Goal: Task Accomplishment & Management: Use online tool/utility

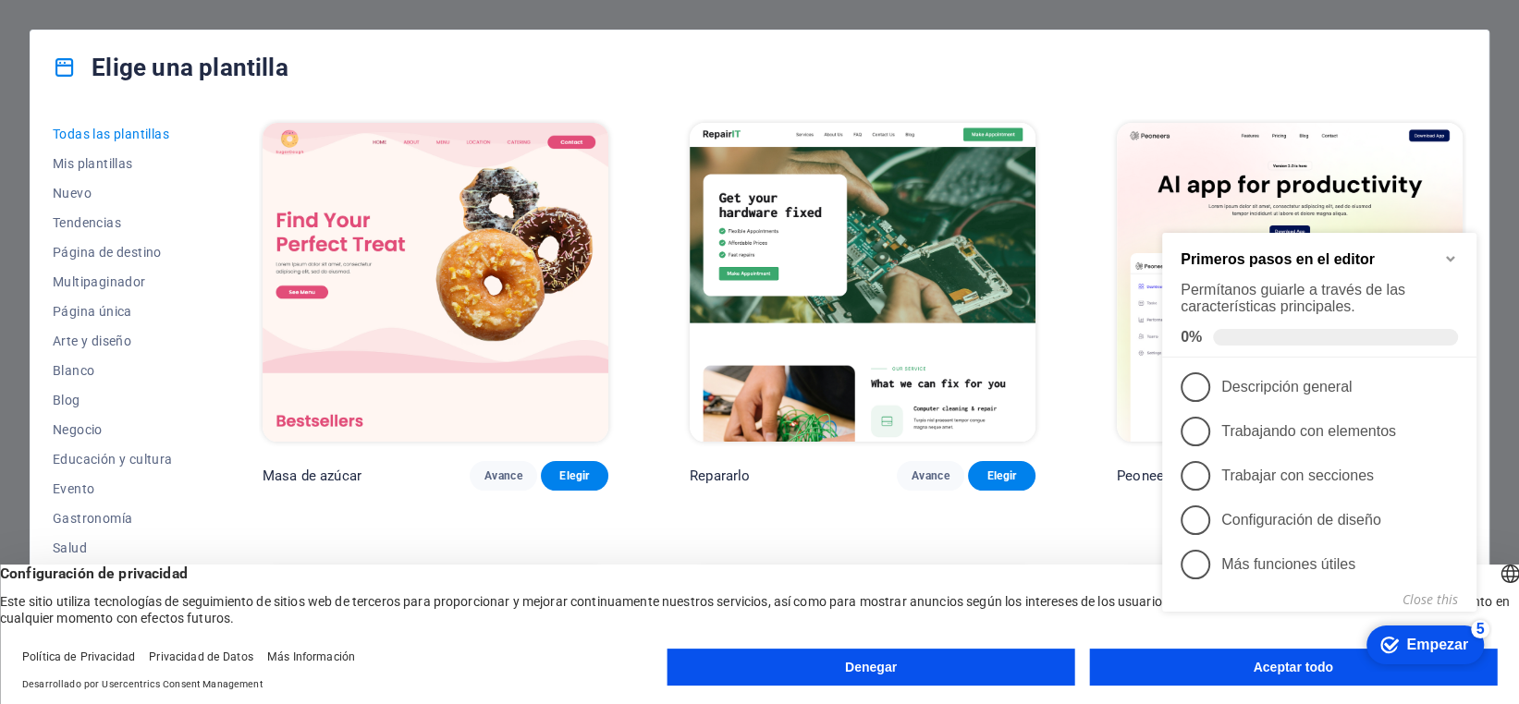
click div "checkmark Empezar 5 Primeros pasos en el editor Permítanos guiarle a través de …"
click at [1110, 660] on button "Aceptar todo" at bounding box center [1293, 667] width 408 height 37
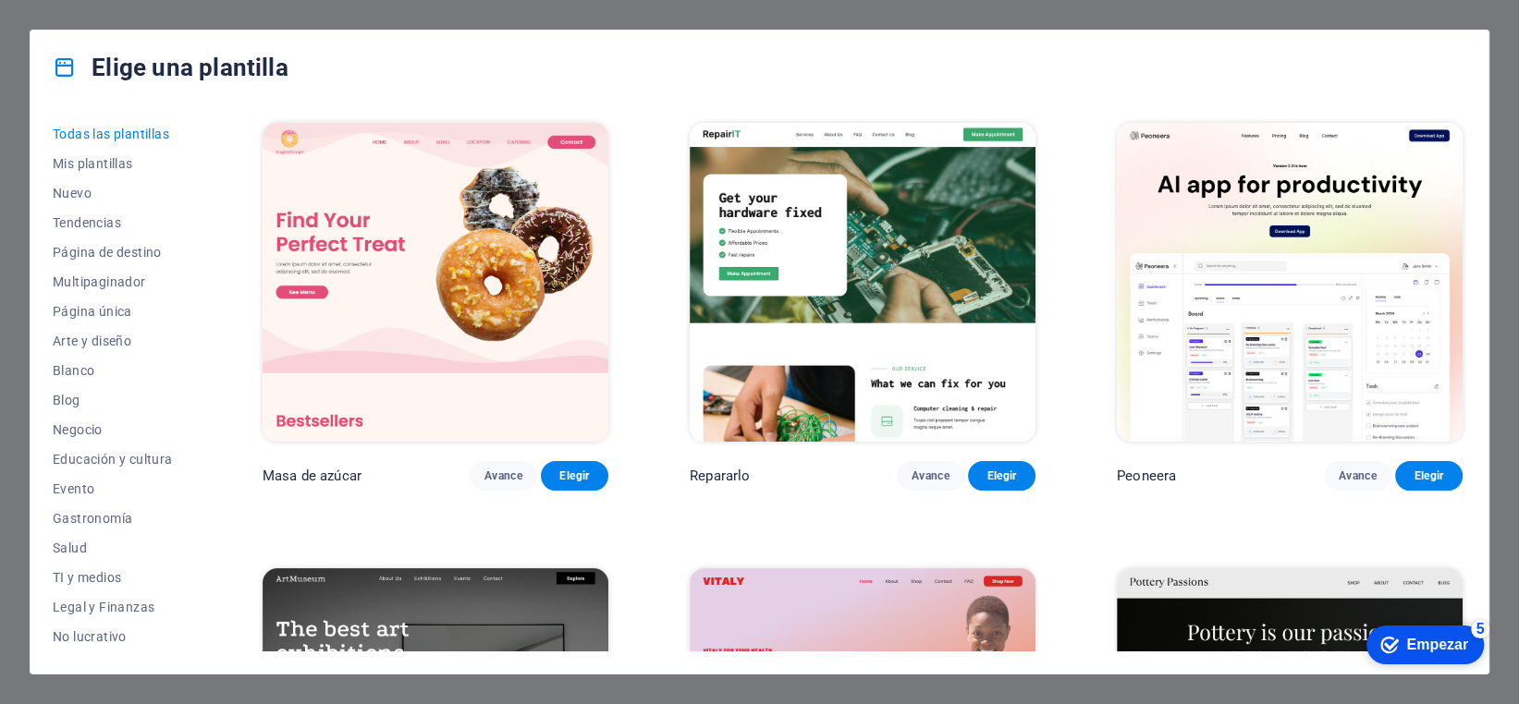
click at [1110, 660] on div "Todas las plantillas Mis plantillas Nuevo Tendencias Página de destino Multipag…" at bounding box center [760, 388] width 1458 height 569
click at [124, 173] on button "Mis plantillas" at bounding box center [117, 164] width 128 height 30
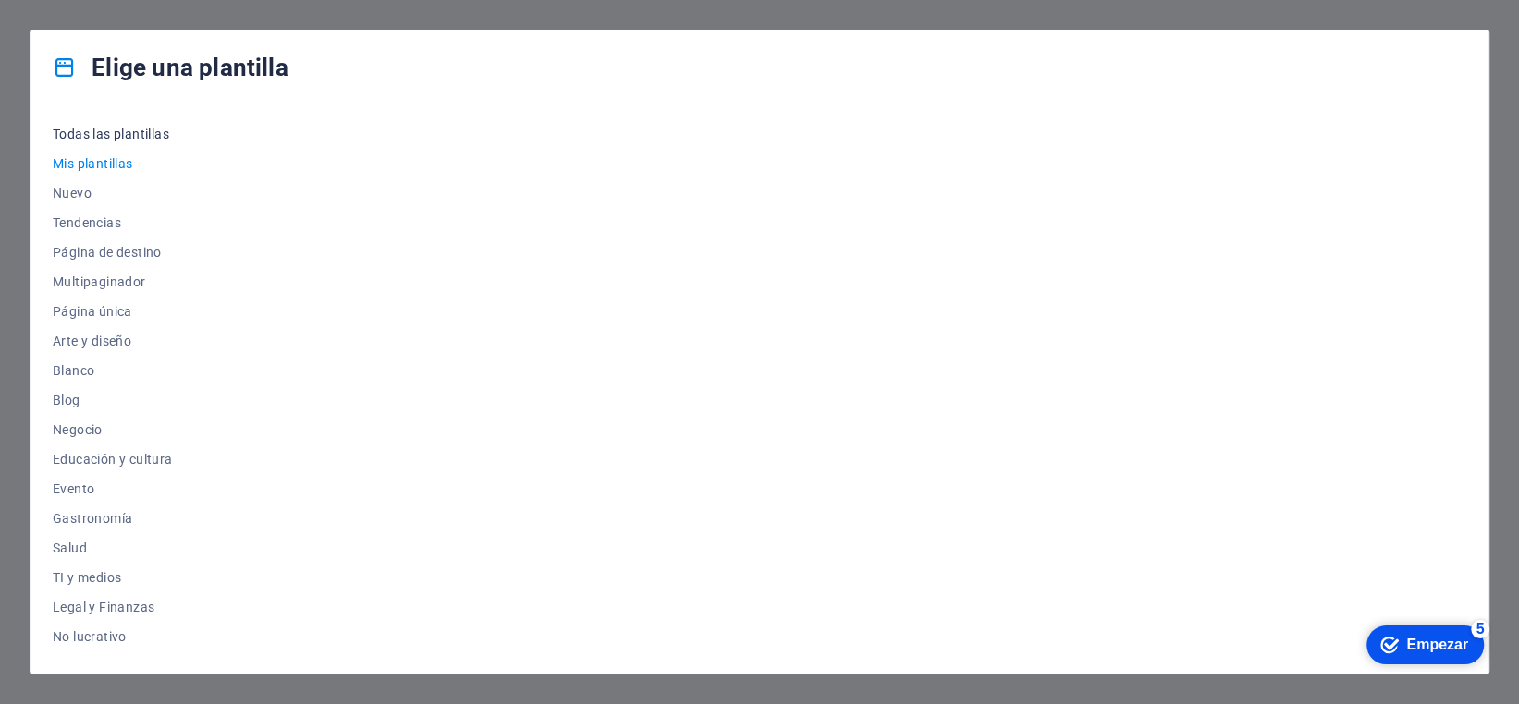
click at [138, 138] on font "Todas las plantillas" at bounding box center [111, 134] width 116 height 15
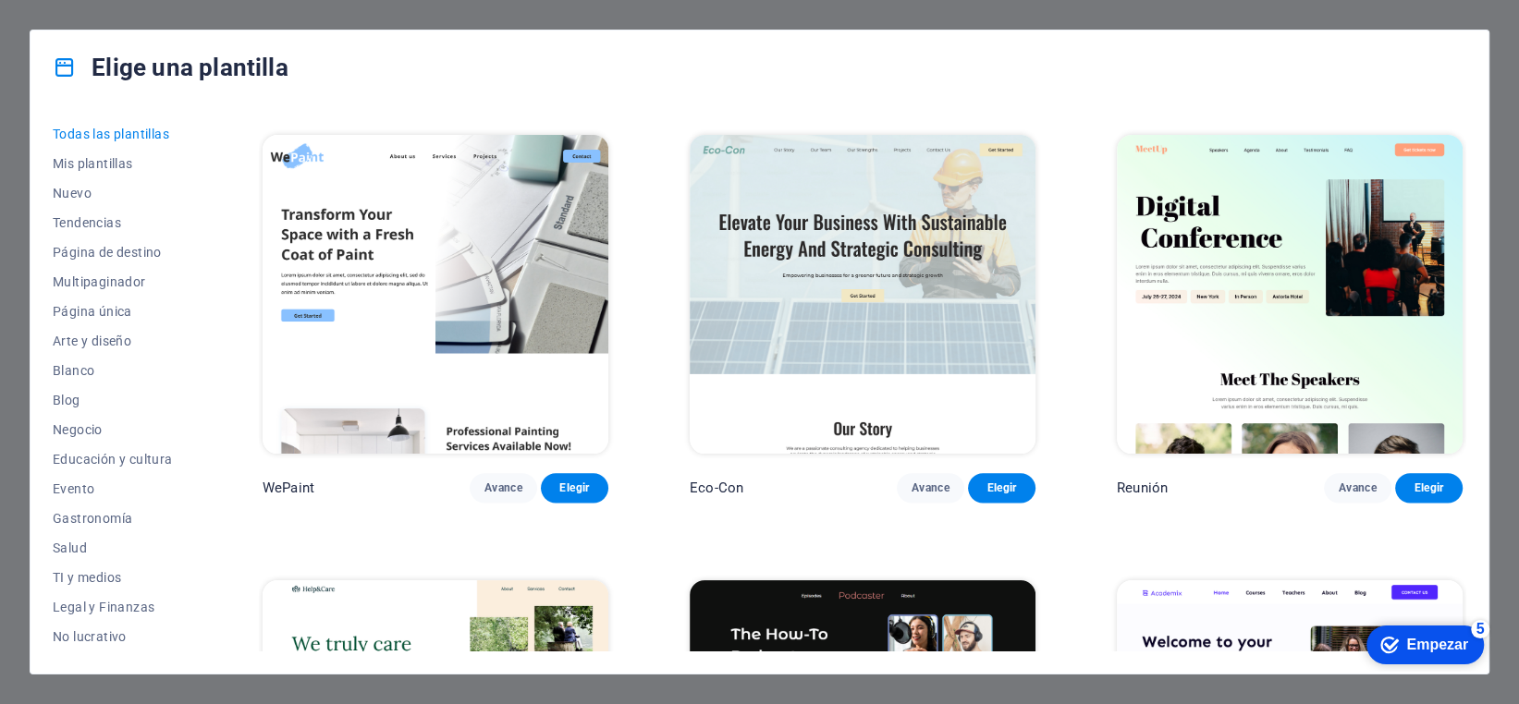
scroll to position [1756, 0]
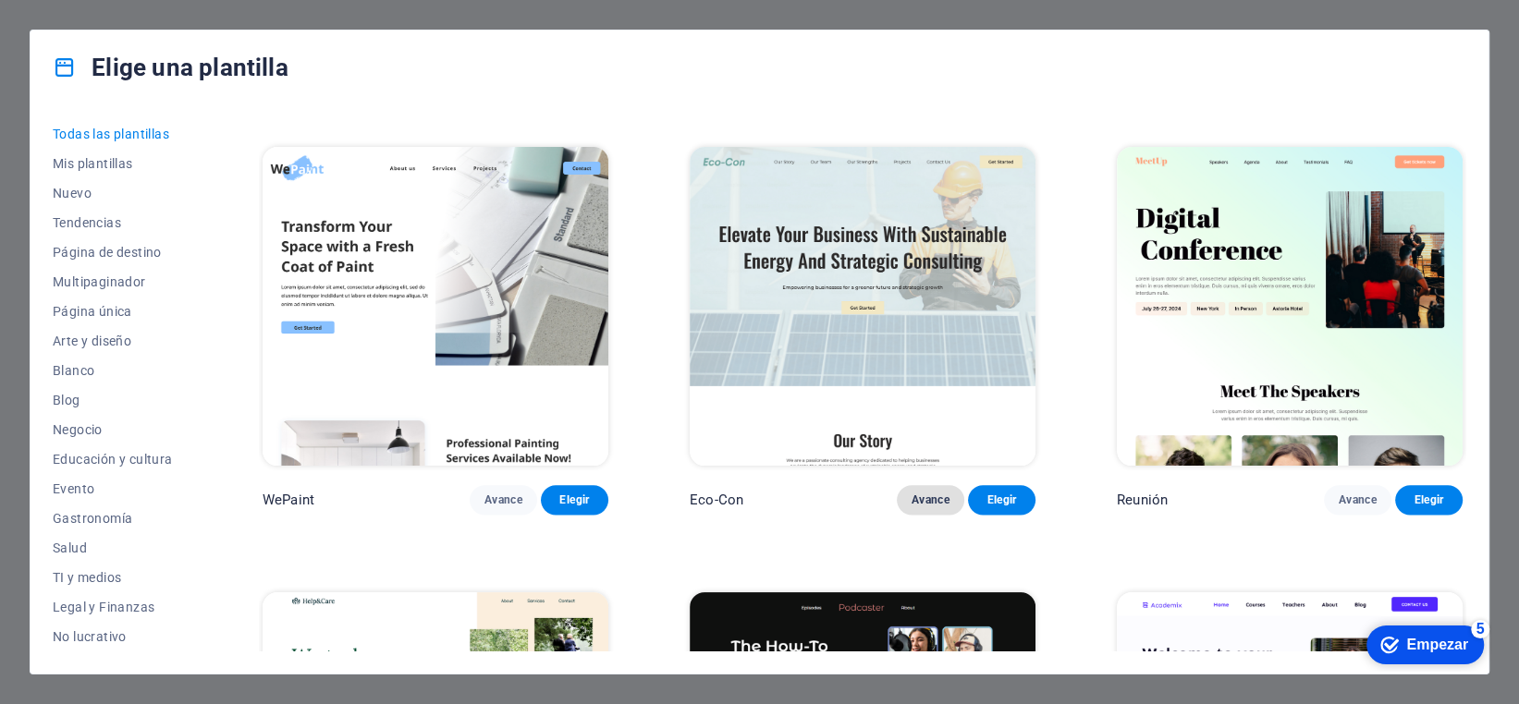
click at [928, 494] on font "Avance" at bounding box center [930, 500] width 38 height 13
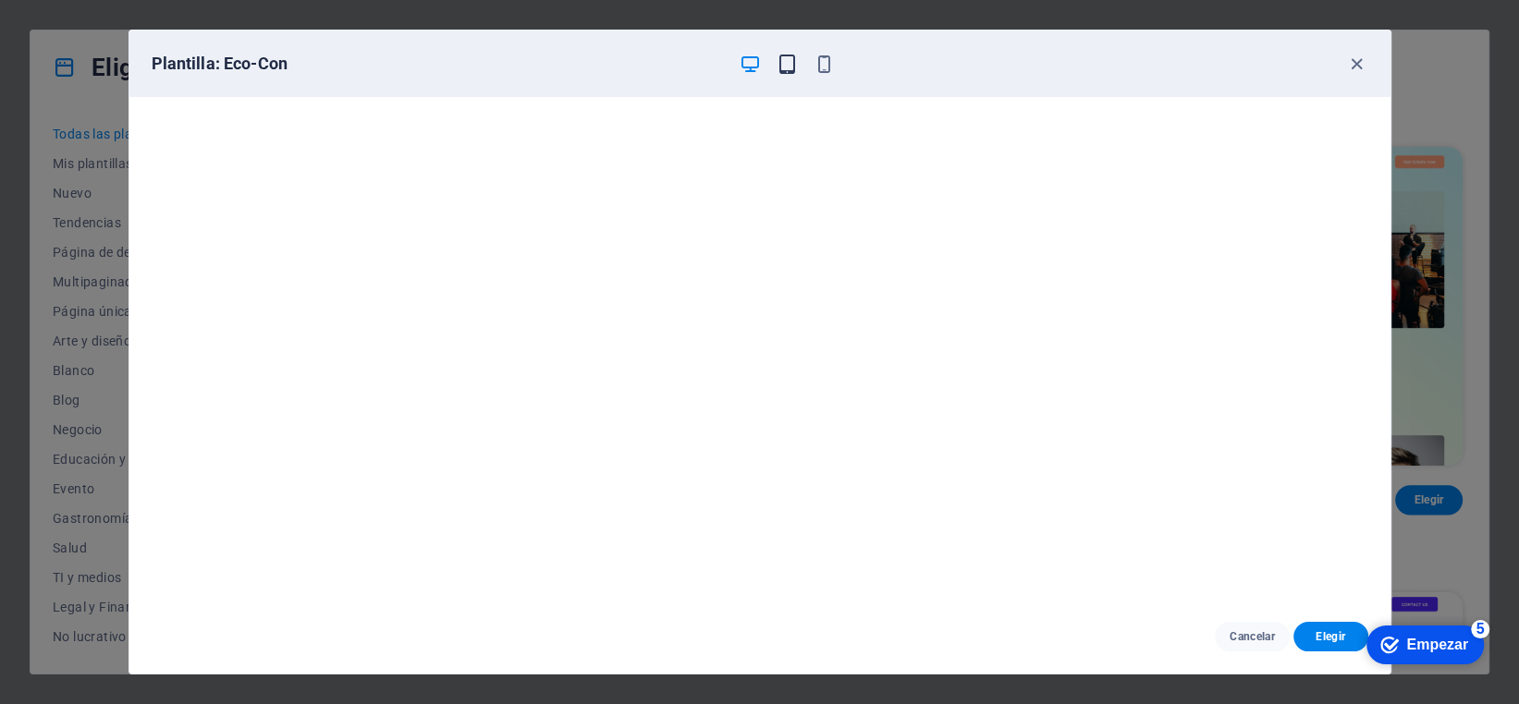
click at [777, 54] on icon "button" at bounding box center [787, 64] width 21 height 21
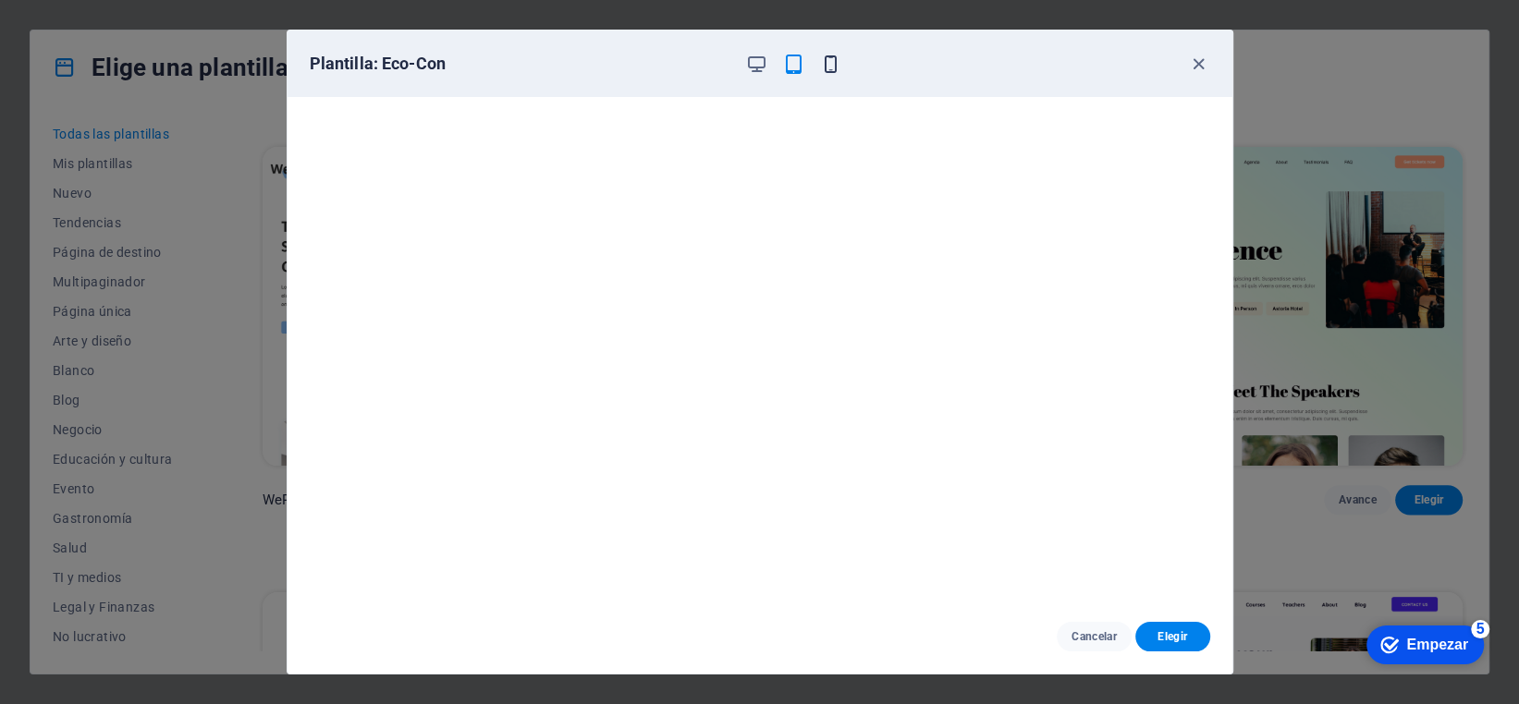
click at [830, 68] on icon "button" at bounding box center [830, 64] width 21 height 21
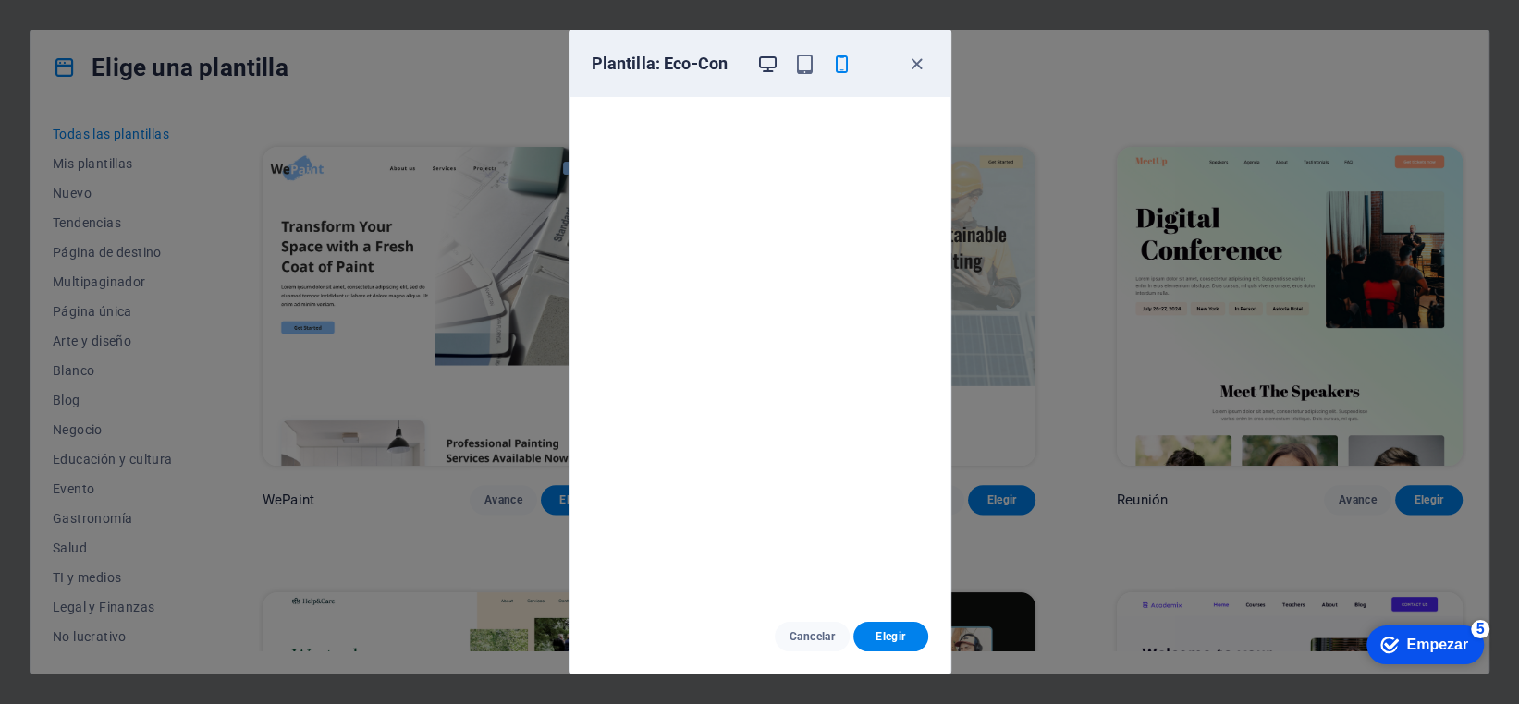
click at [777, 68] on icon "button" at bounding box center [767, 64] width 21 height 21
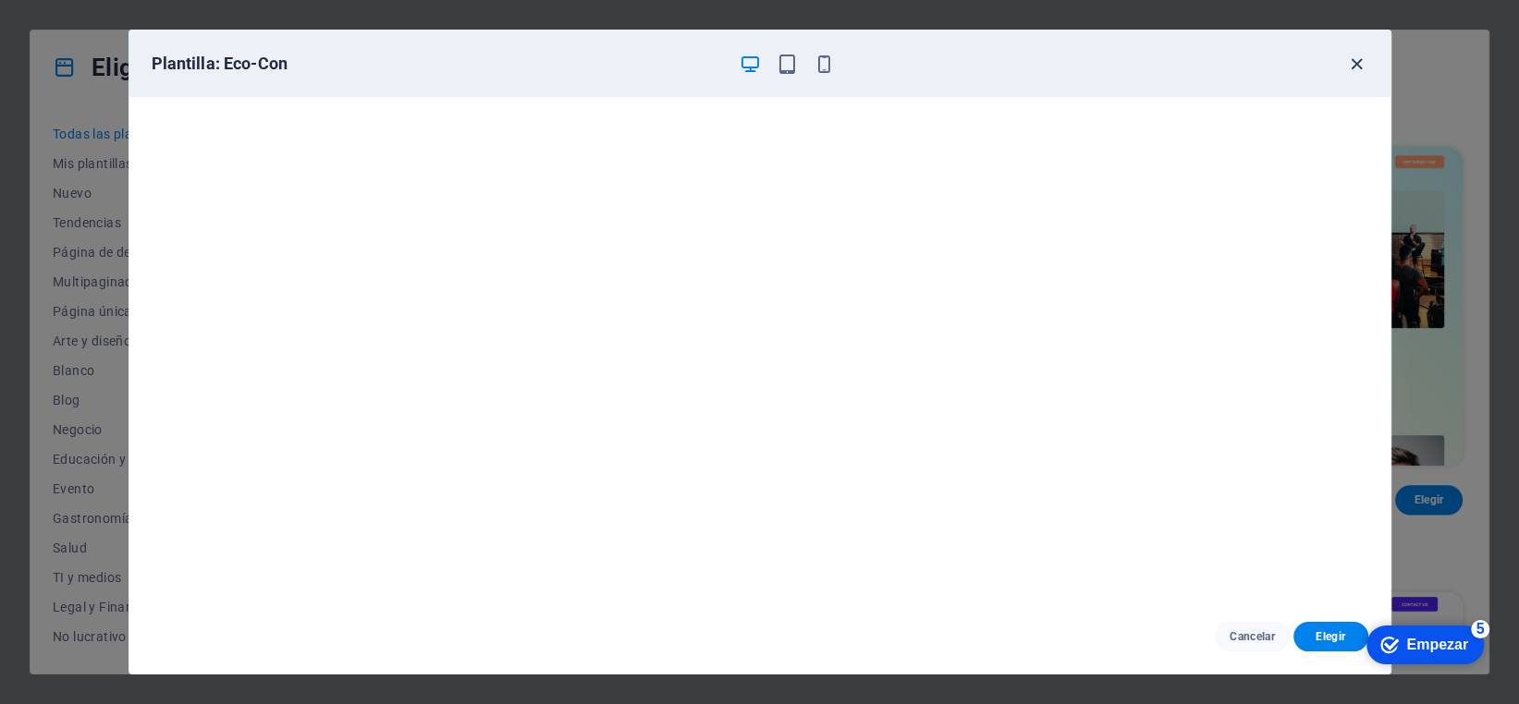
click at [1356, 59] on icon "button" at bounding box center [1356, 64] width 21 height 21
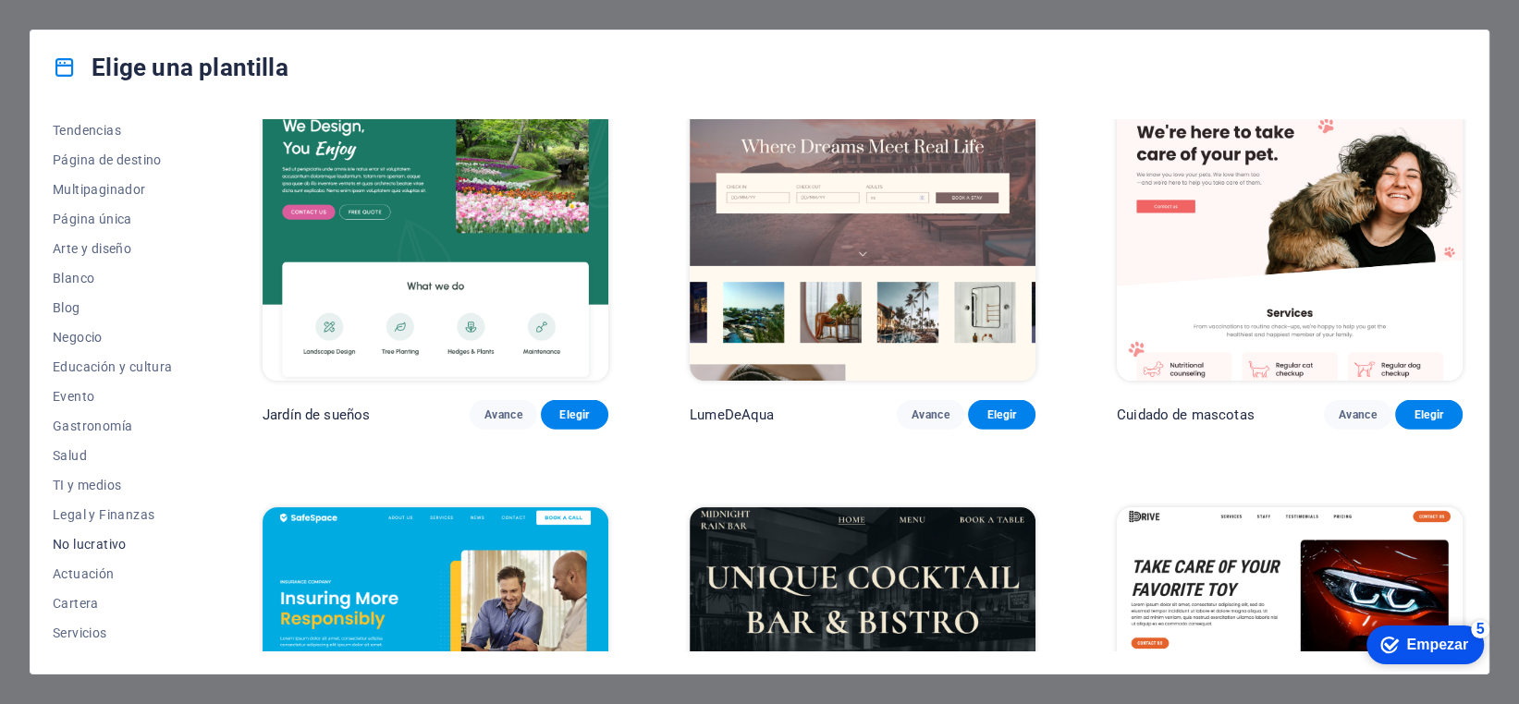
scroll to position [235, 0]
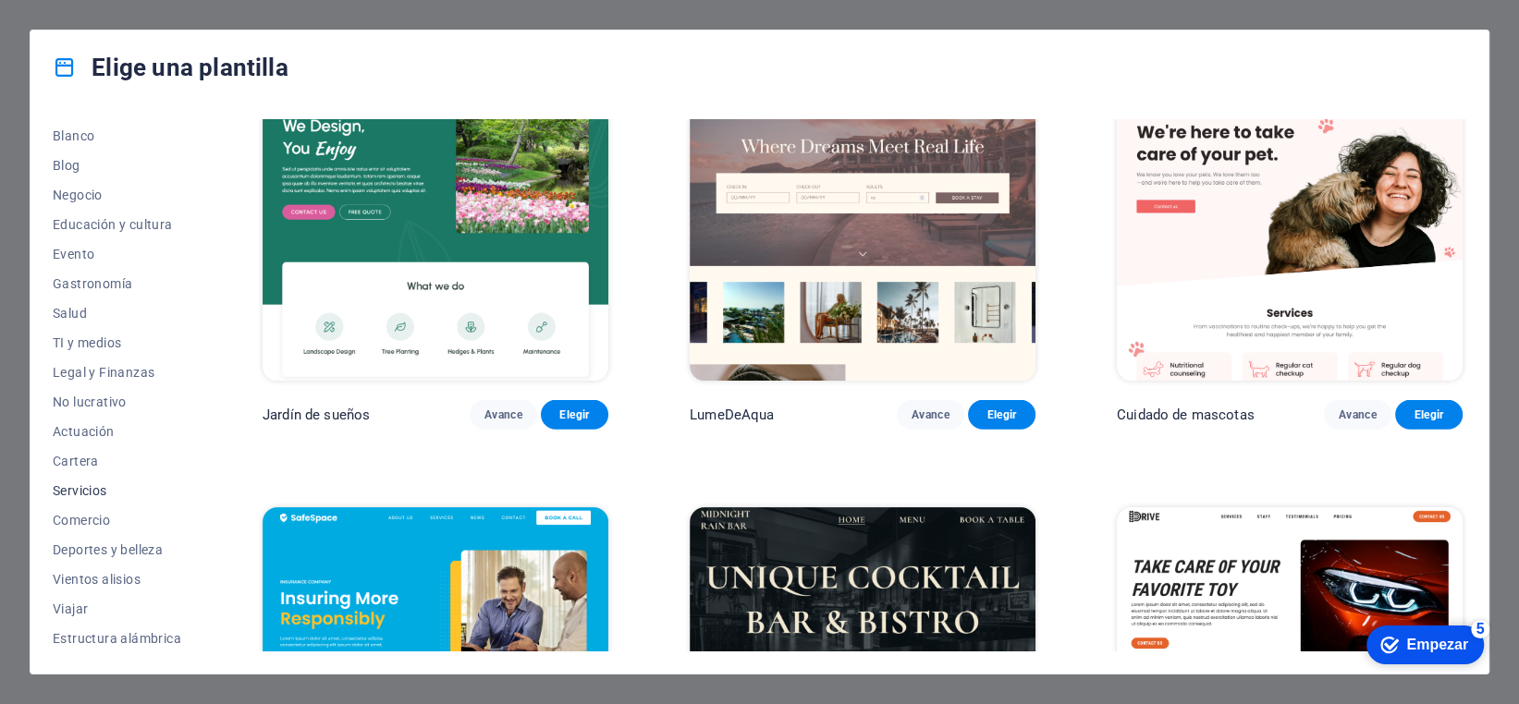
click at [100, 496] on font "Servicios" at bounding box center [80, 490] width 55 height 15
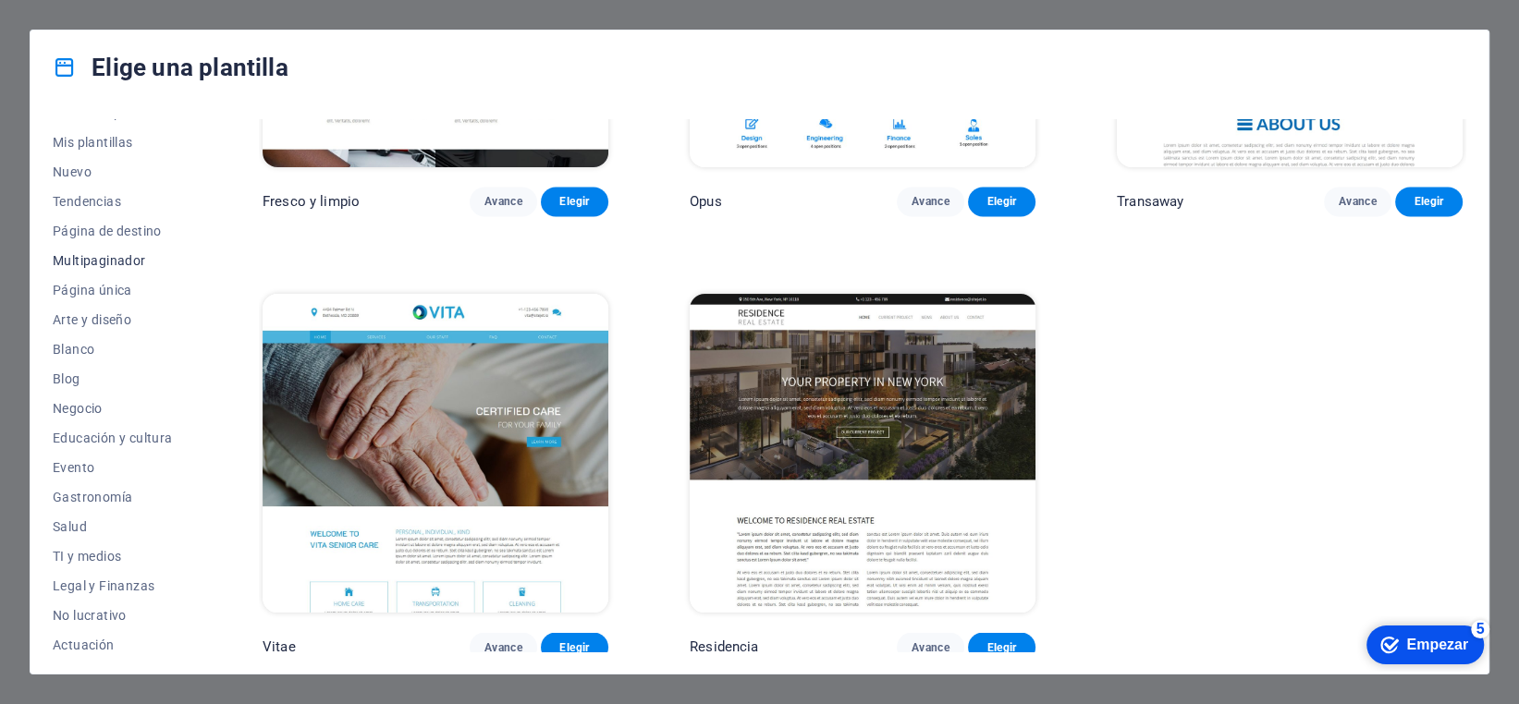
scroll to position [0, 0]
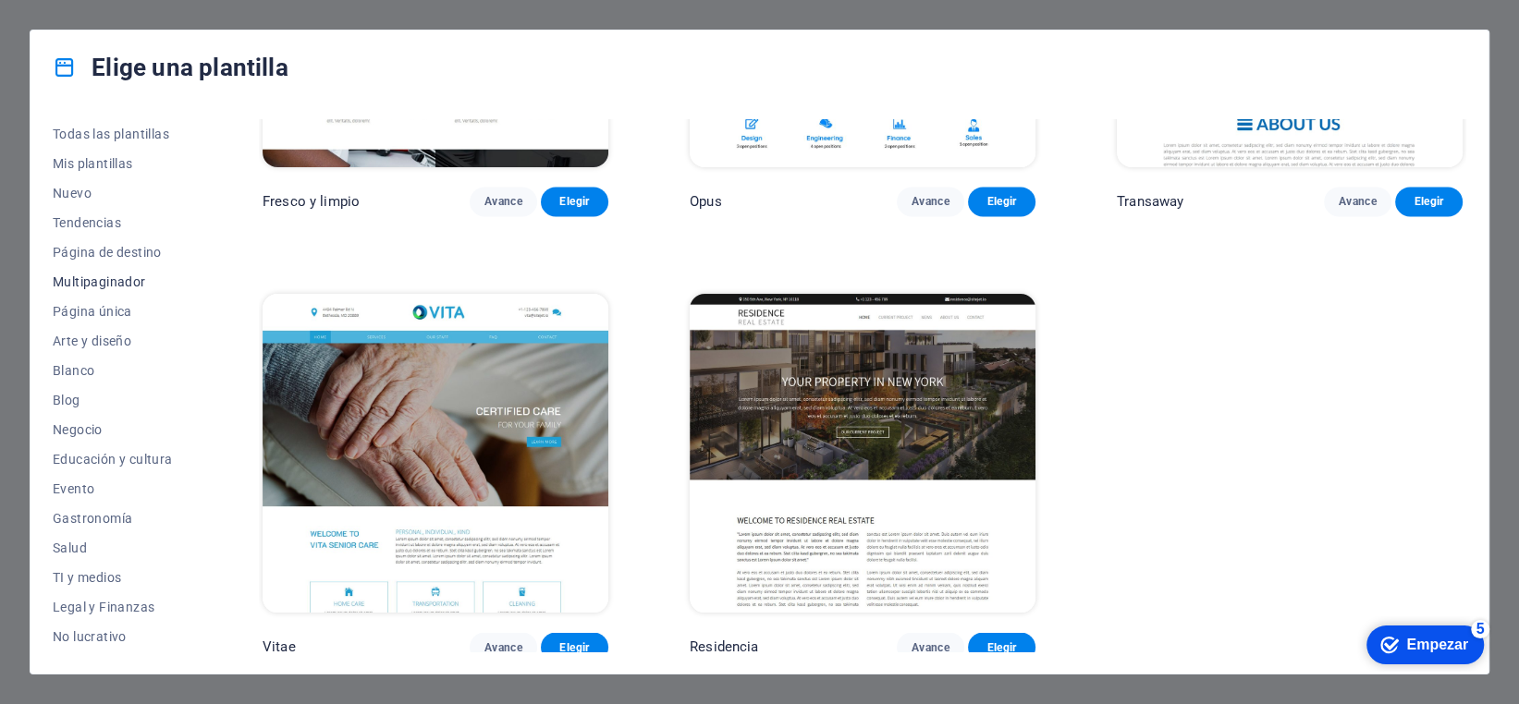
click at [138, 282] on font "Multipaginador" at bounding box center [99, 282] width 93 height 15
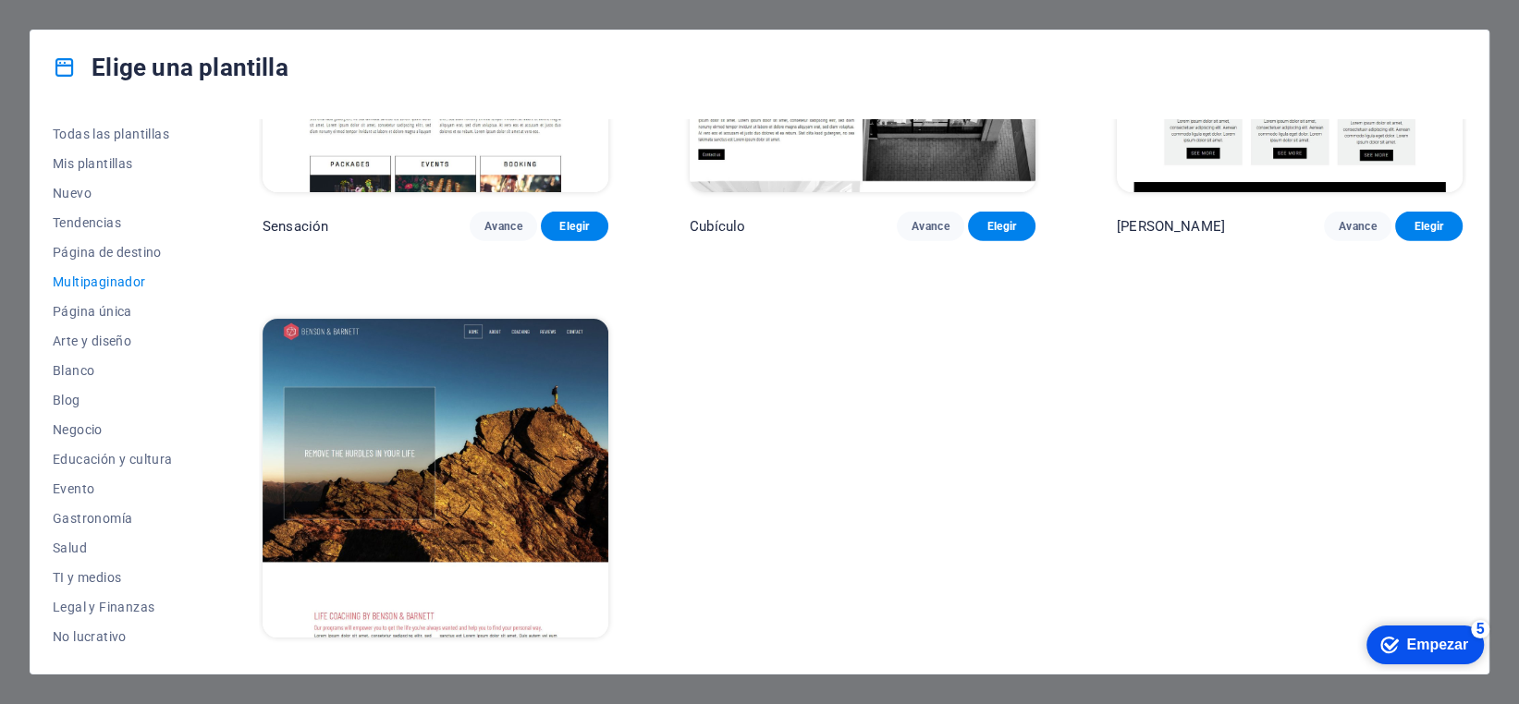
scroll to position [10054, 0]
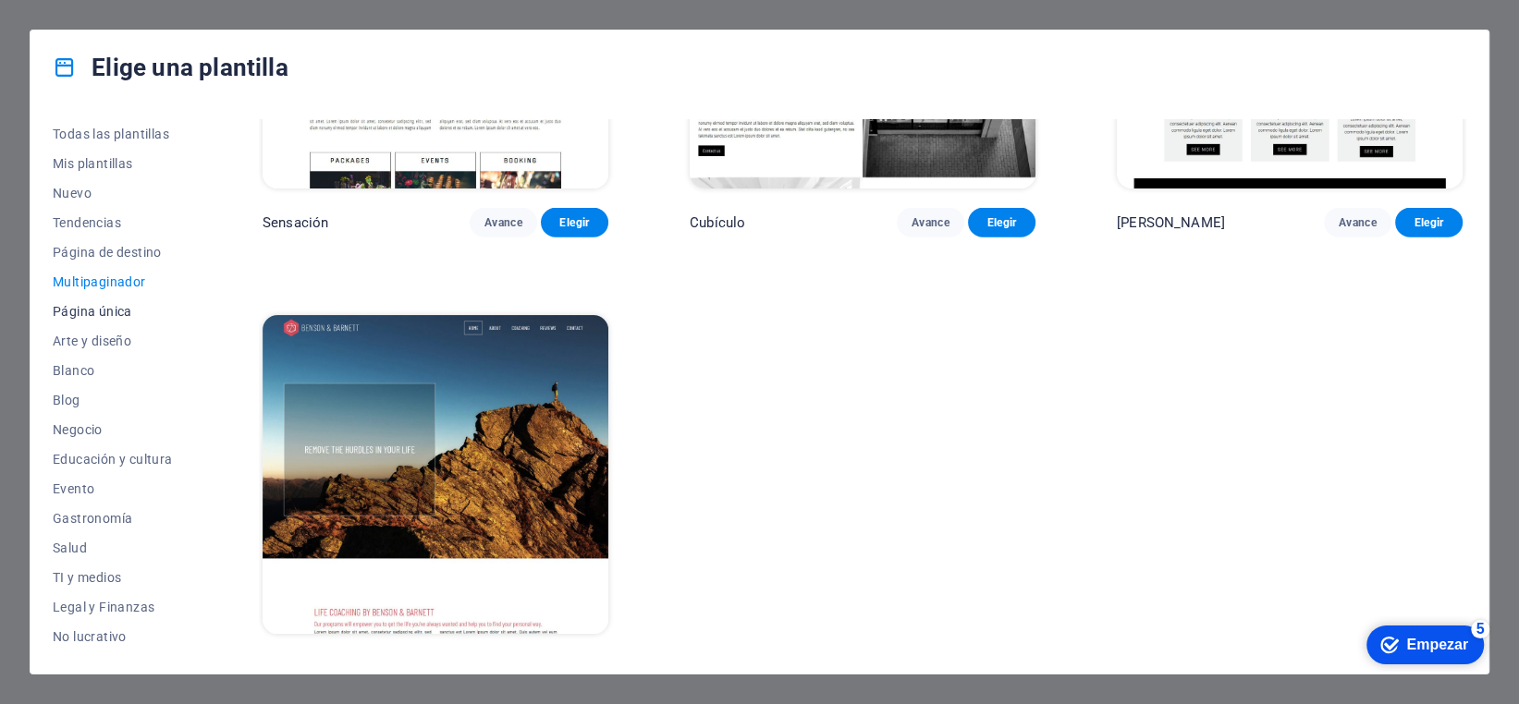
click at [90, 304] on font "Página única" at bounding box center [93, 311] width 80 height 15
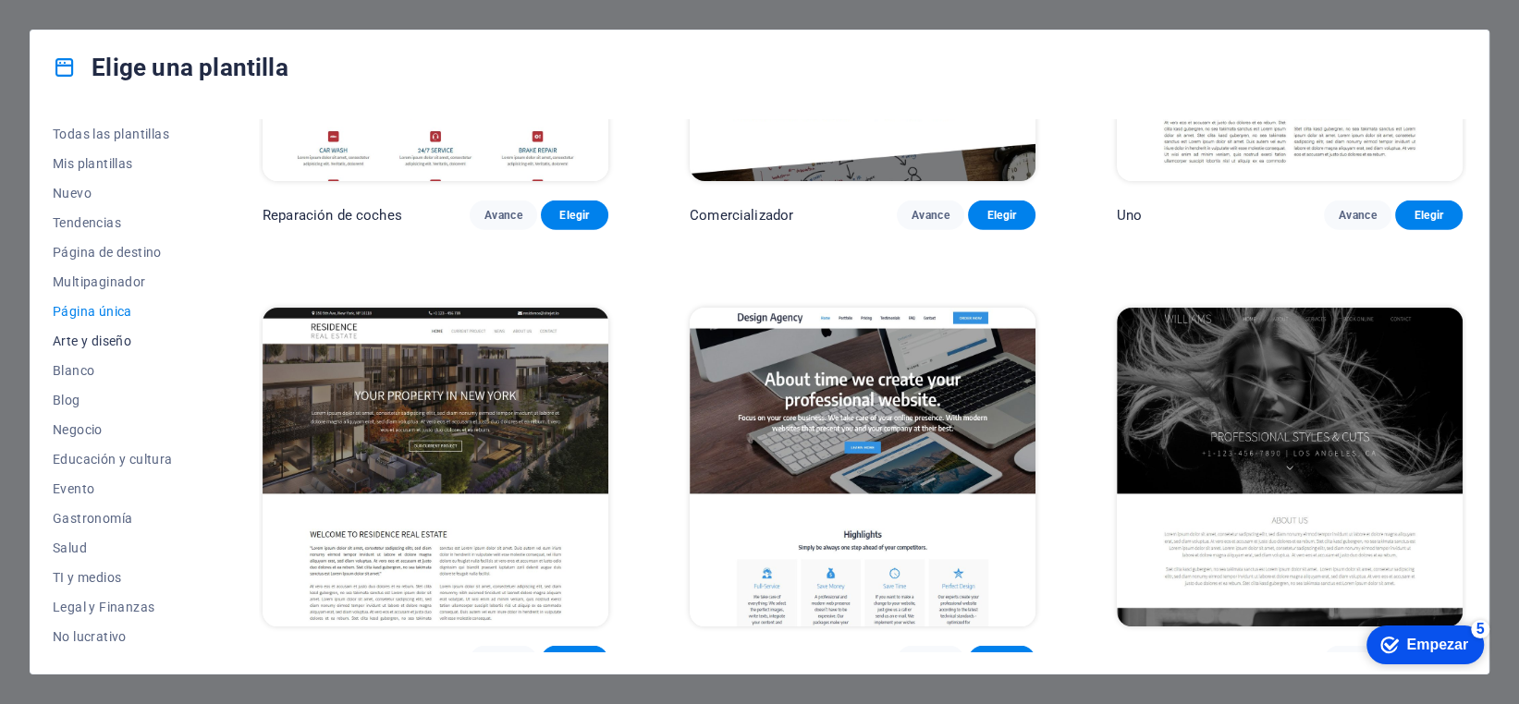
click at [96, 348] on font "Arte y diseño" at bounding box center [92, 341] width 79 height 15
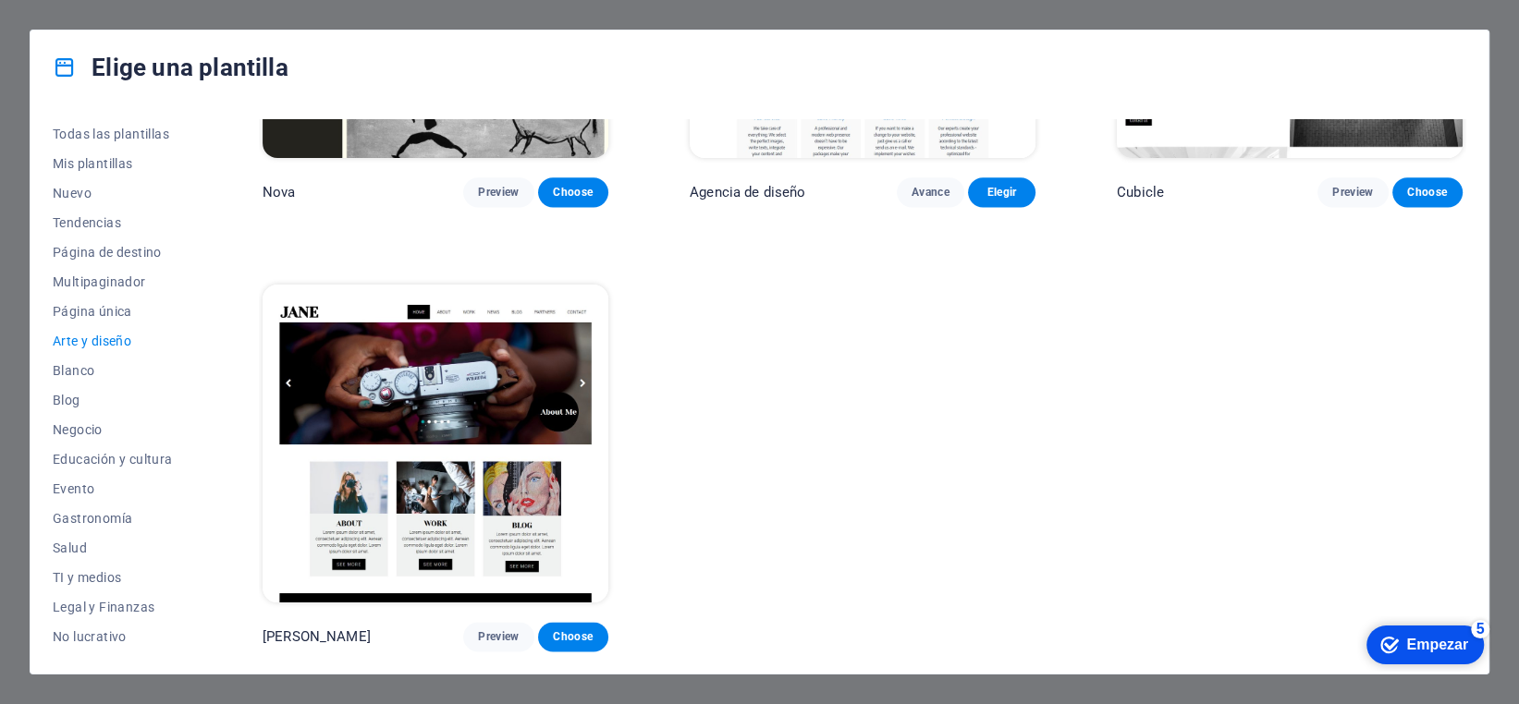
scroll to position [2056, 0]
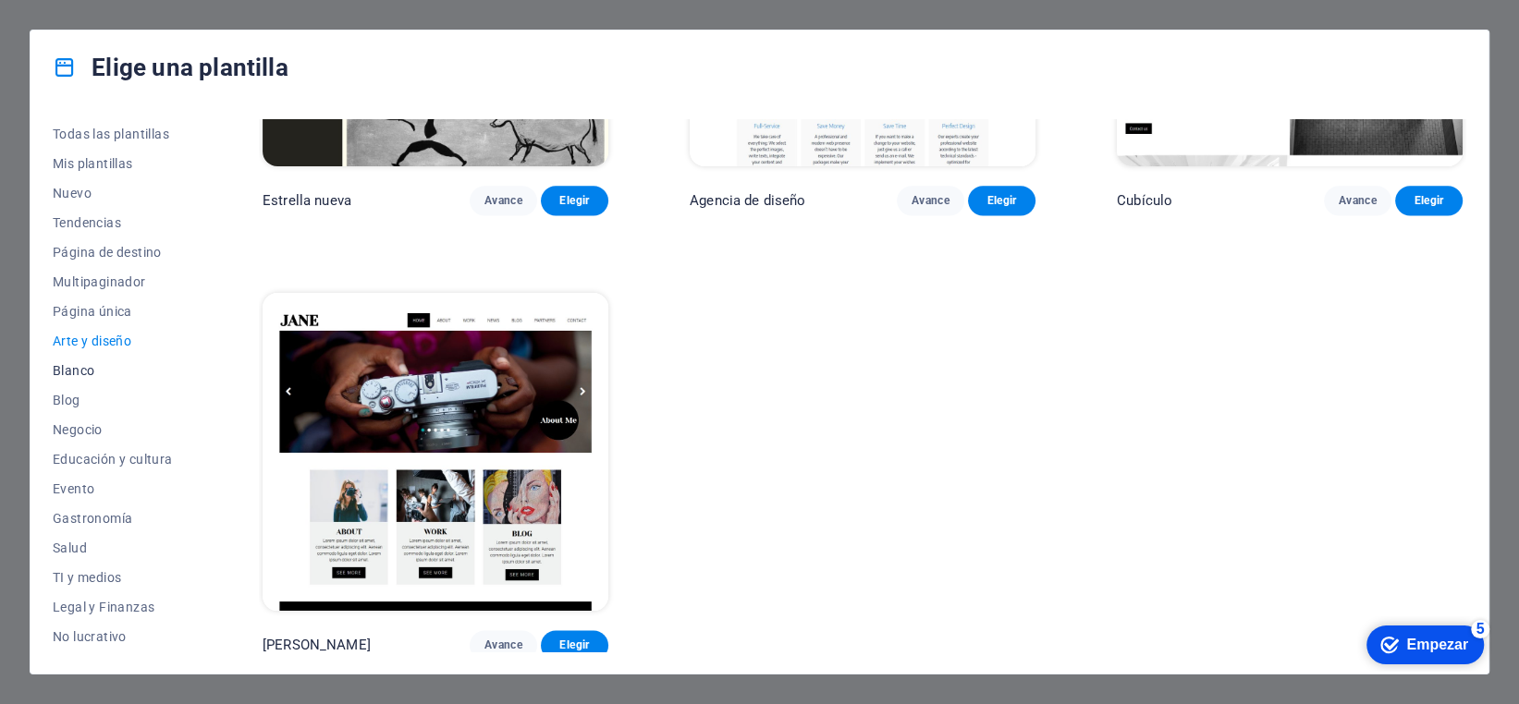
click at [63, 366] on font "Blanco" at bounding box center [74, 370] width 42 height 15
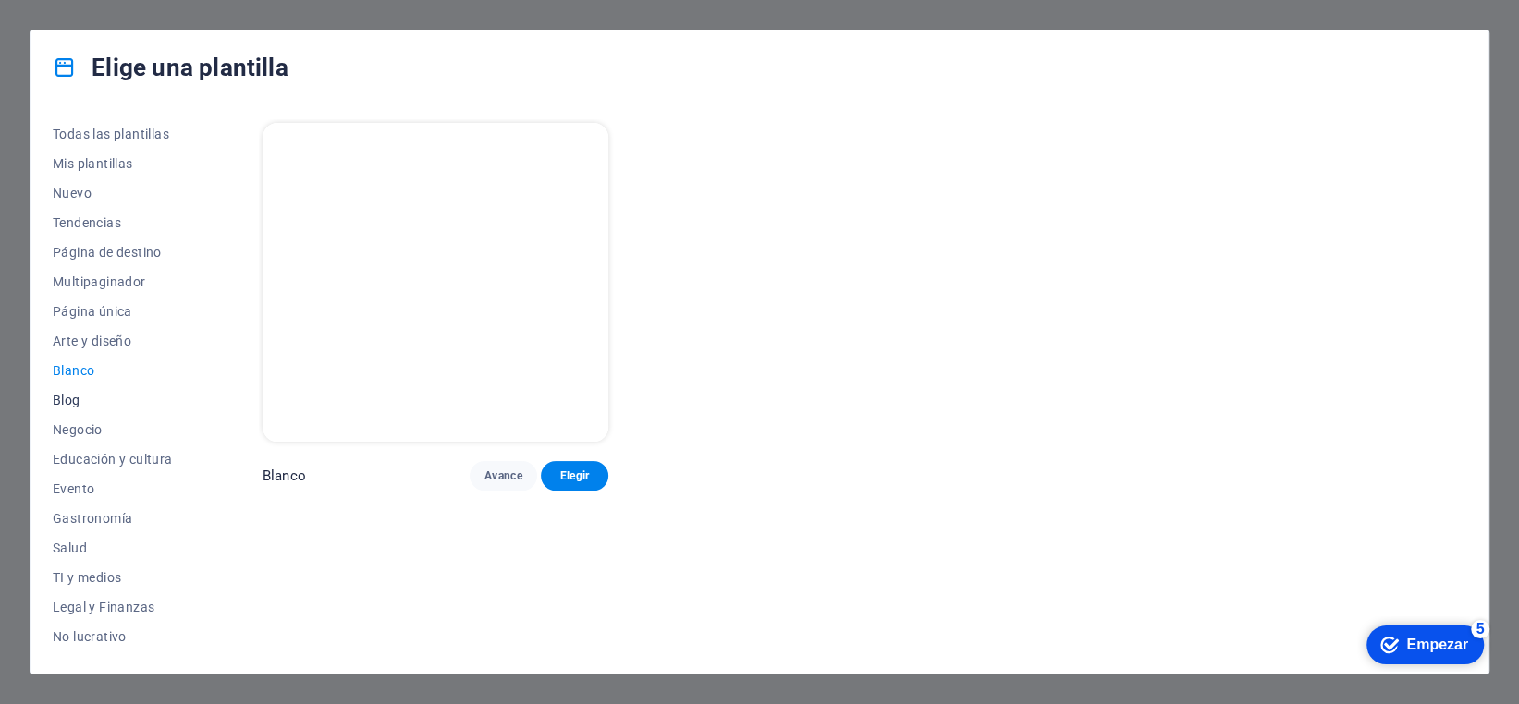
click at [75, 413] on button "Blog" at bounding box center [117, 400] width 128 height 30
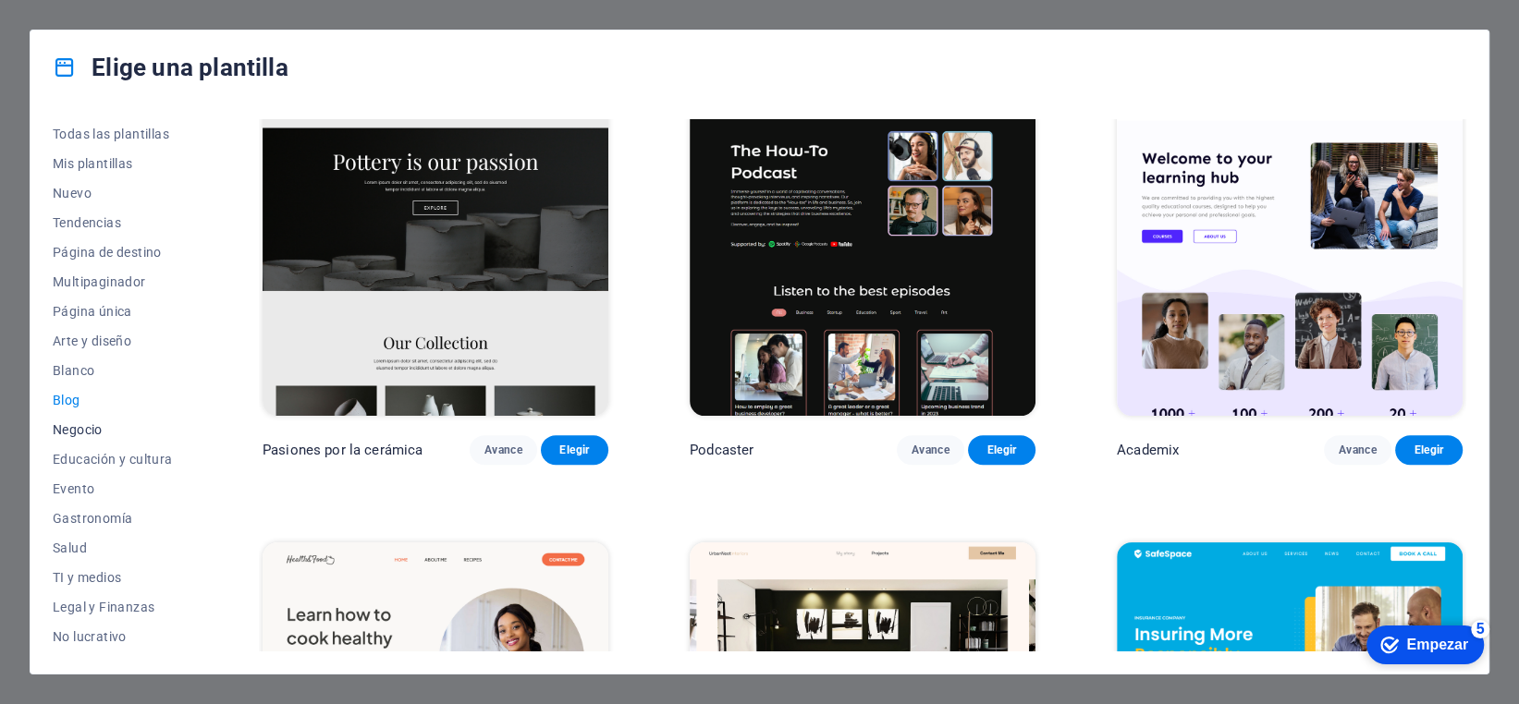
scroll to position [555, 0]
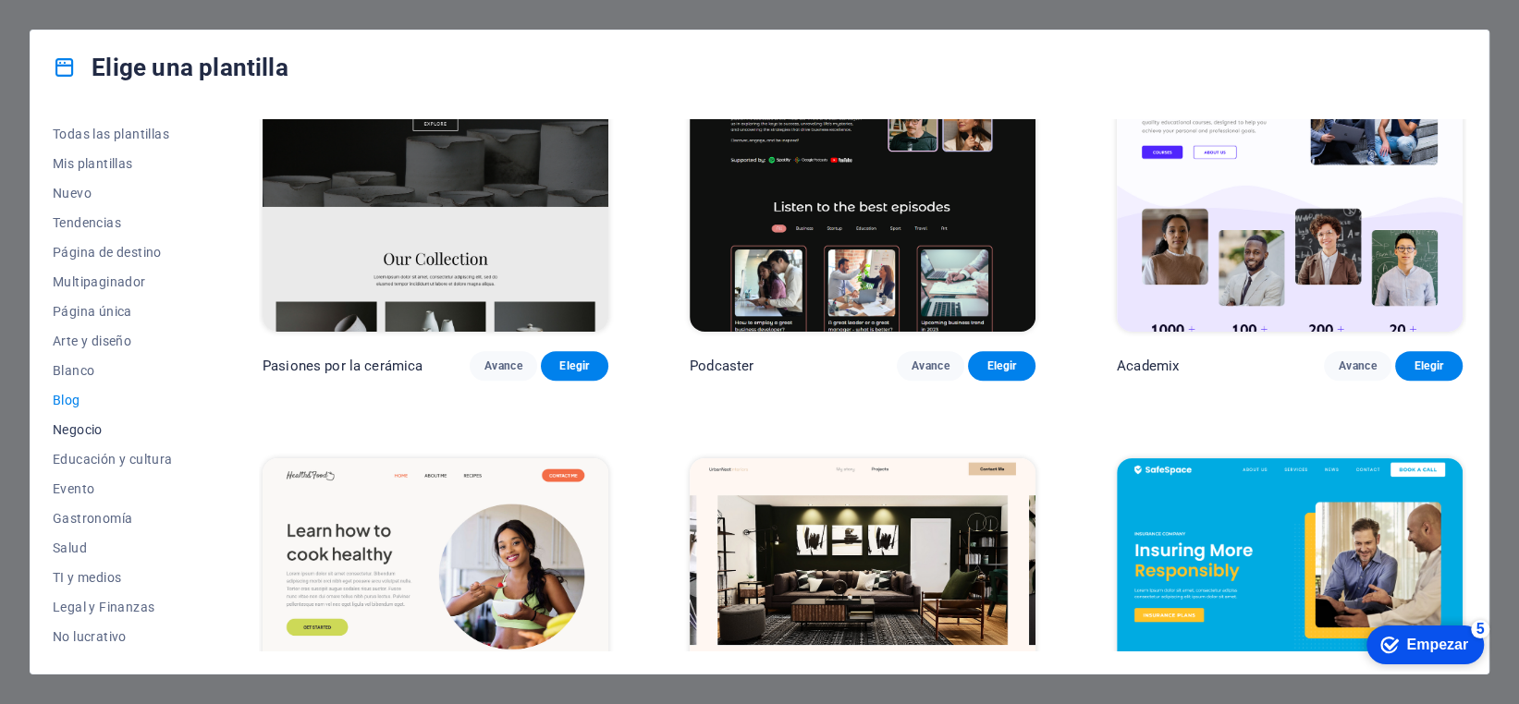
click at [92, 431] on font "Negocio" at bounding box center [78, 429] width 50 height 15
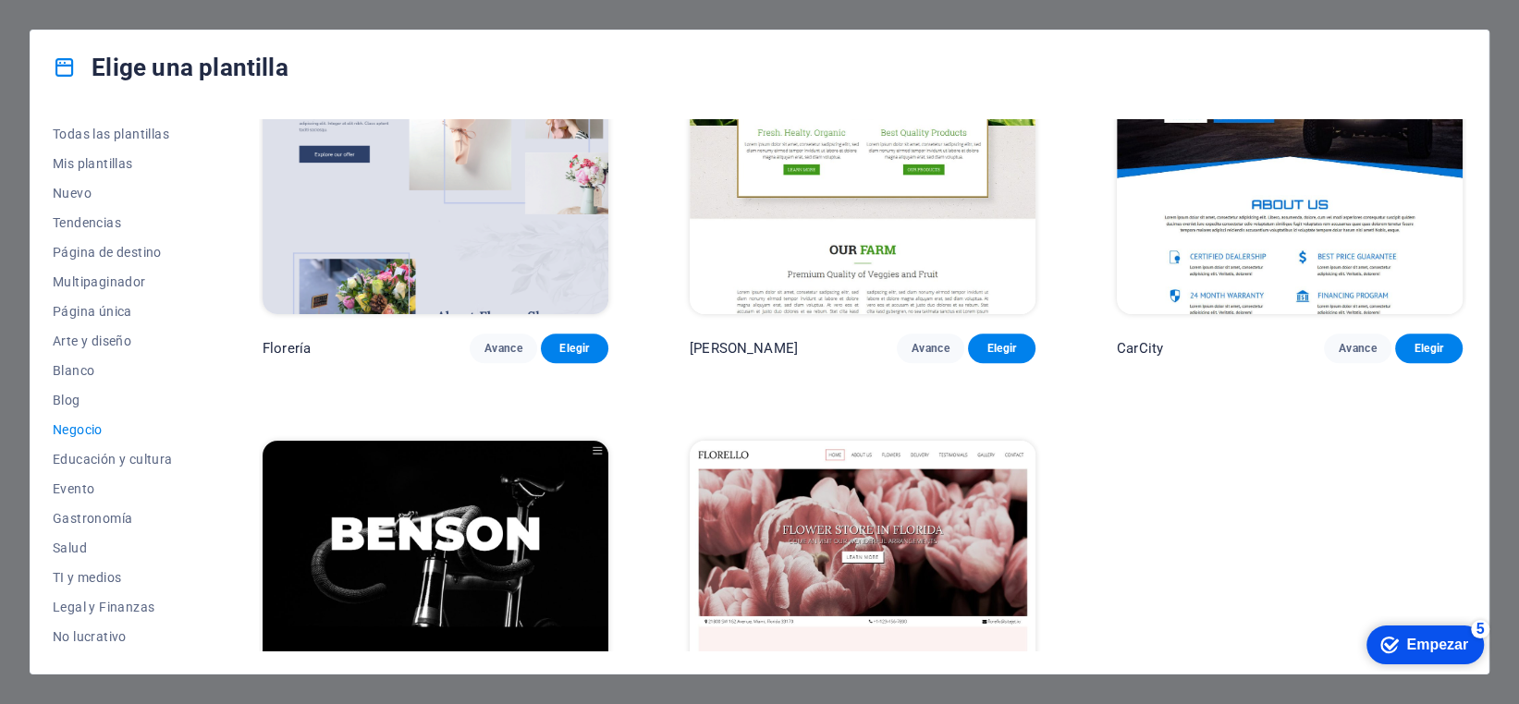
scroll to position [724, 0]
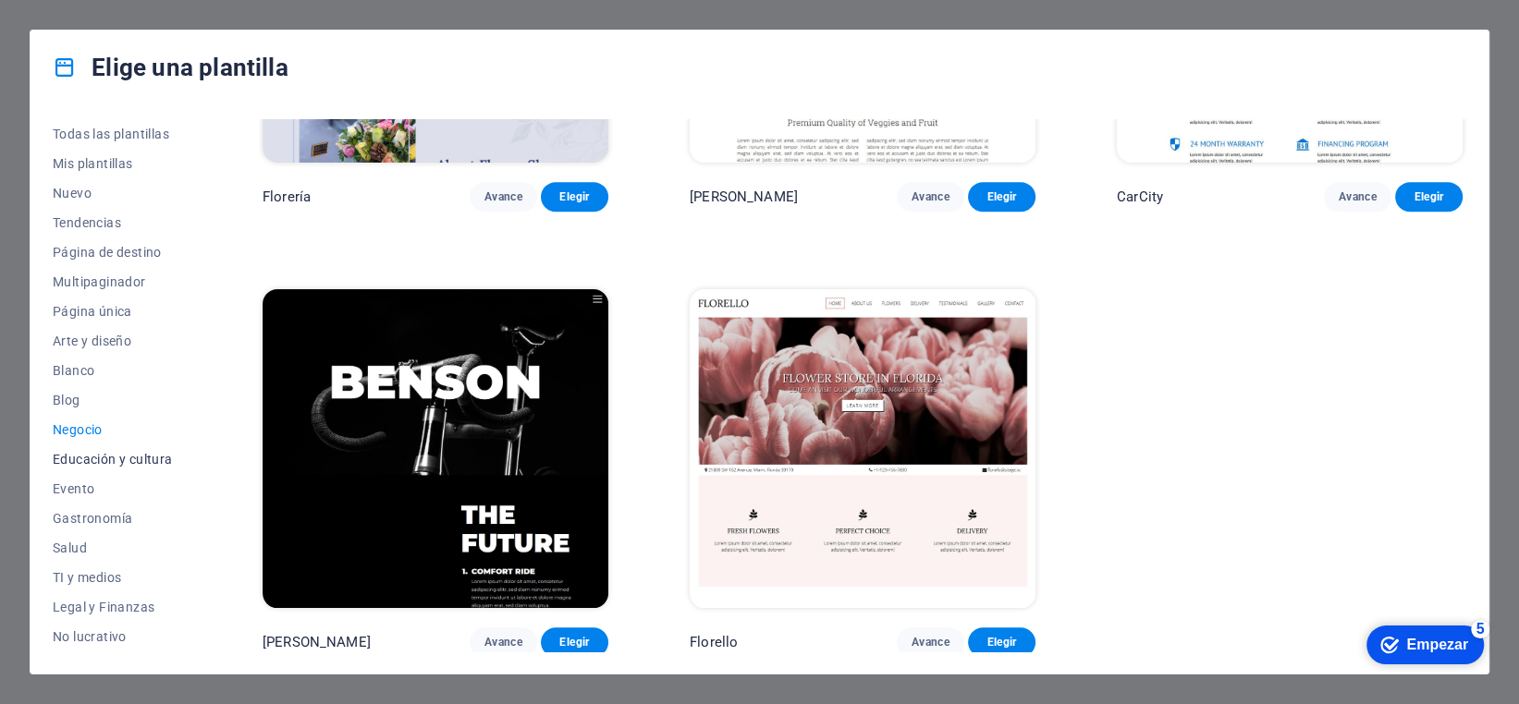
click at [67, 445] on button "Educación y cultura" at bounding box center [117, 460] width 128 height 30
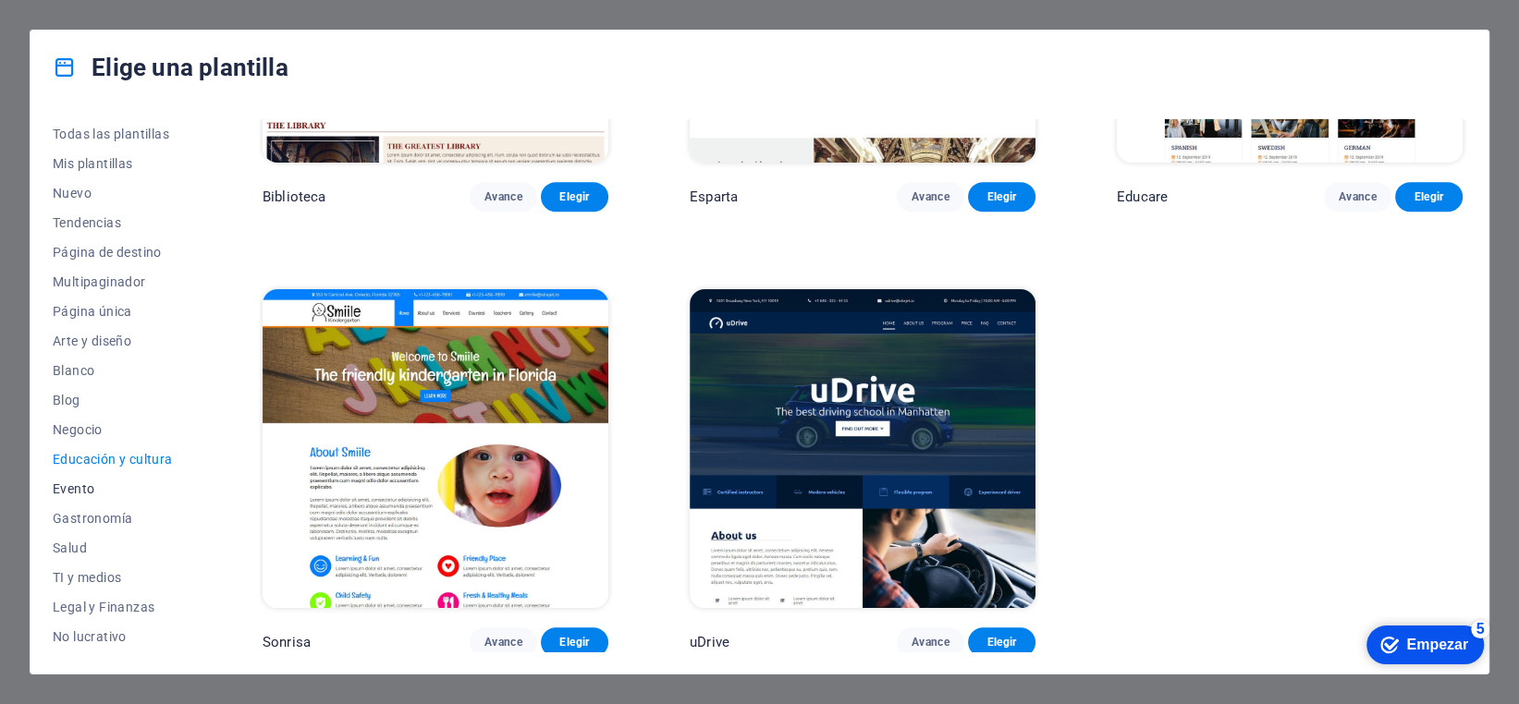
click at [87, 494] on font "Evento" at bounding box center [74, 489] width 42 height 15
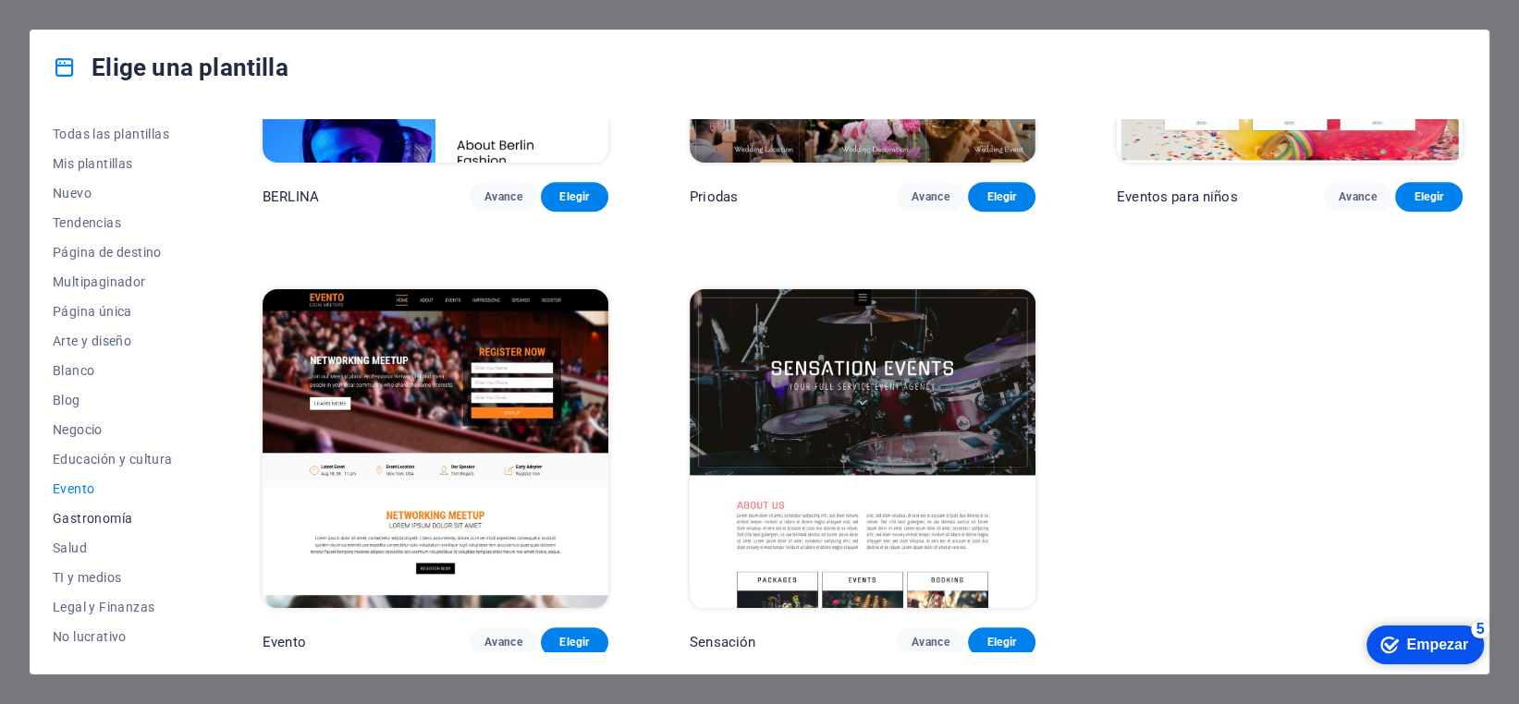
click at [97, 526] on button "Gastronomía" at bounding box center [117, 519] width 128 height 30
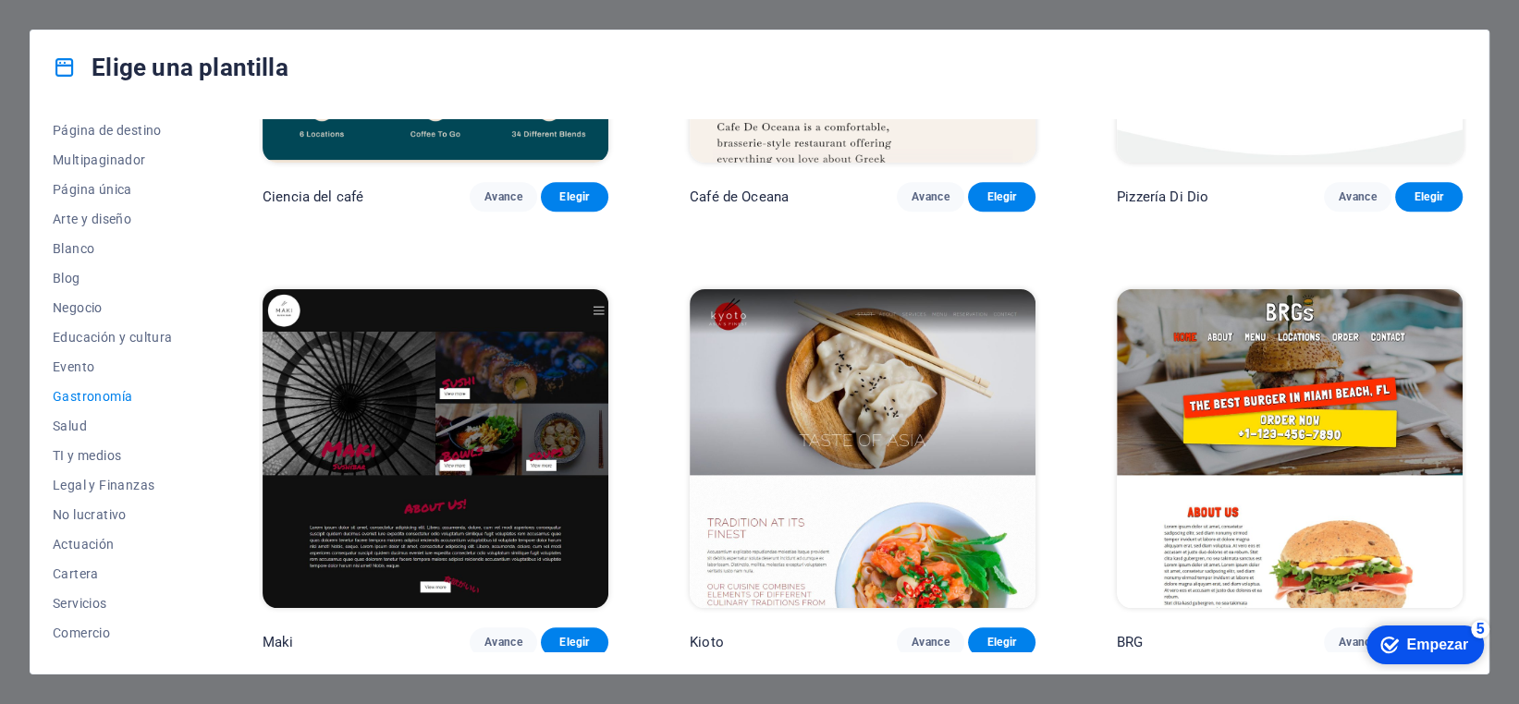
scroll to position [235, 0]
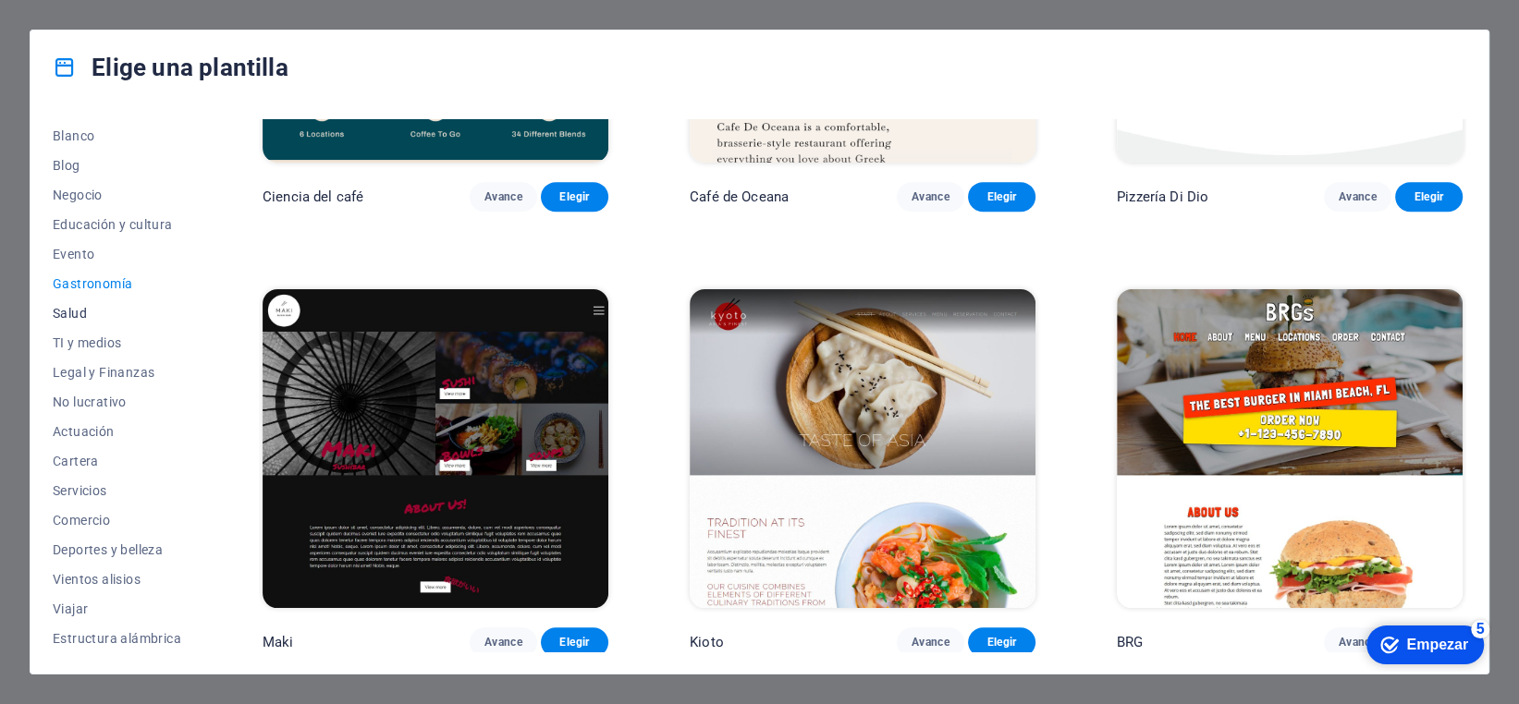
click at [80, 317] on font "Salud" at bounding box center [70, 313] width 34 height 15
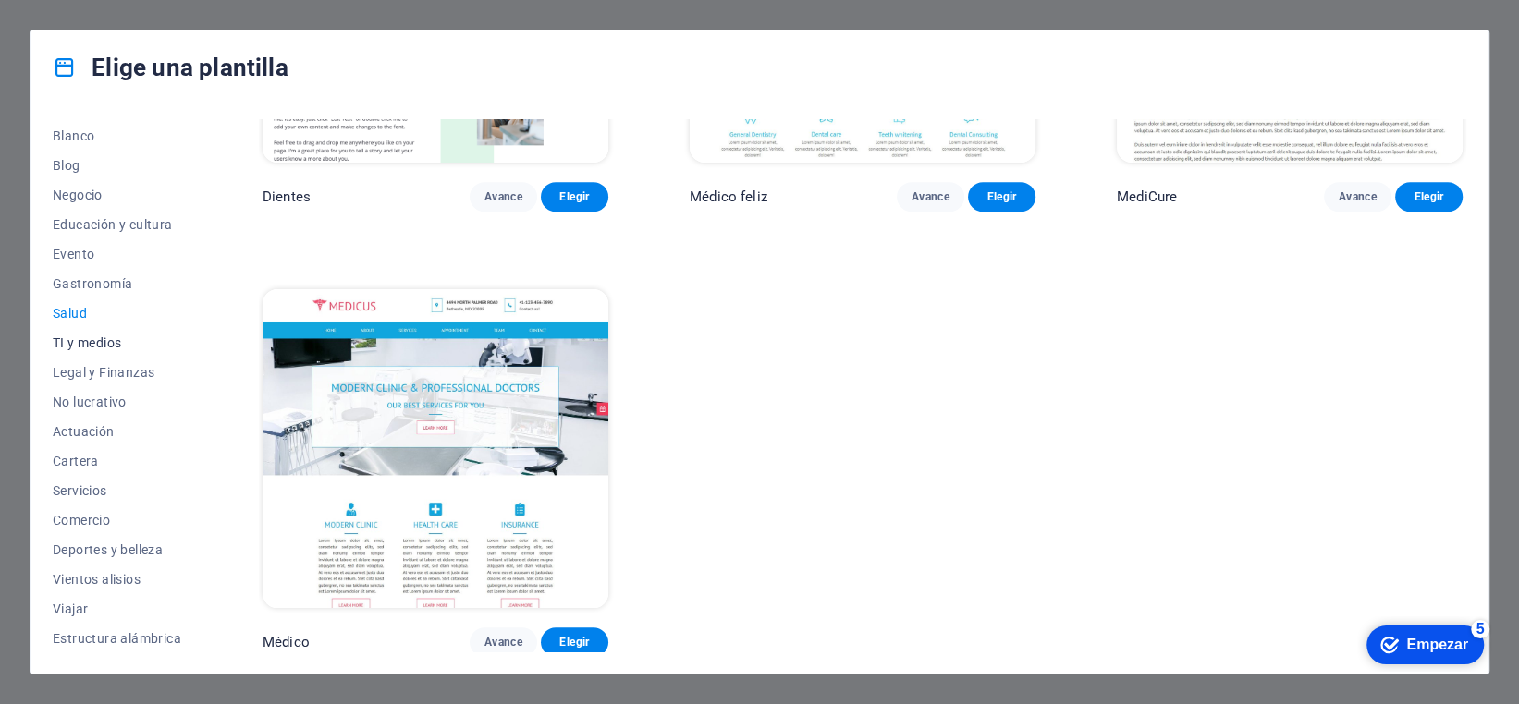
click at [97, 347] on font "TI y medios" at bounding box center [87, 343] width 68 height 15
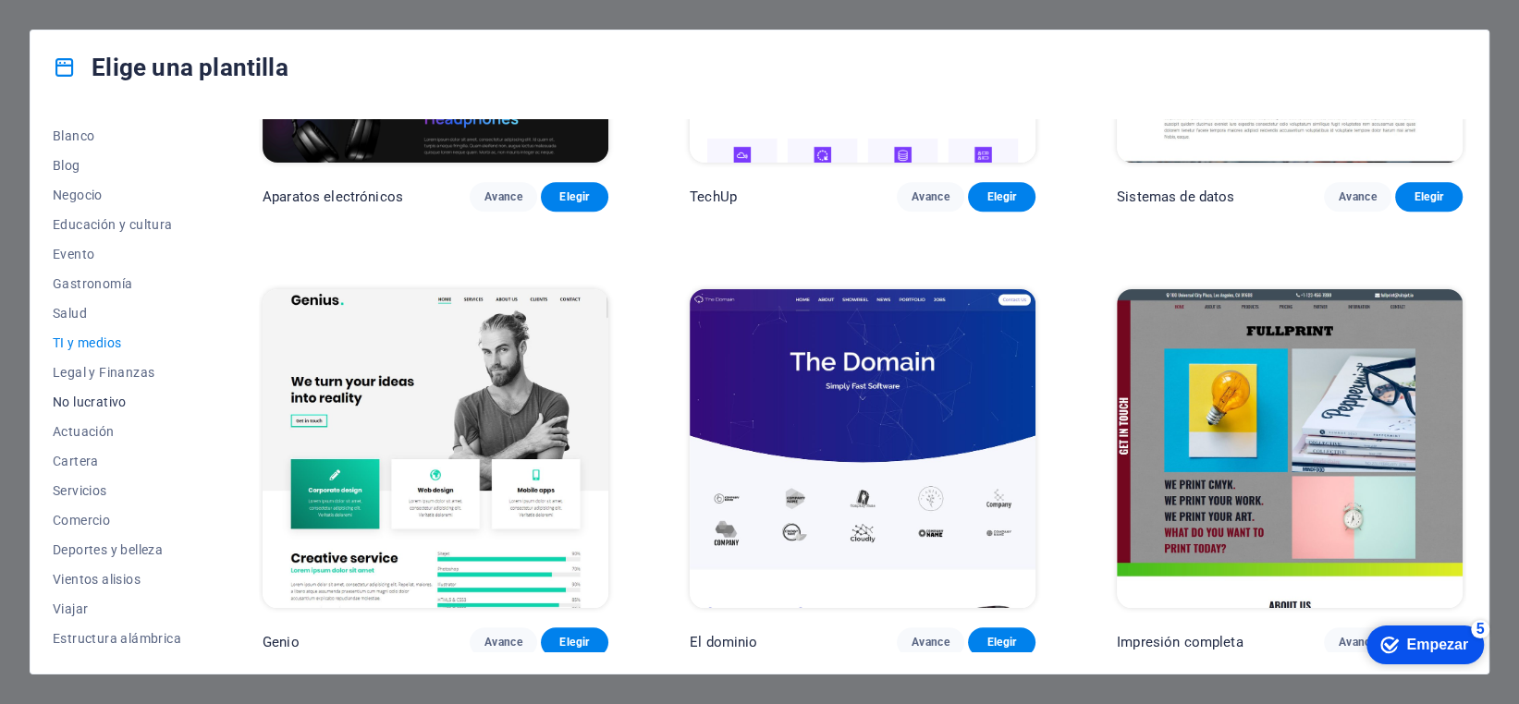
click at [106, 395] on font "No lucrativo" at bounding box center [90, 402] width 74 height 15
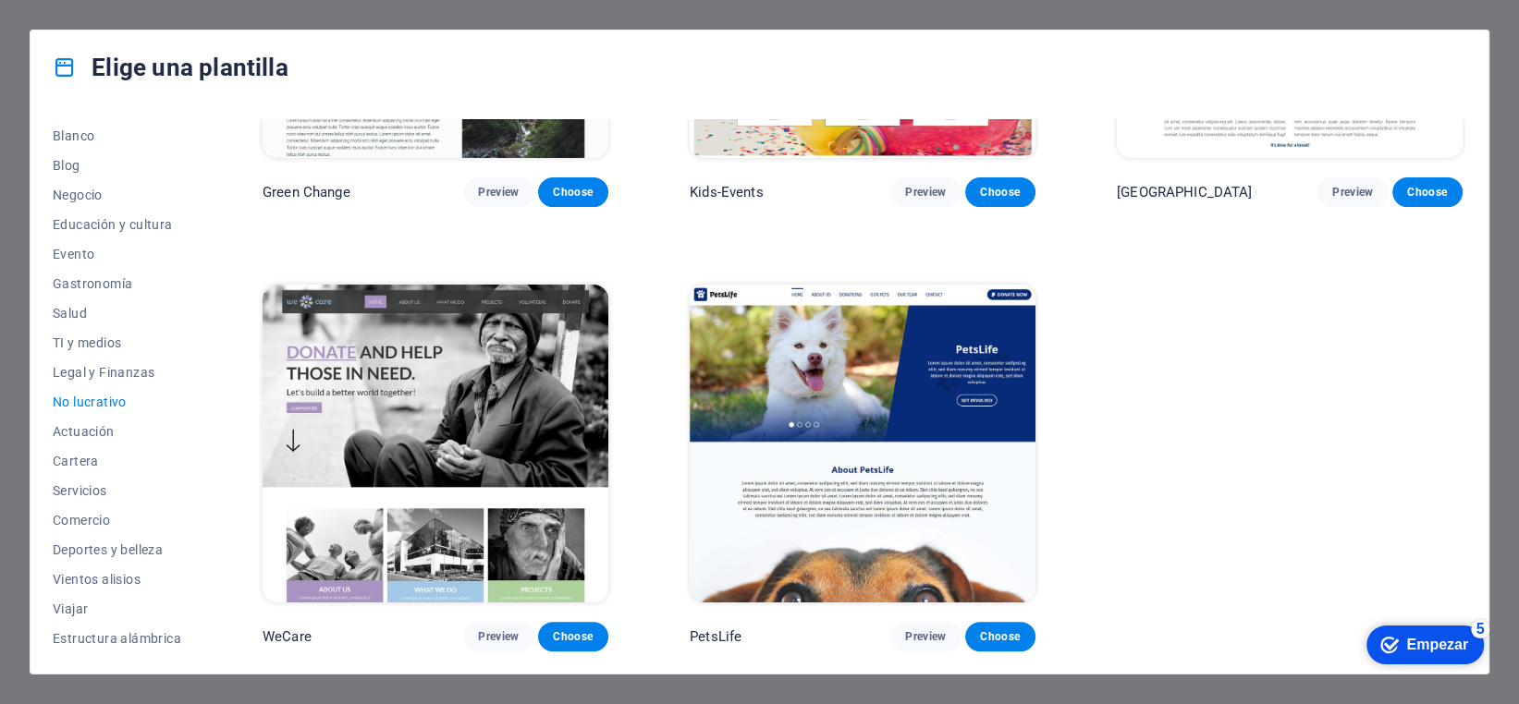
scroll to position [280, 0]
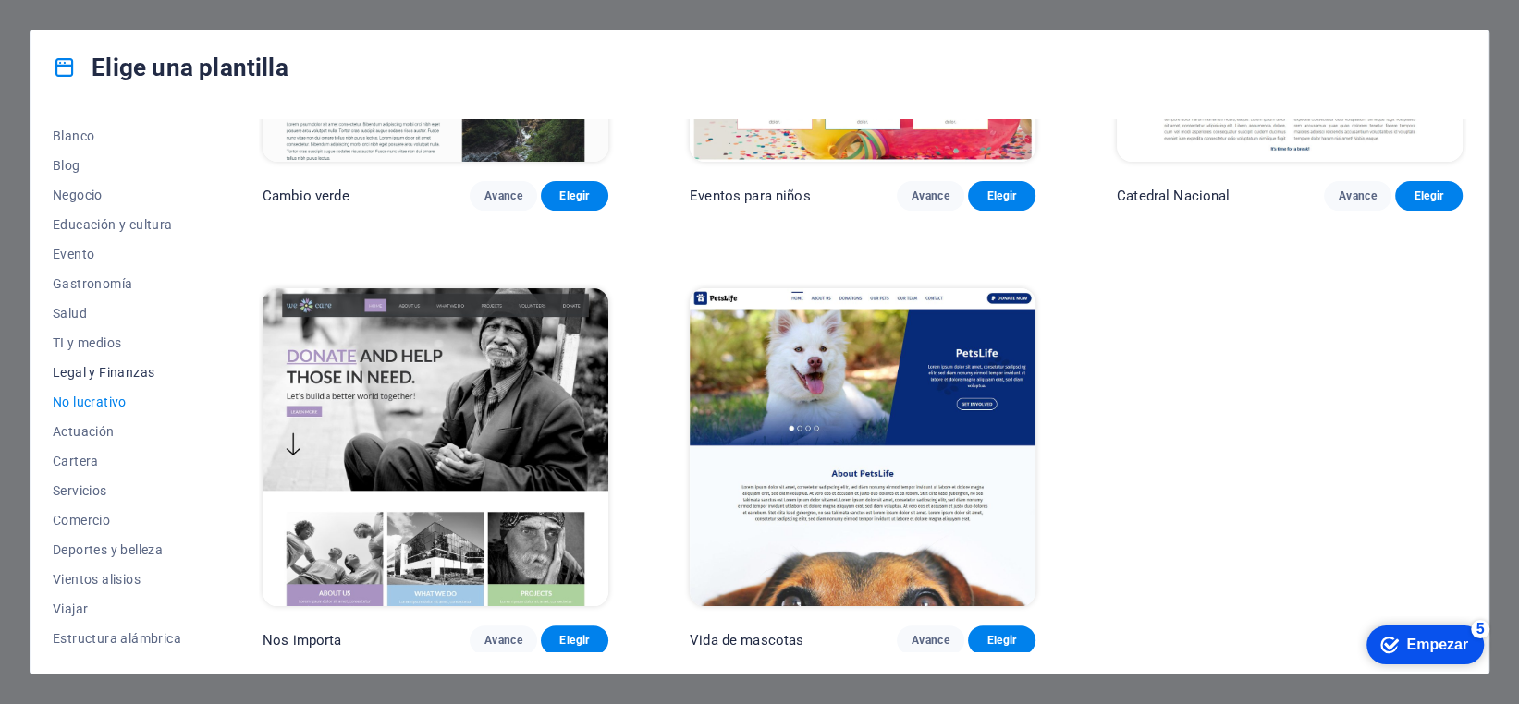
click at [119, 373] on font "Legal y Finanzas" at bounding box center [104, 372] width 102 height 15
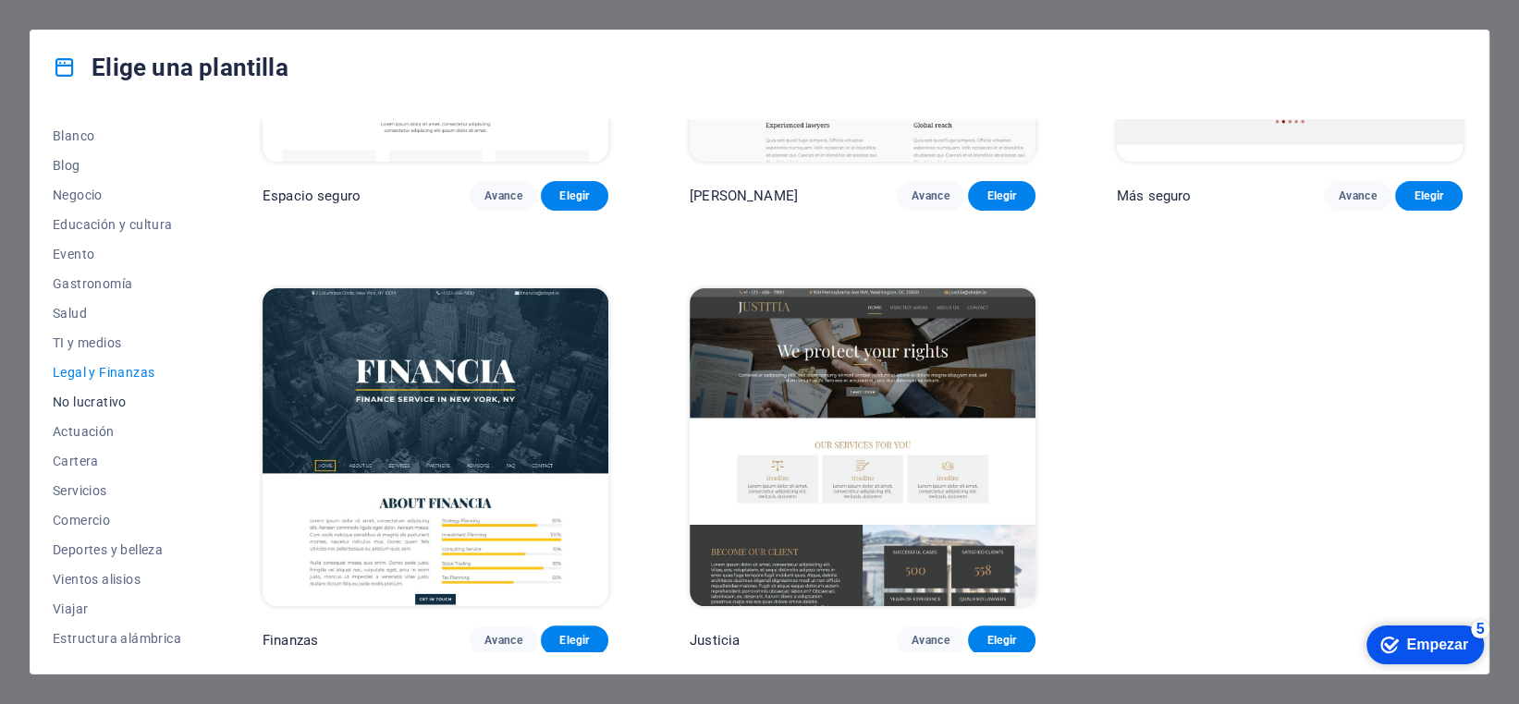
click at [113, 415] on button "No lucrativo" at bounding box center [117, 402] width 128 height 30
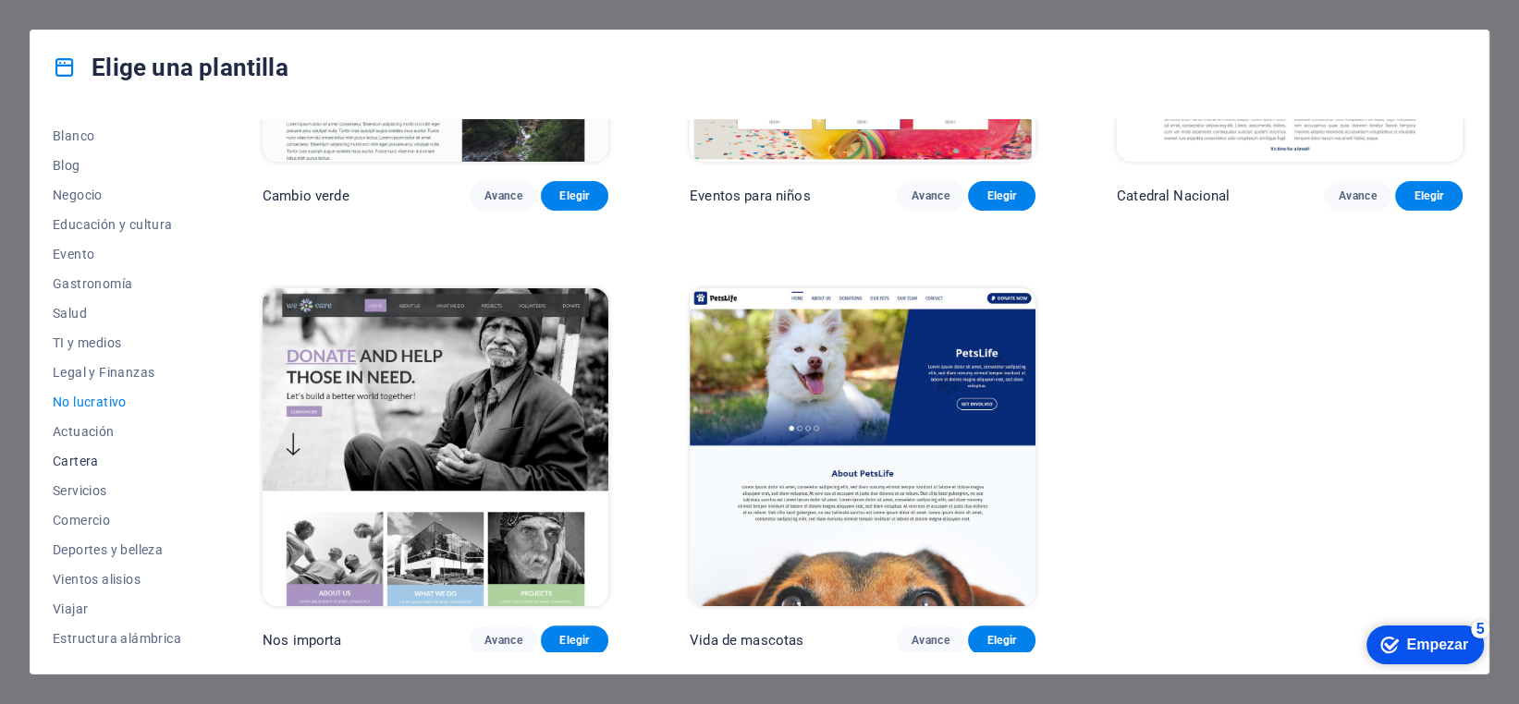
click at [95, 447] on button "Cartera" at bounding box center [117, 462] width 128 height 30
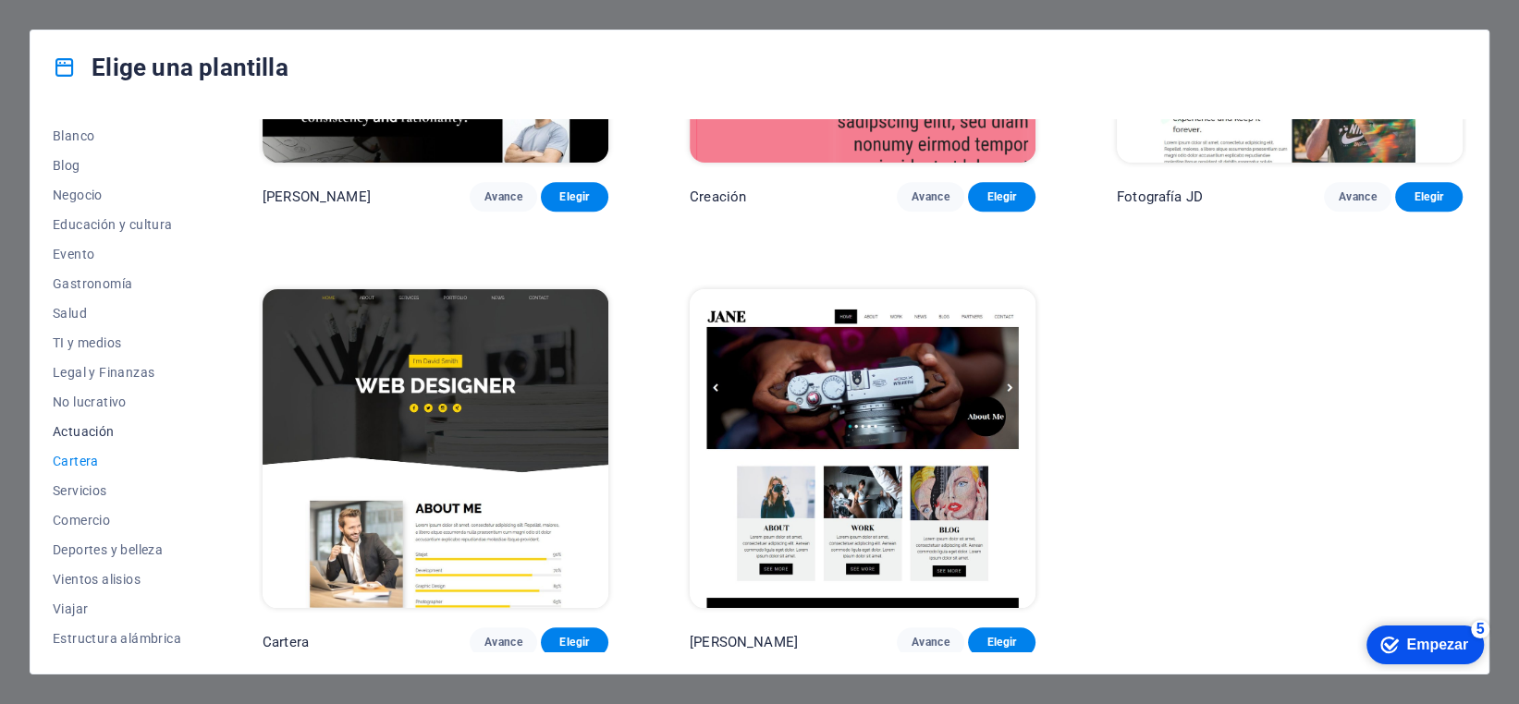
click at [102, 442] on button "Actuación" at bounding box center [117, 432] width 128 height 30
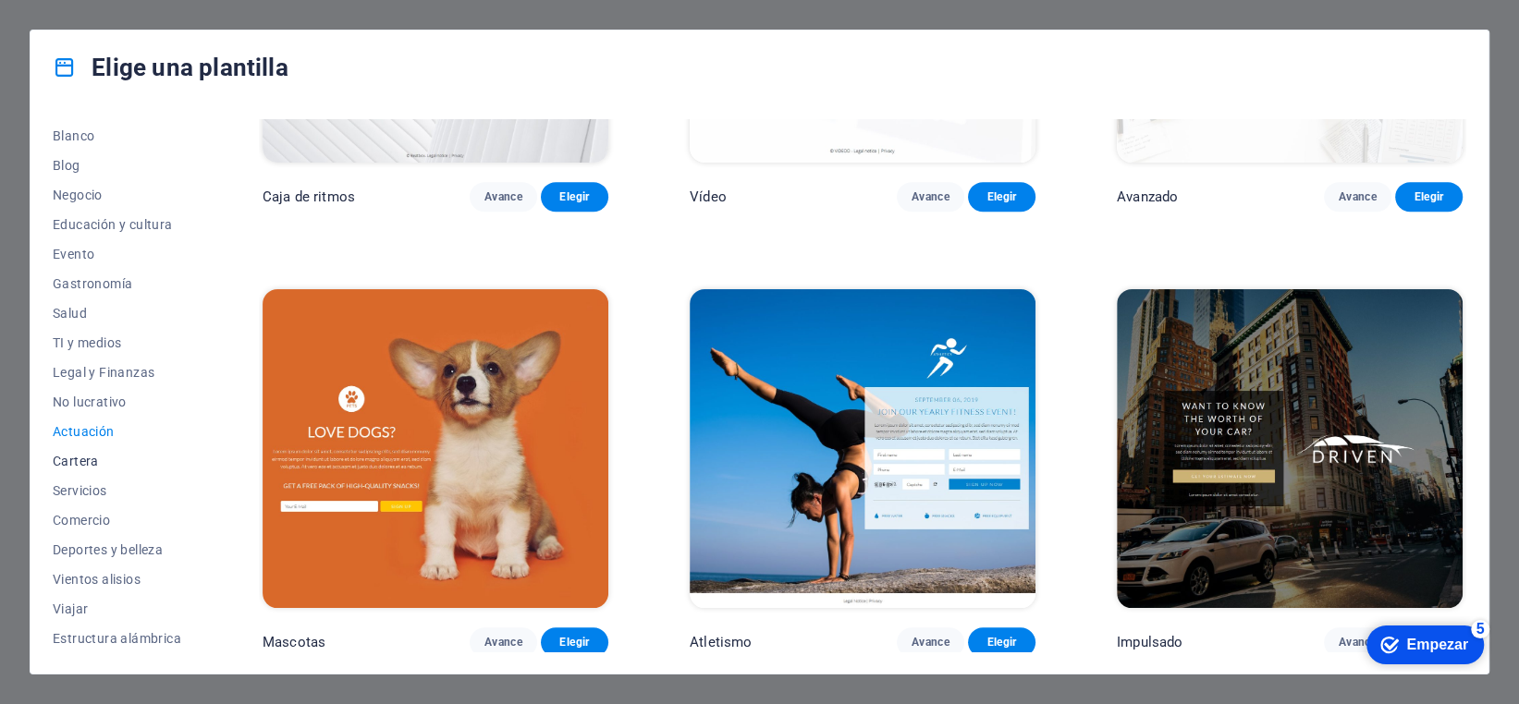
click at [69, 459] on font "Cartera" at bounding box center [76, 461] width 46 height 15
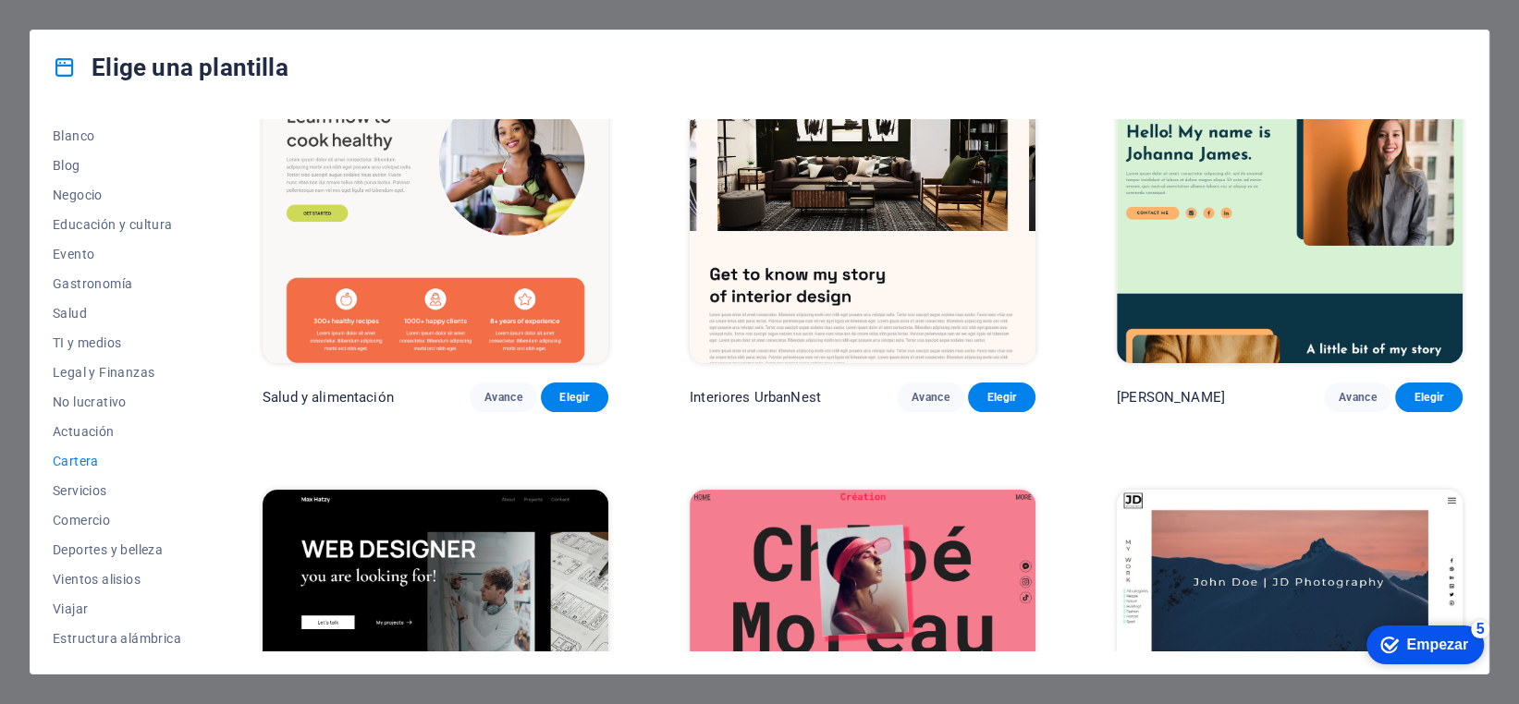
scroll to position [0, 0]
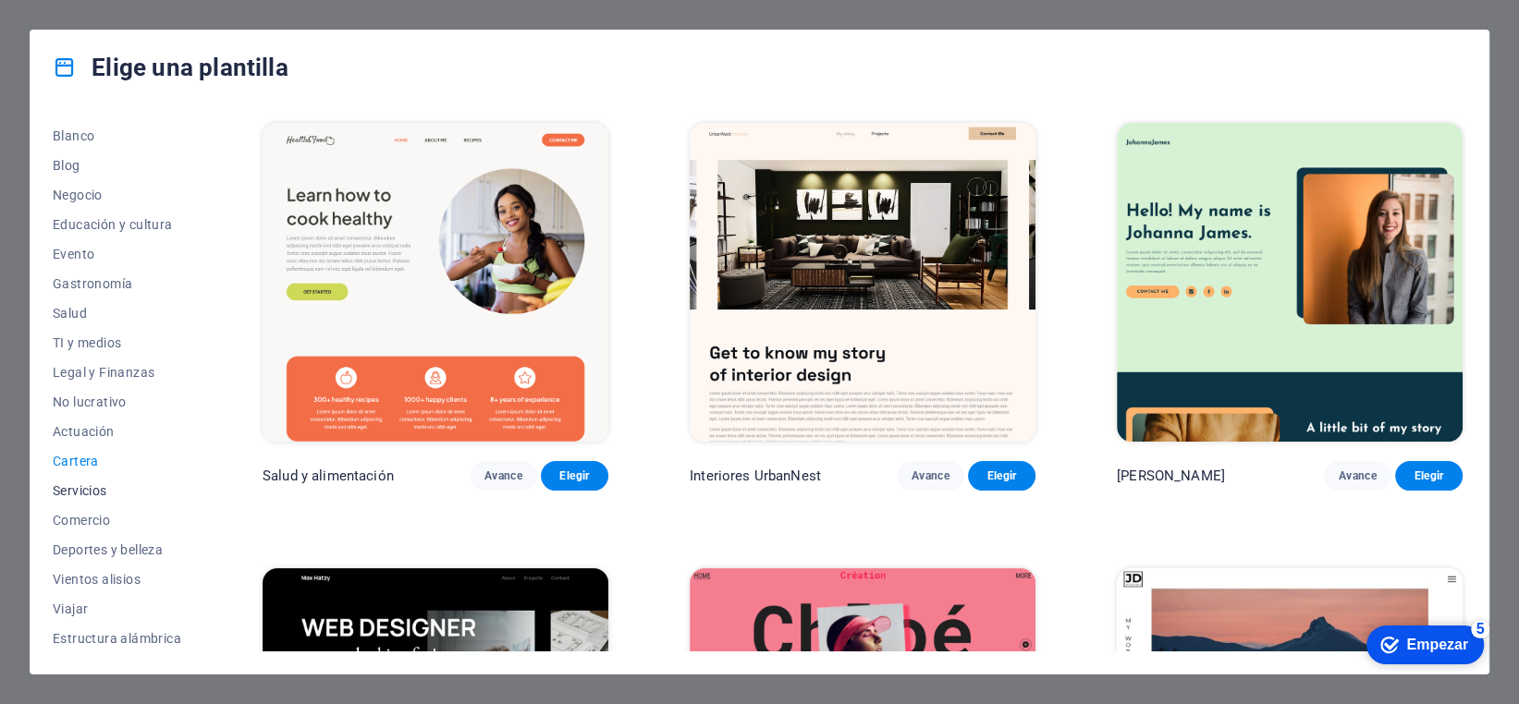
click at [85, 486] on font "Servicios" at bounding box center [80, 490] width 55 height 15
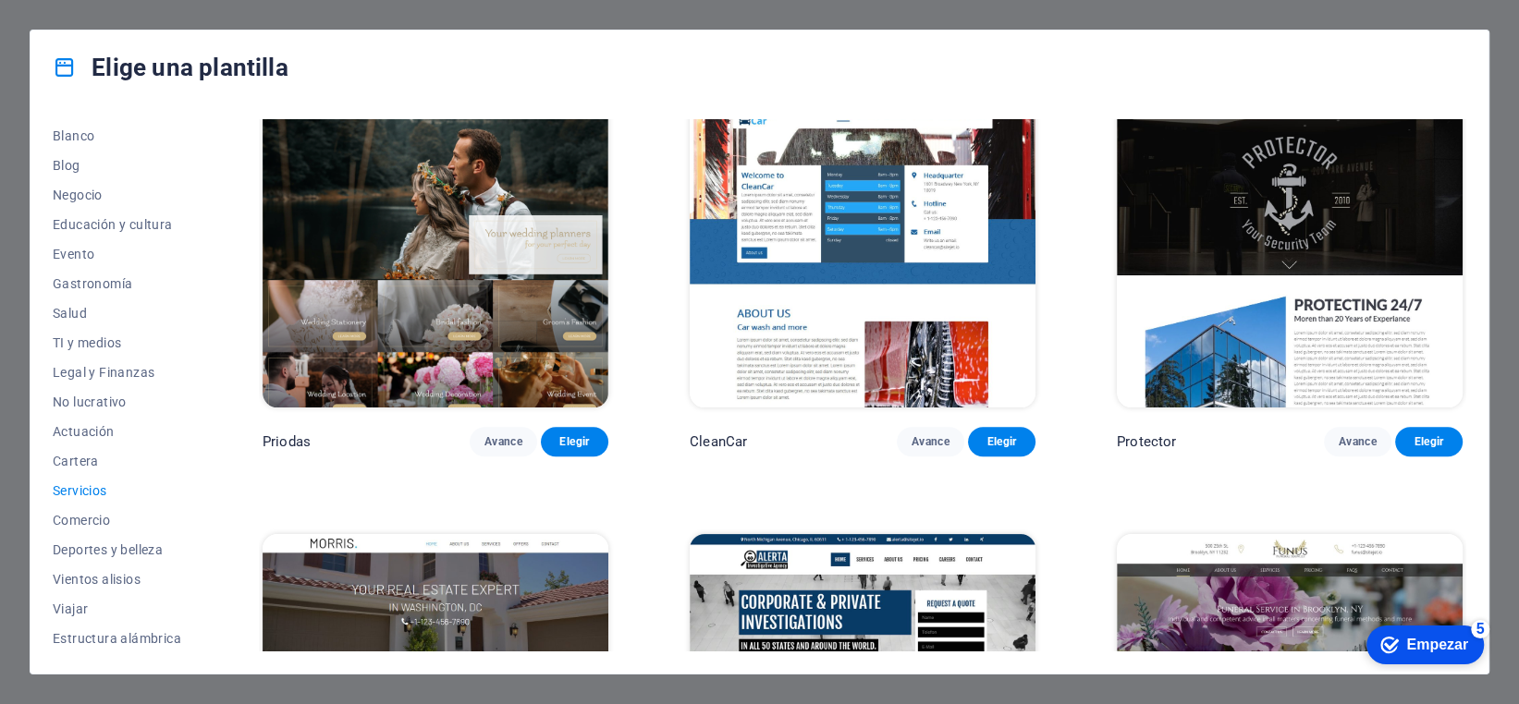
scroll to position [1479, 0]
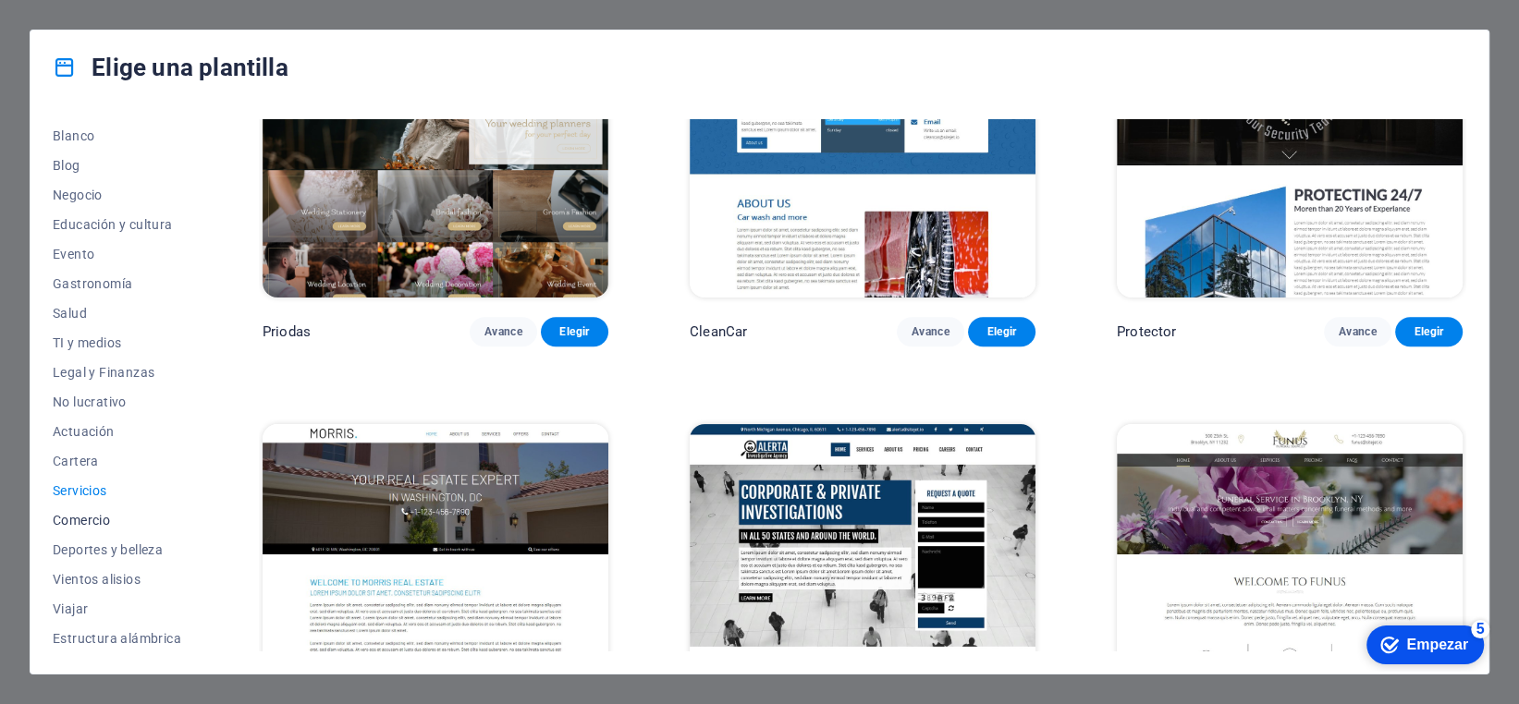
click at [70, 521] on font "Comercio" at bounding box center [81, 520] width 57 height 15
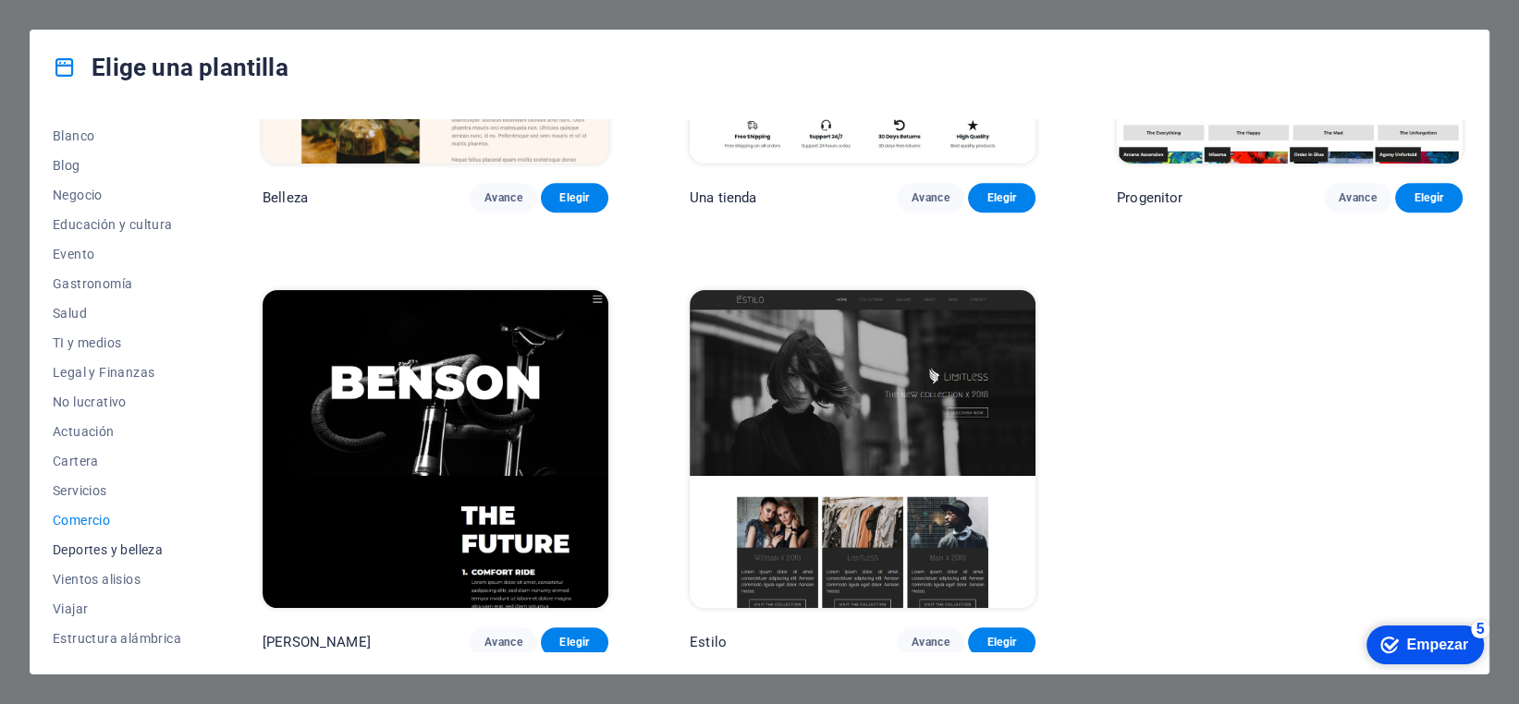
click at [100, 545] on font "Deportes y belleza" at bounding box center [108, 550] width 110 height 15
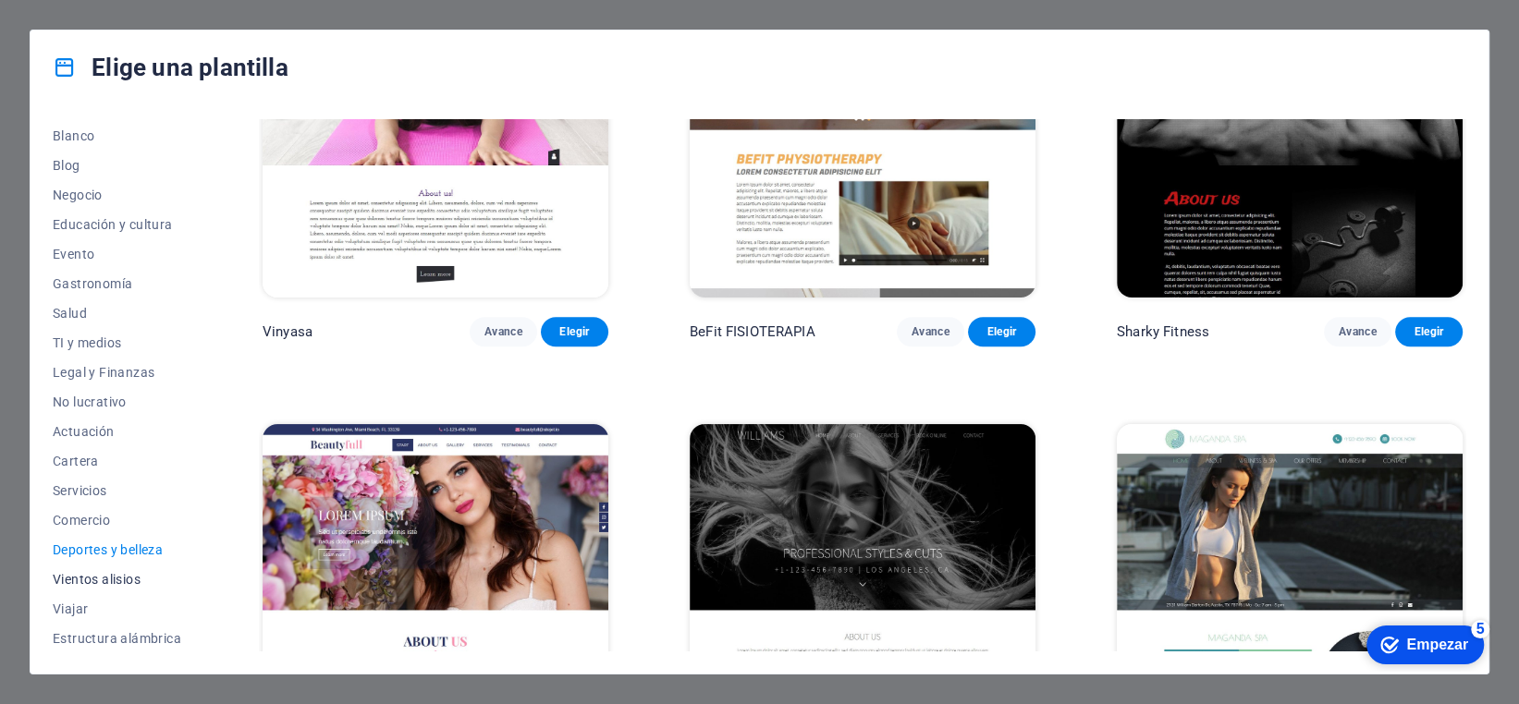
click at [82, 569] on button "Vientos alisios" at bounding box center [117, 580] width 128 height 30
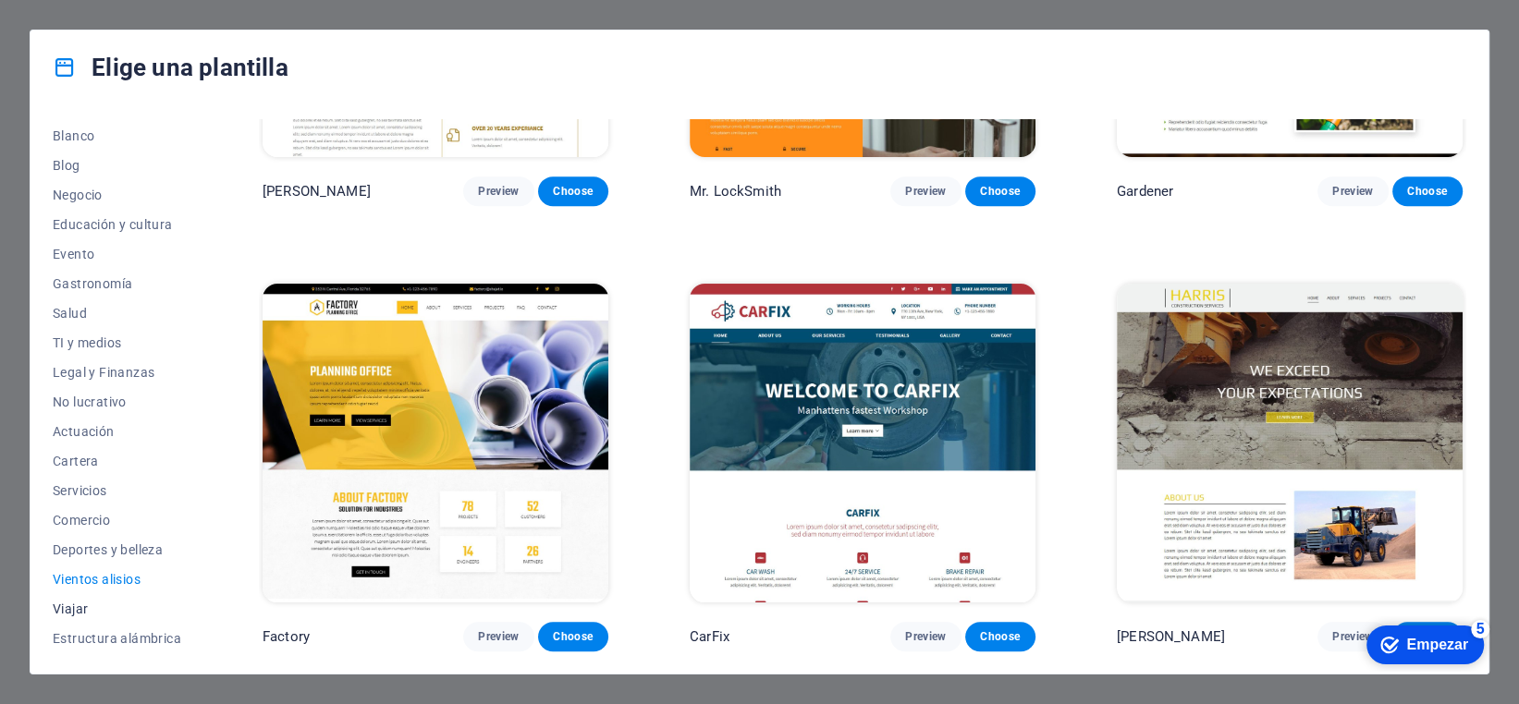
scroll to position [724, 0]
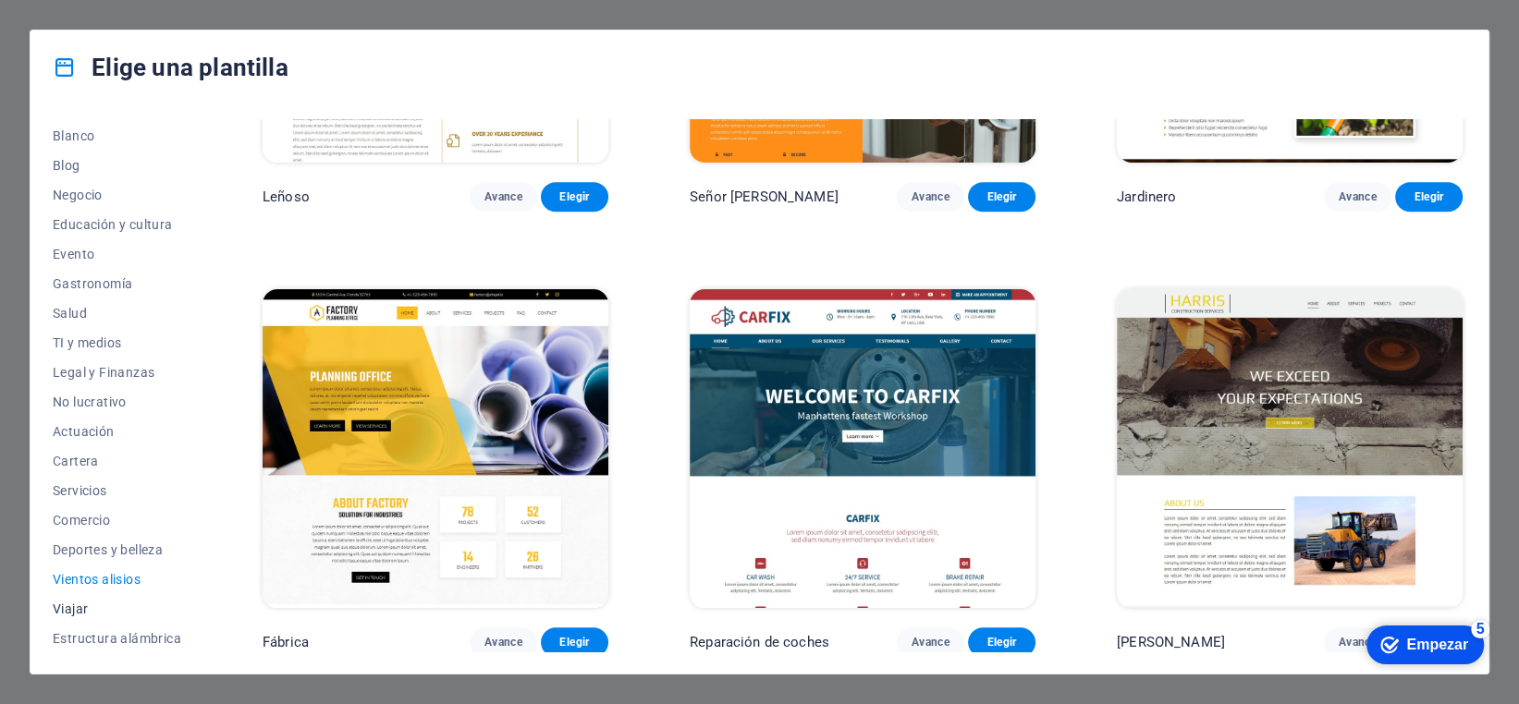
click at [80, 611] on font "Viajar" at bounding box center [70, 609] width 35 height 15
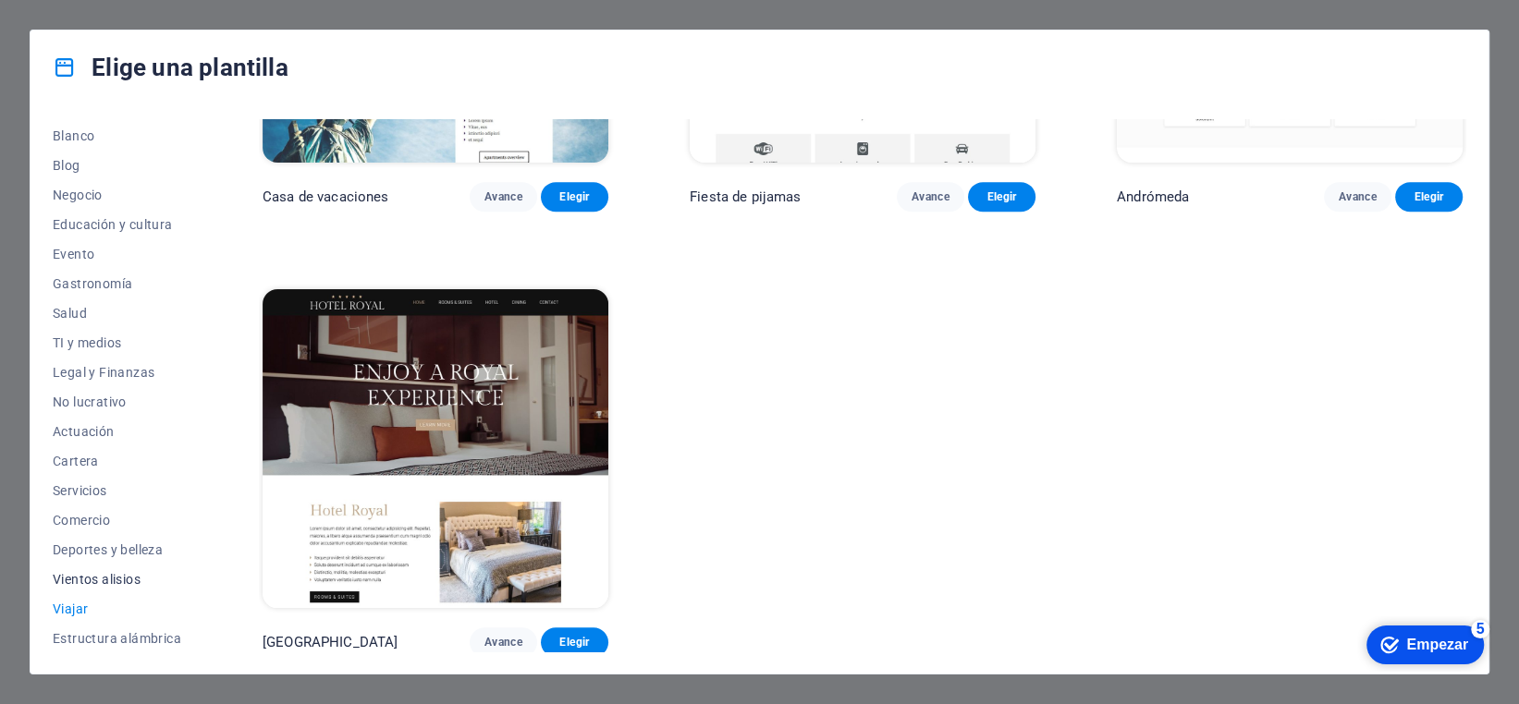
click at [97, 589] on button "Vientos alisios" at bounding box center [117, 580] width 128 height 30
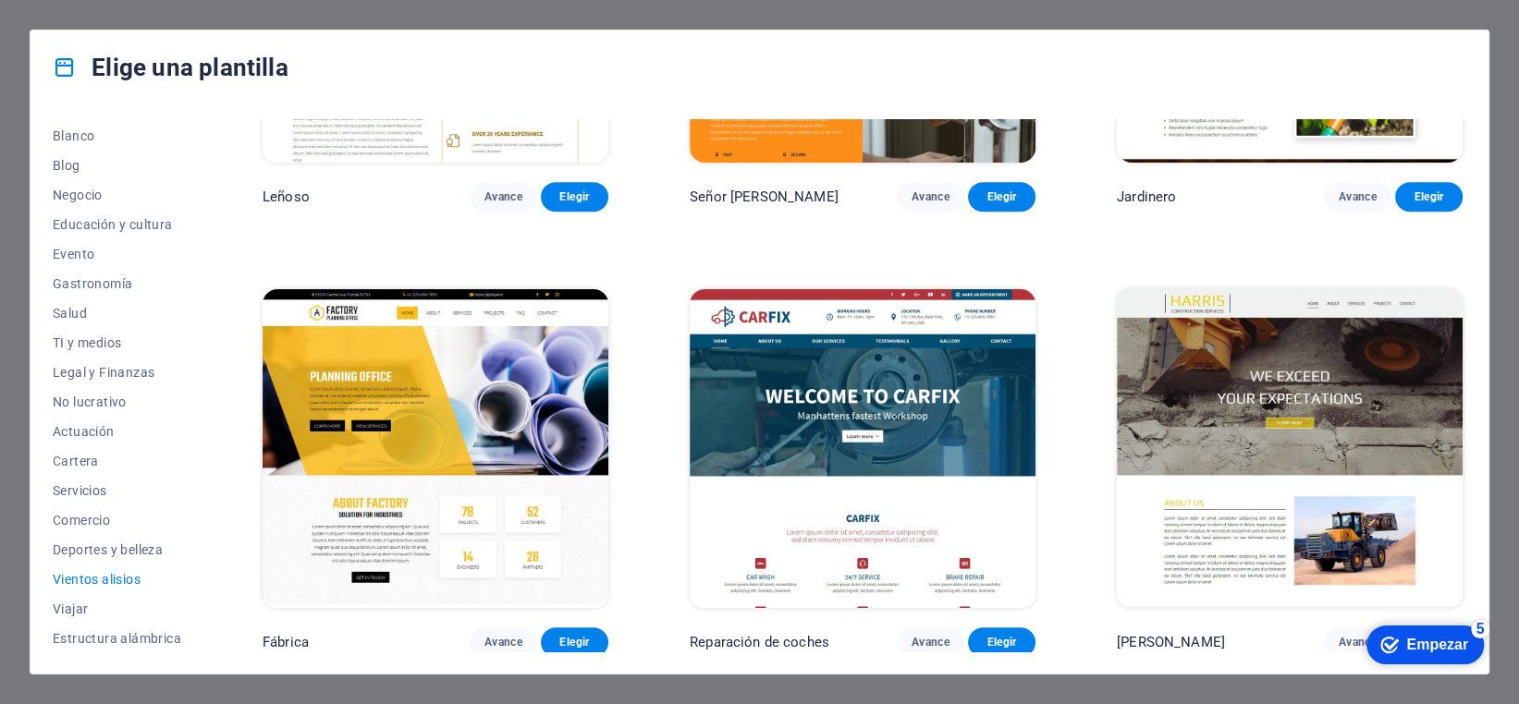
click at [1352, 435] on img at bounding box center [1290, 448] width 346 height 319
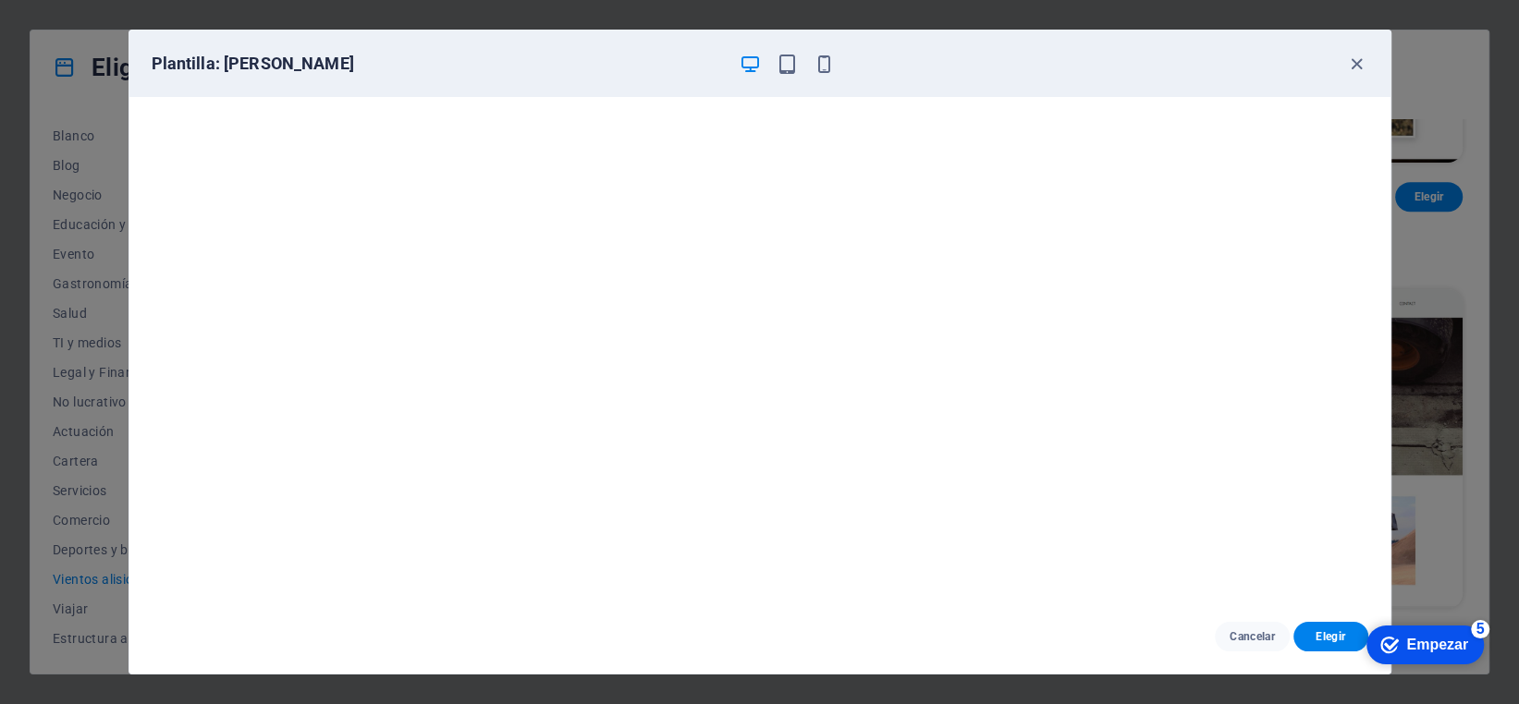
click at [802, 67] on div at bounding box center [788, 64] width 96 height 22
click at [793, 72] on icon "button" at bounding box center [787, 64] width 21 height 21
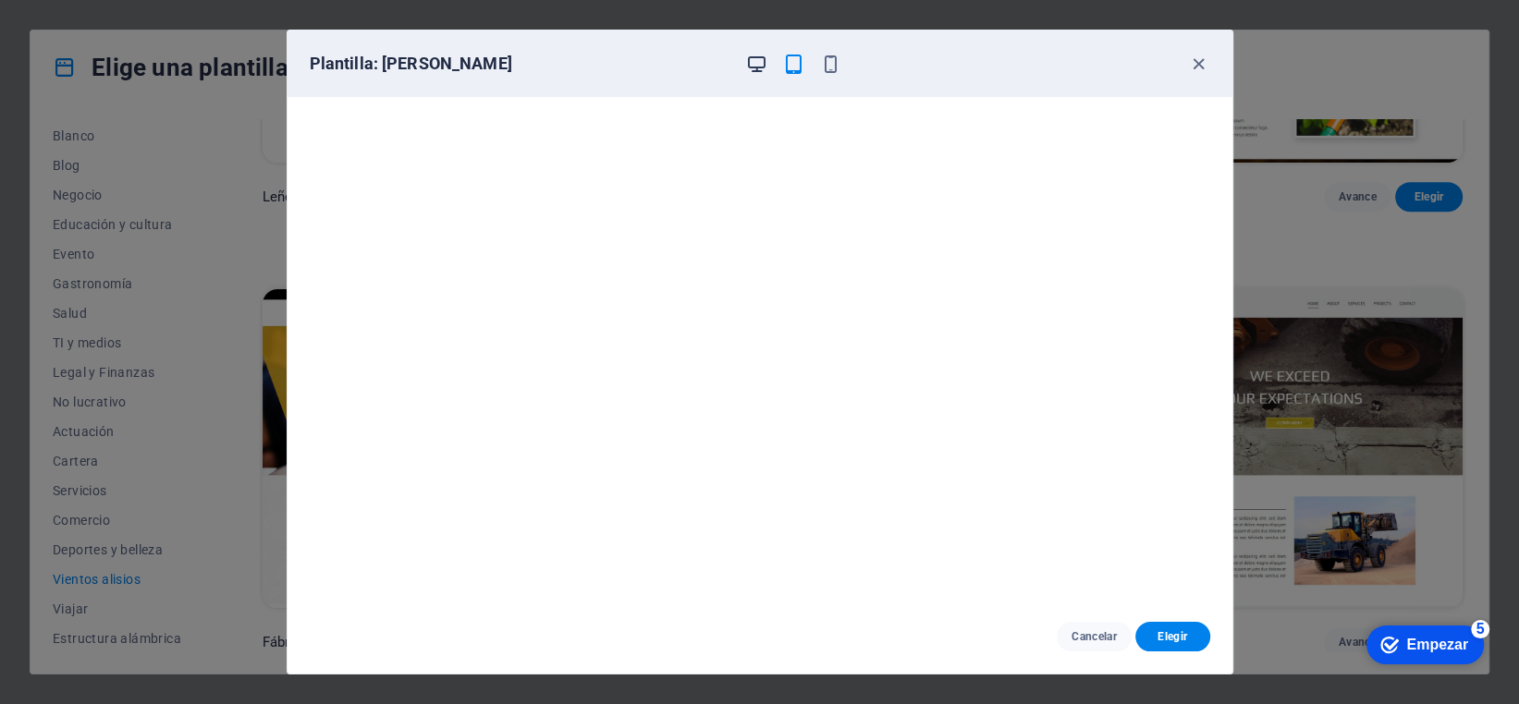
click at [755, 67] on icon "button" at bounding box center [756, 64] width 21 height 21
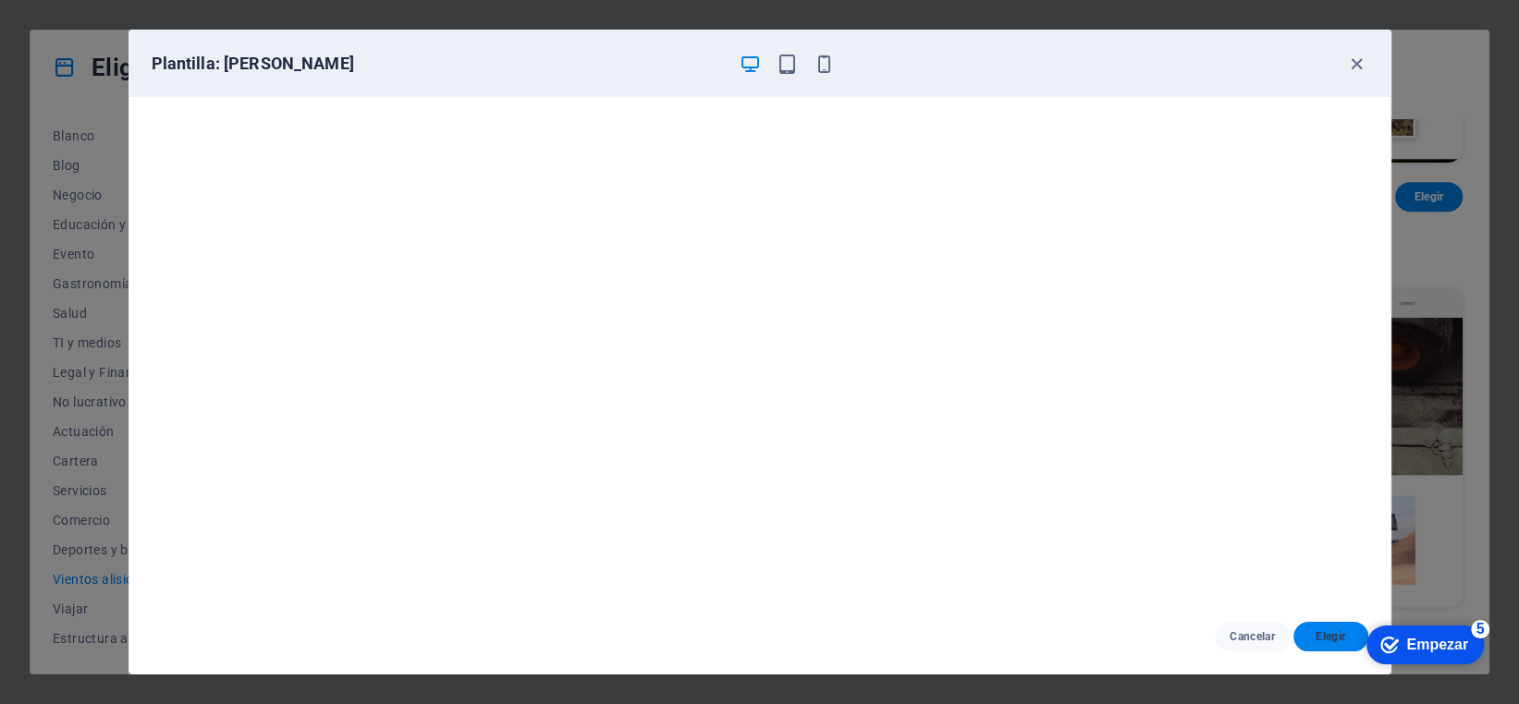
click at [1321, 642] on font "Elegir" at bounding box center [1330, 636] width 30 height 13
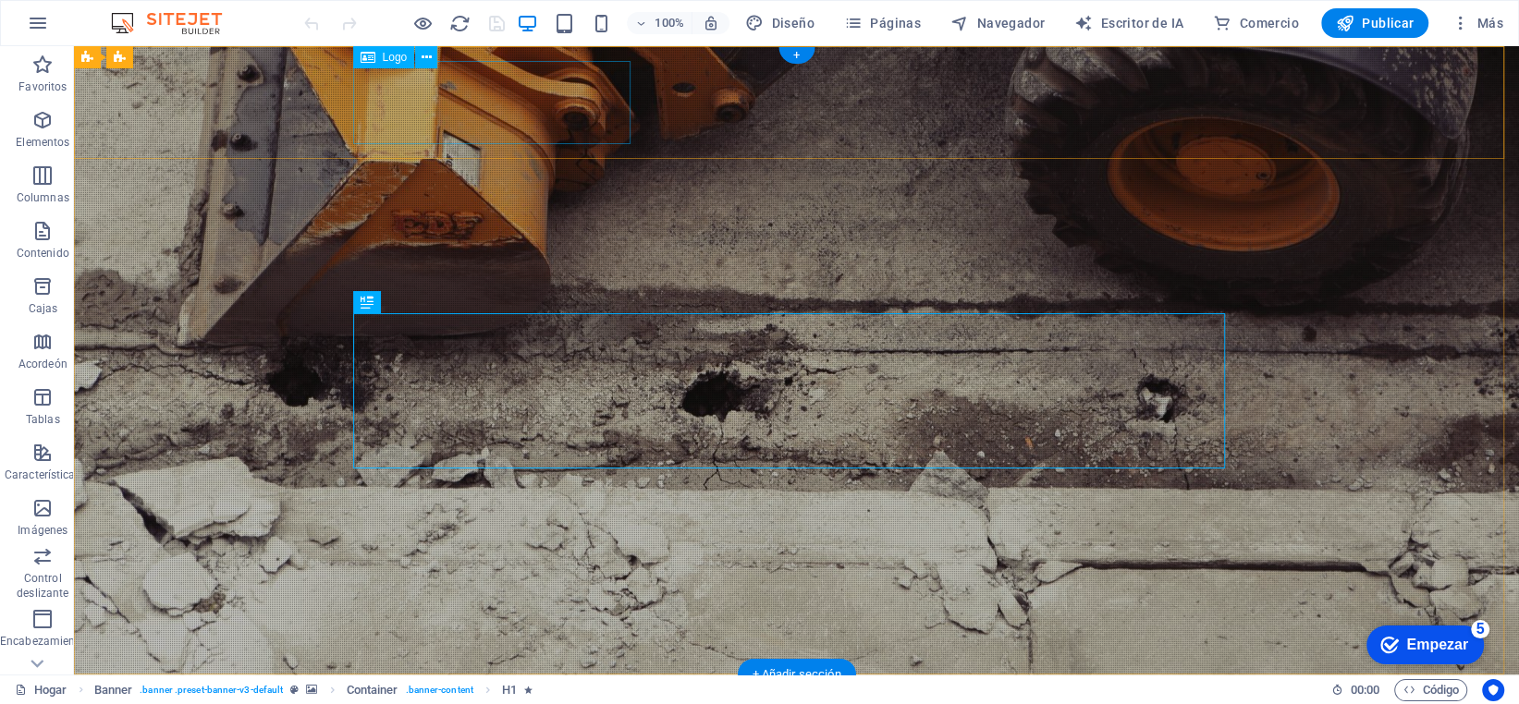
select select "px"
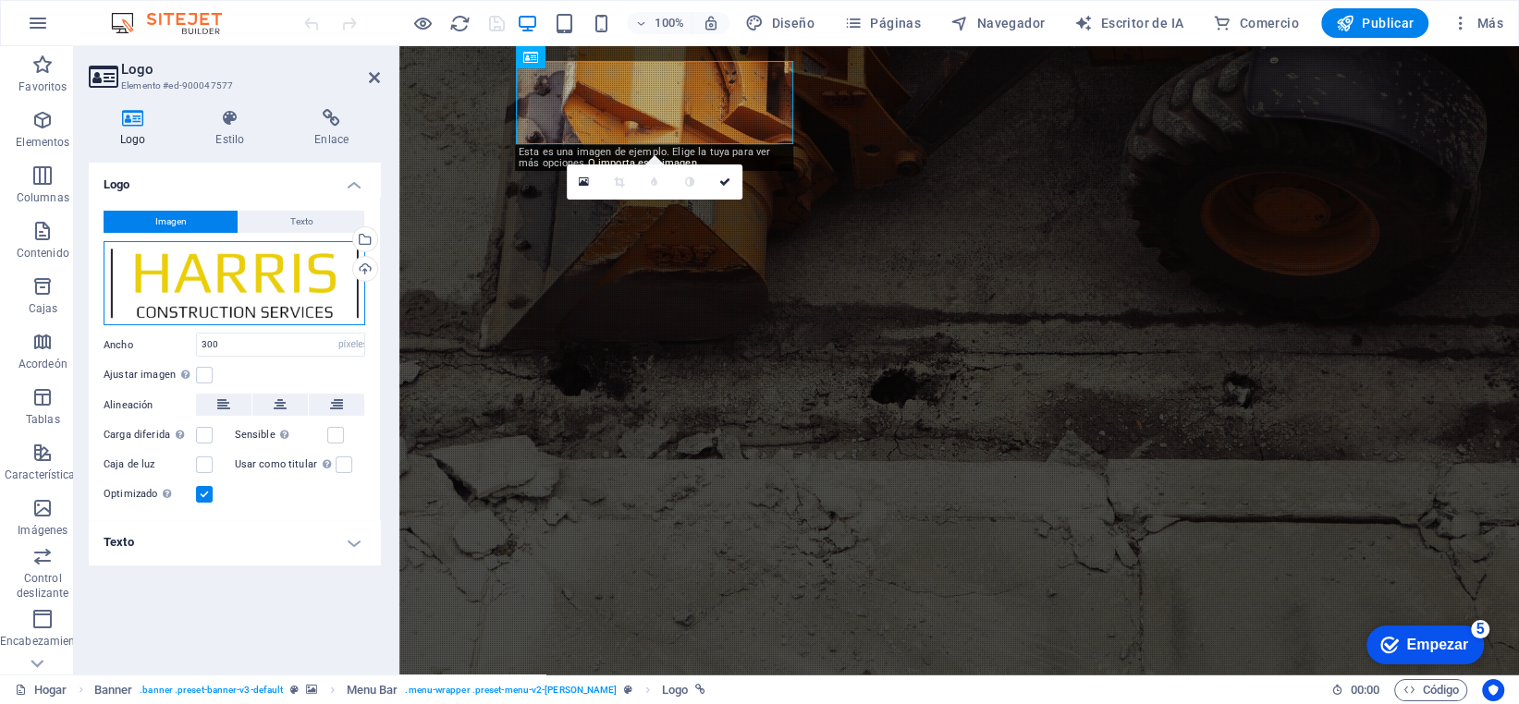
click at [232, 298] on div "Arrastre los archivos aquí, haga clic para elegir archivos o seleccione archivo…" at bounding box center [235, 283] width 262 height 85
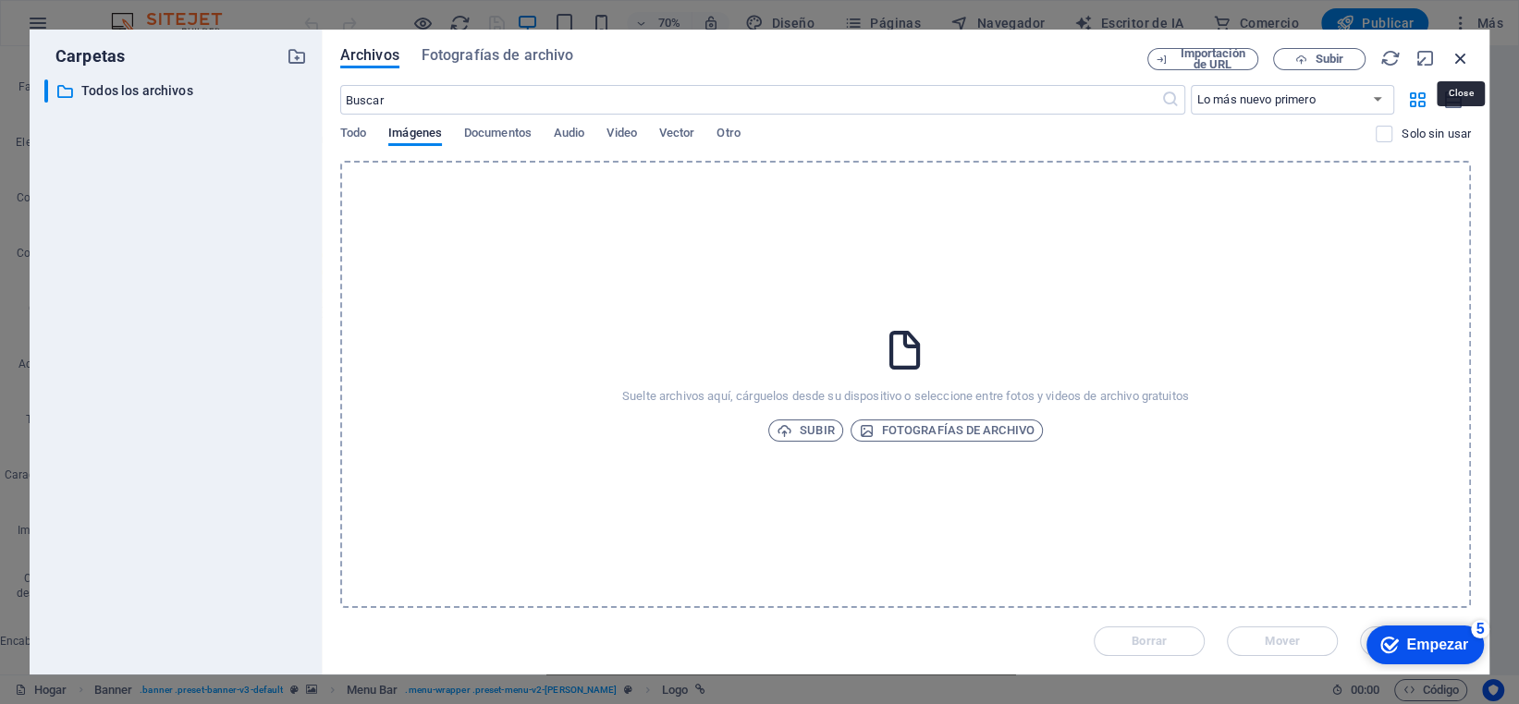
click at [1464, 67] on icon "button" at bounding box center [1460, 58] width 20 height 20
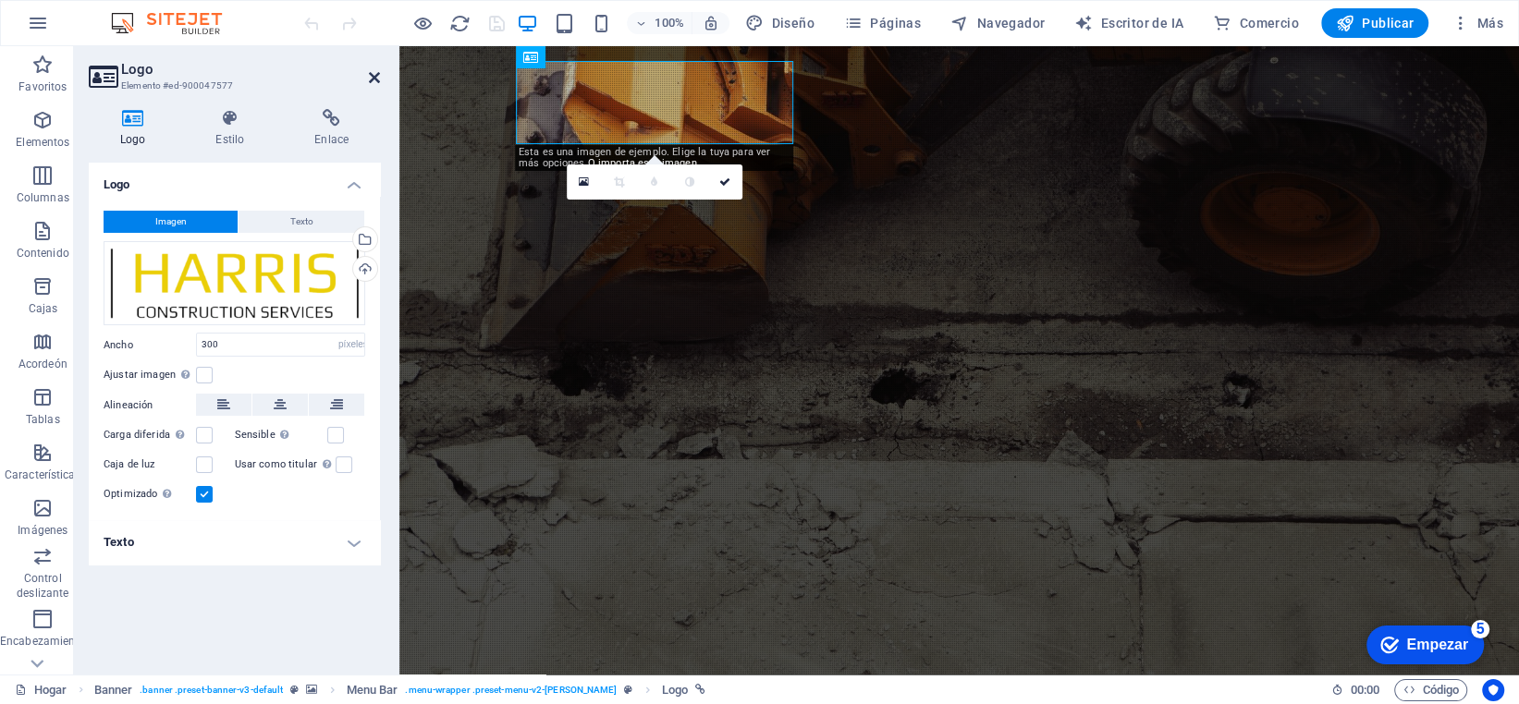
click at [369, 70] on icon at bounding box center [374, 77] width 11 height 15
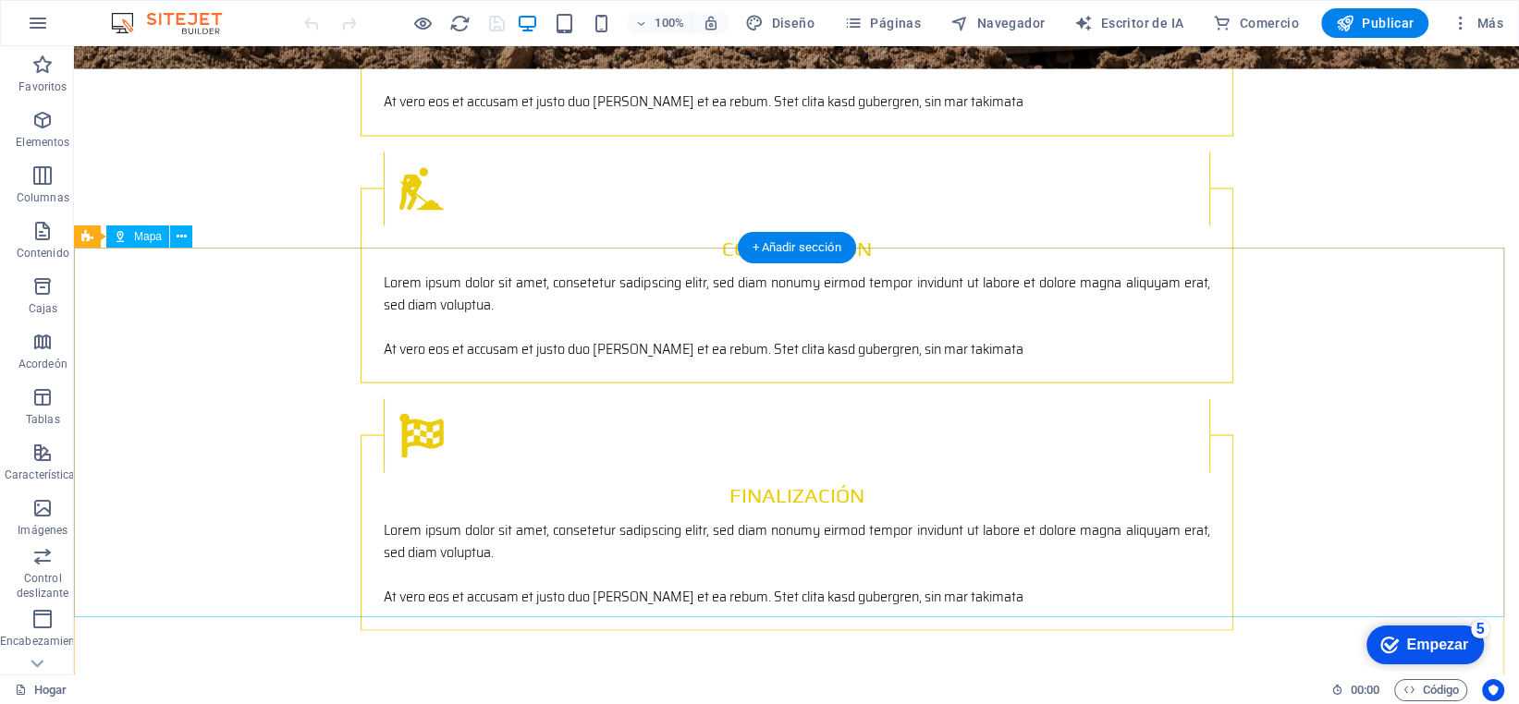
scroll to position [2781, 0]
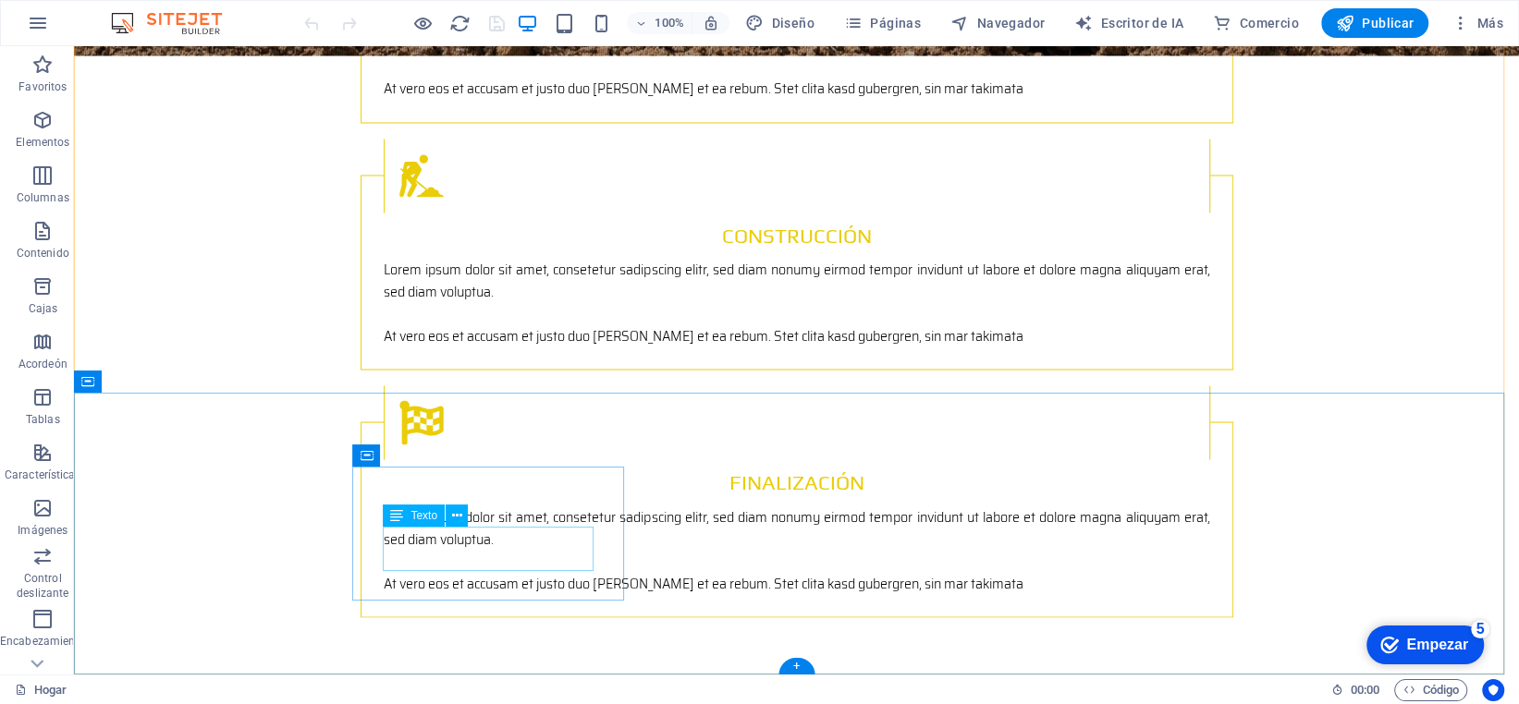
drag, startPoint x: 451, startPoint y: 538, endPoint x: 565, endPoint y: 569, distance: 118.0
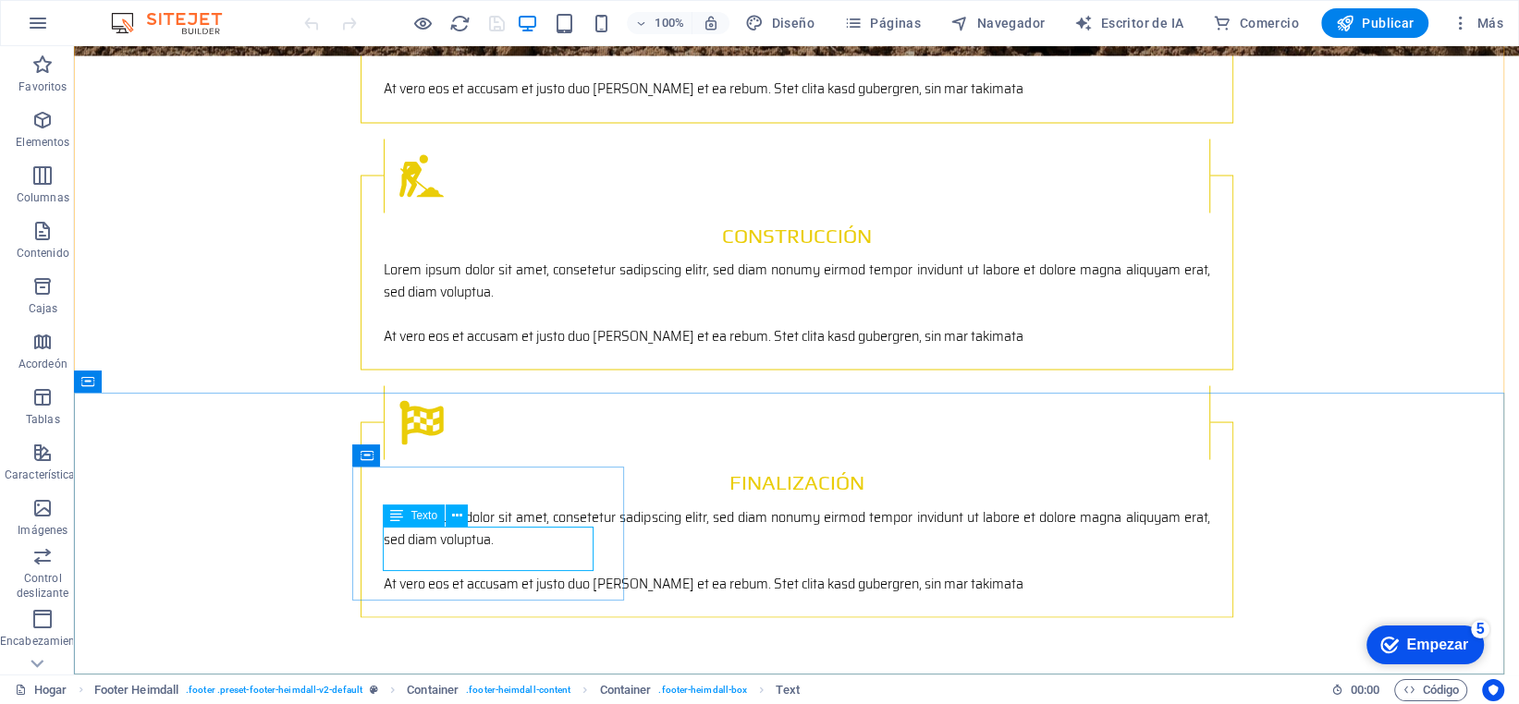
click at [407, 522] on div "Texto" at bounding box center [414, 516] width 62 height 22
drag, startPoint x: 467, startPoint y: 541, endPoint x: 142, endPoint y: 541, distance: 324.5
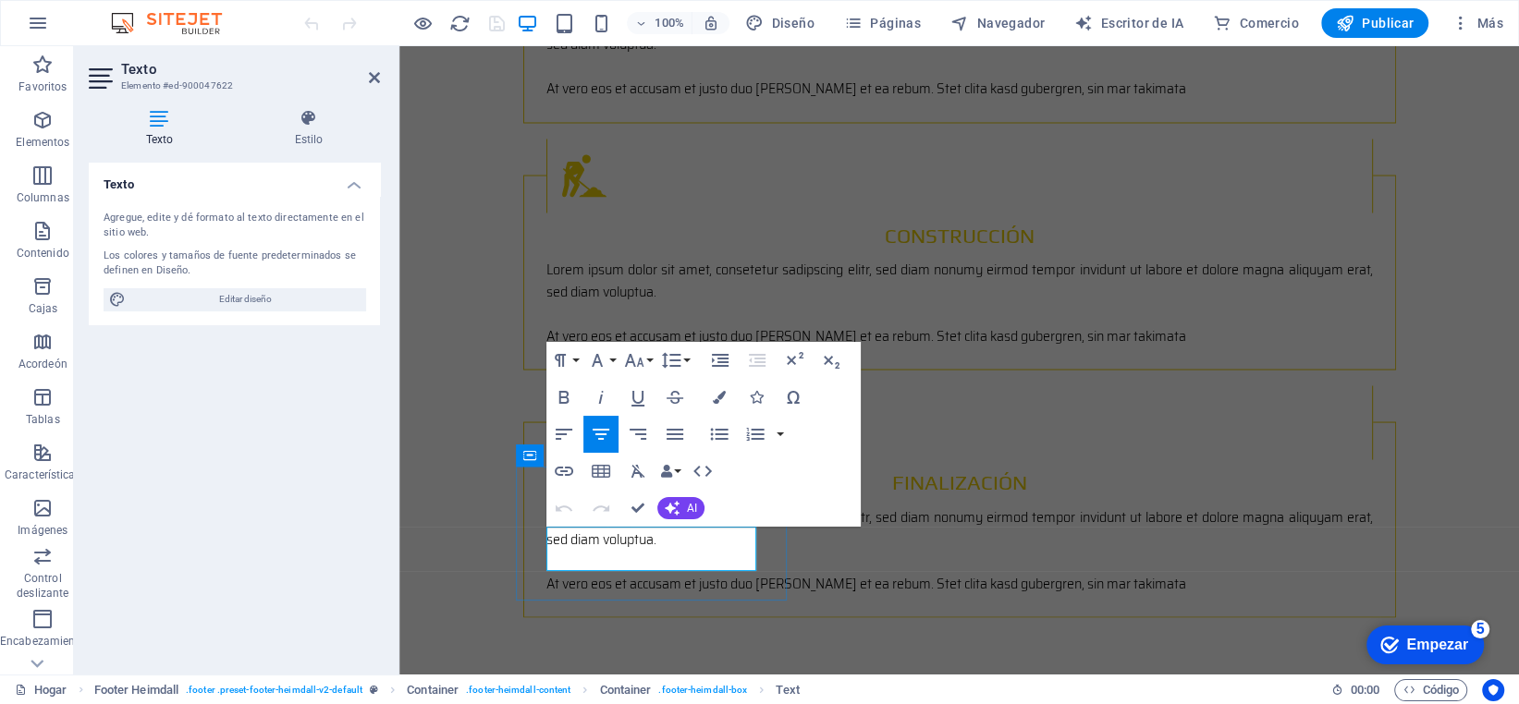
click at [160, 113] on icon at bounding box center [159, 118] width 141 height 18
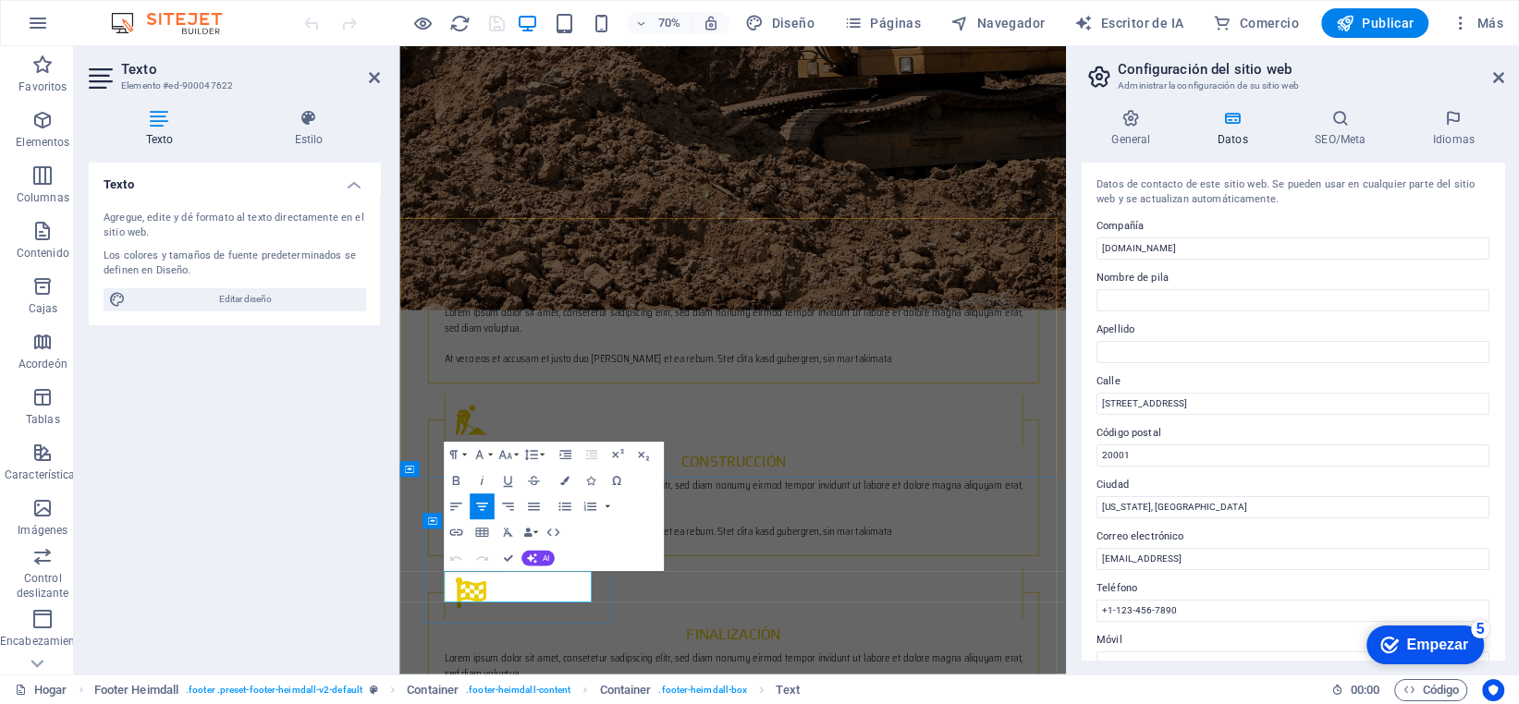
click at [645, 447] on icon "button" at bounding box center [643, 455] width 16 height 16
click at [1487, 77] on h2 "Configuración del sitio web" at bounding box center [1311, 69] width 386 height 17
click at [1493, 78] on icon at bounding box center [1498, 77] width 11 height 15
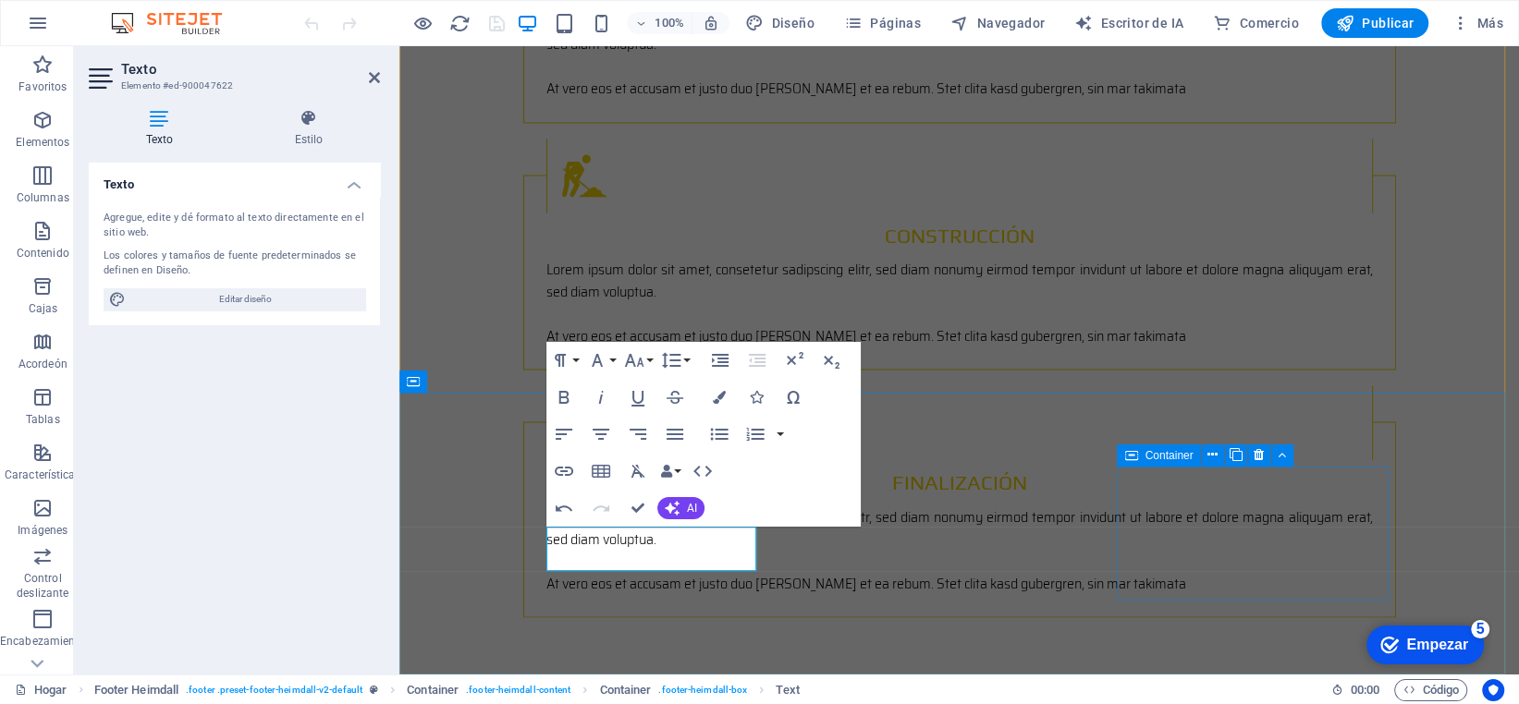
click at [1163, 466] on div "Container" at bounding box center [1158, 456] width 83 height 22
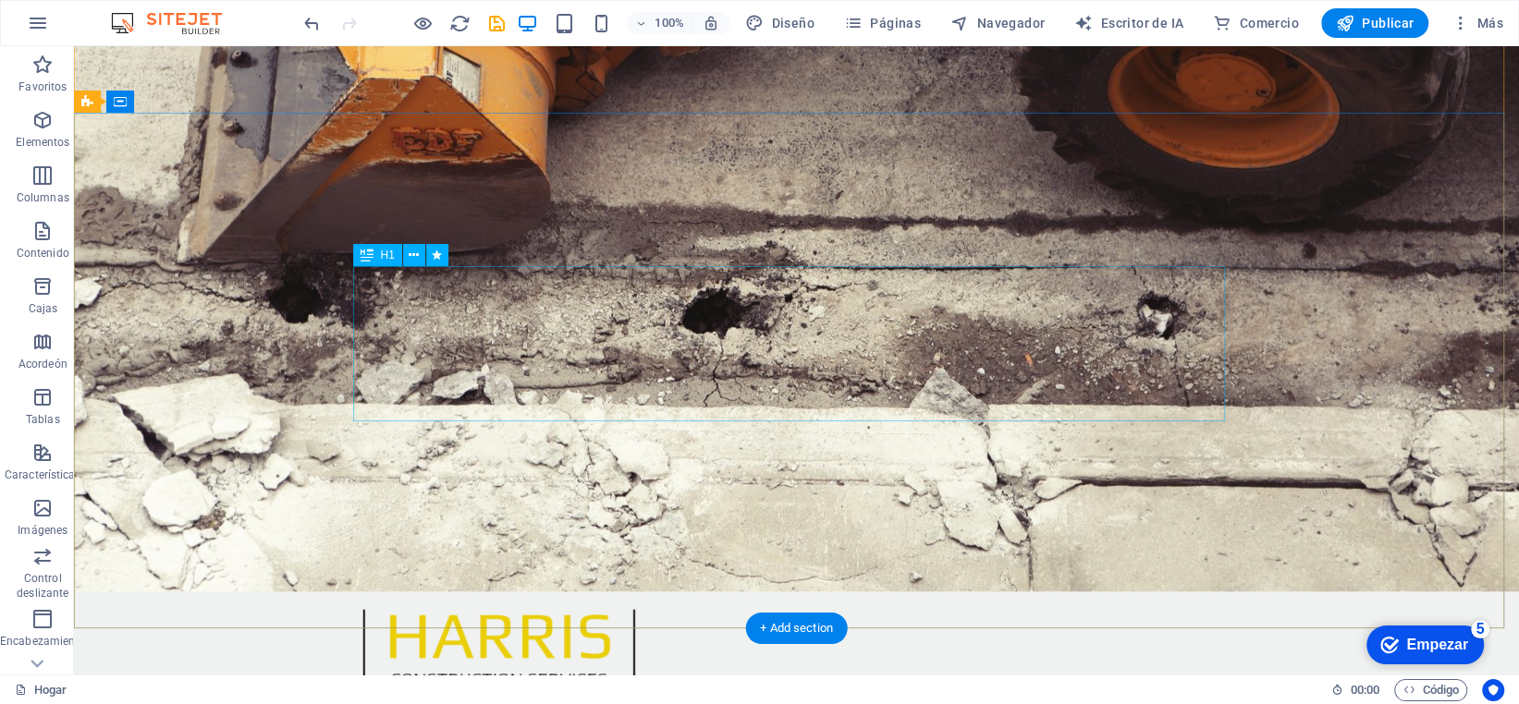
scroll to position [0, 0]
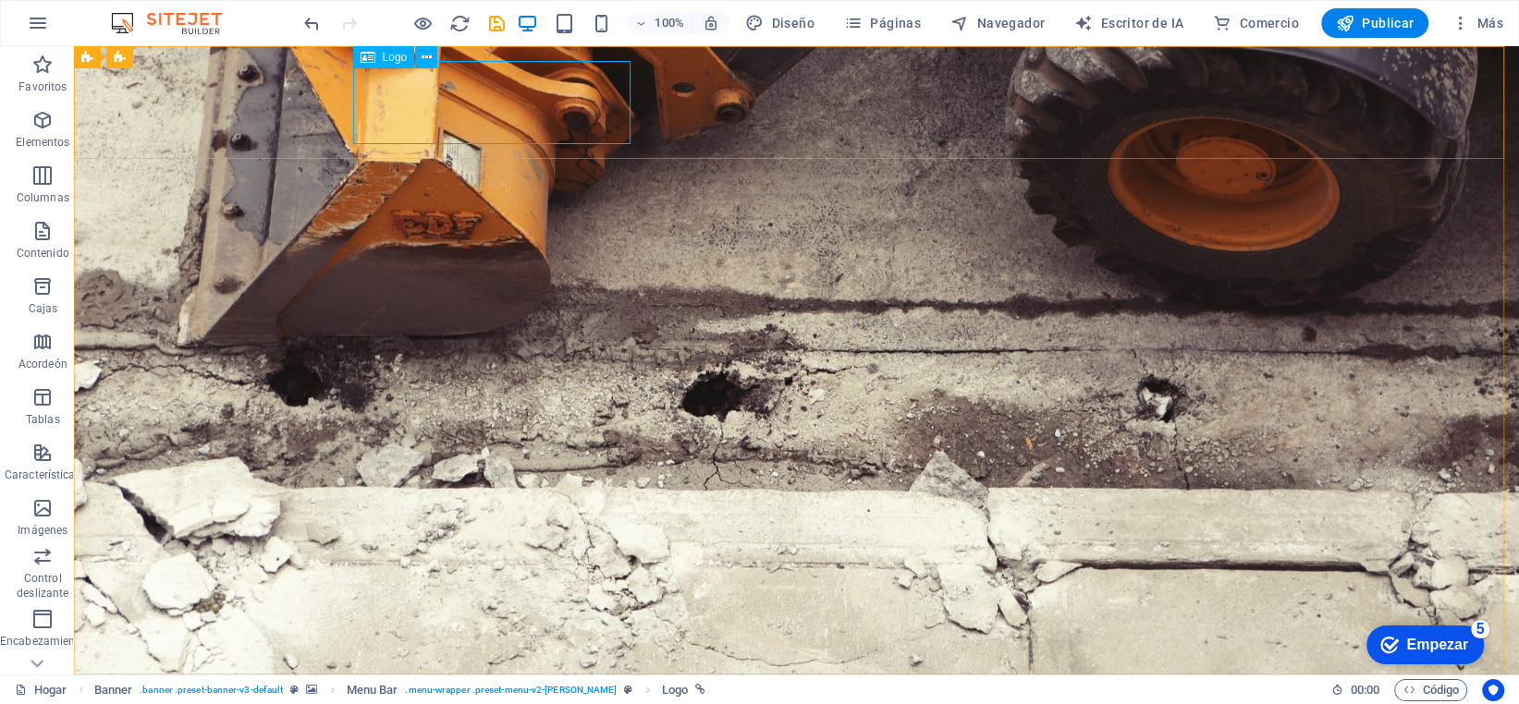
click at [374, 57] on icon at bounding box center [368, 57] width 15 height 22
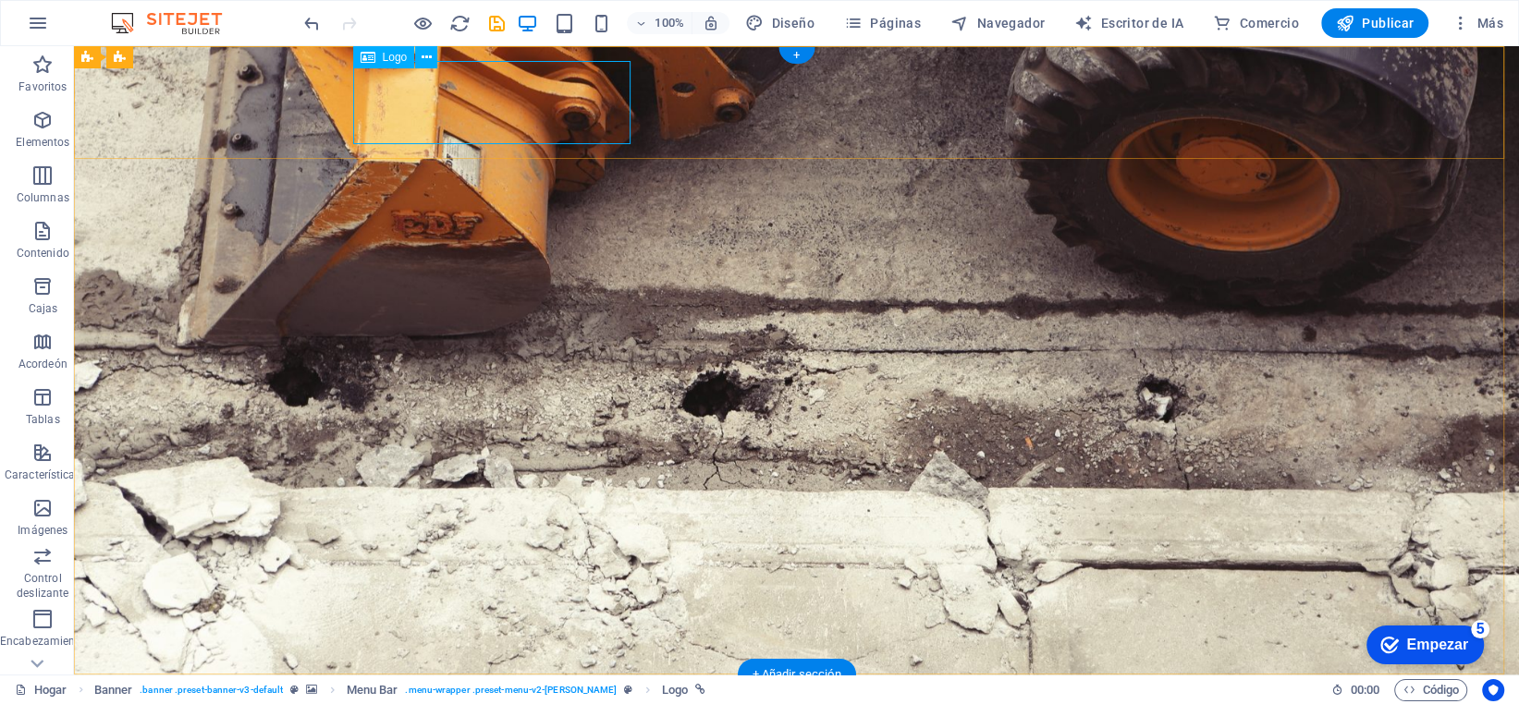
select select "px"
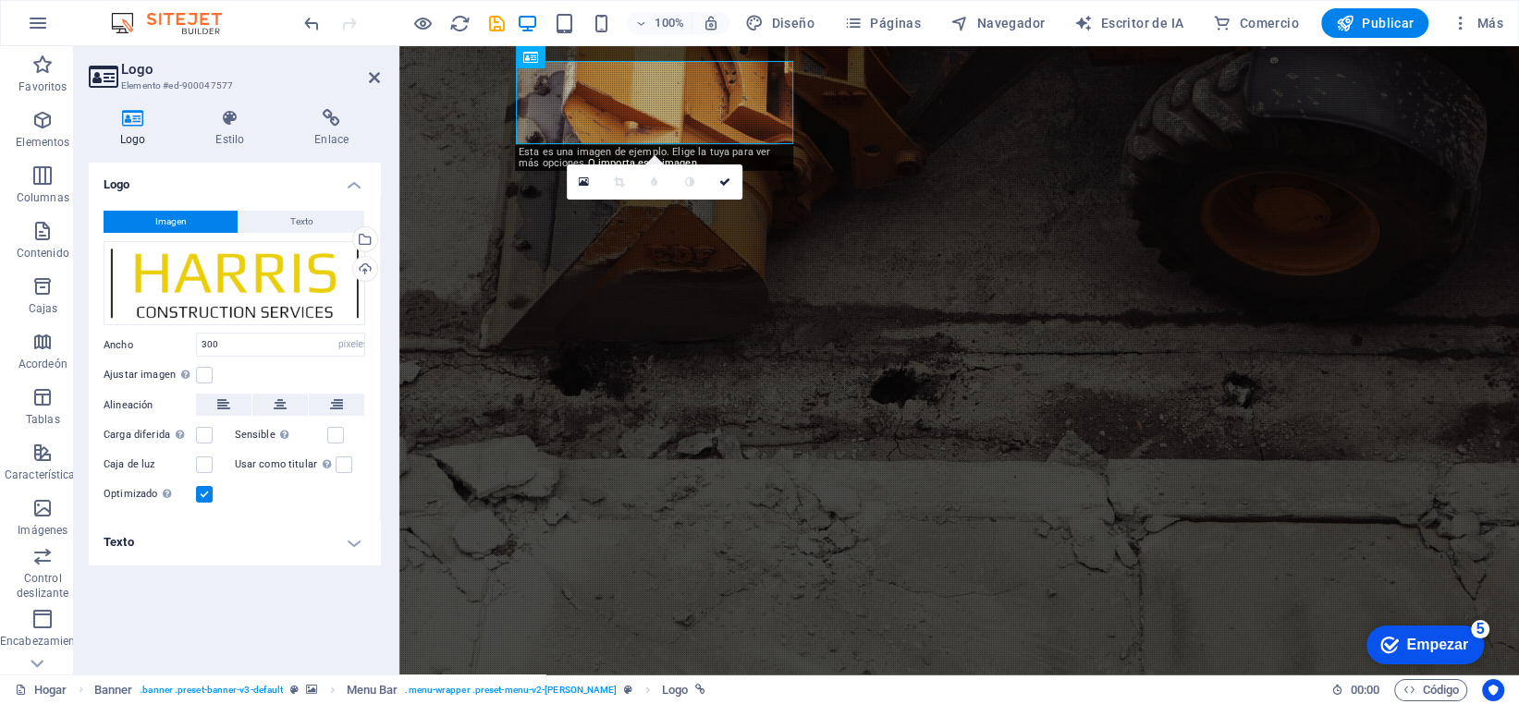
click at [140, 141] on font "Logo" at bounding box center [133, 139] width 26 height 13
click at [373, 243] on div "Seleccione archivos del administrador de archivos, fotos de archivo o cargue ar…" at bounding box center [363, 241] width 28 height 28
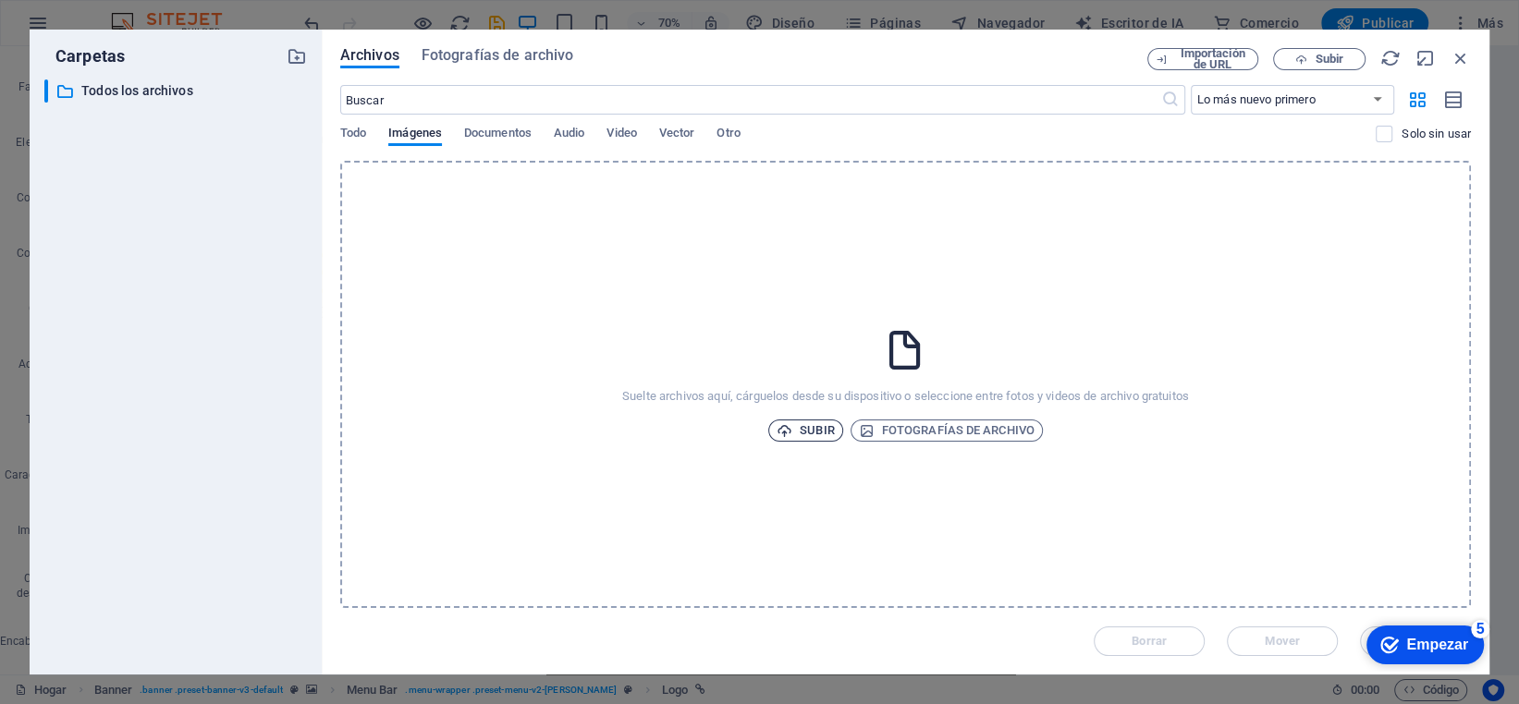
click at [801, 422] on font "Subir" at bounding box center [817, 431] width 34 height 22
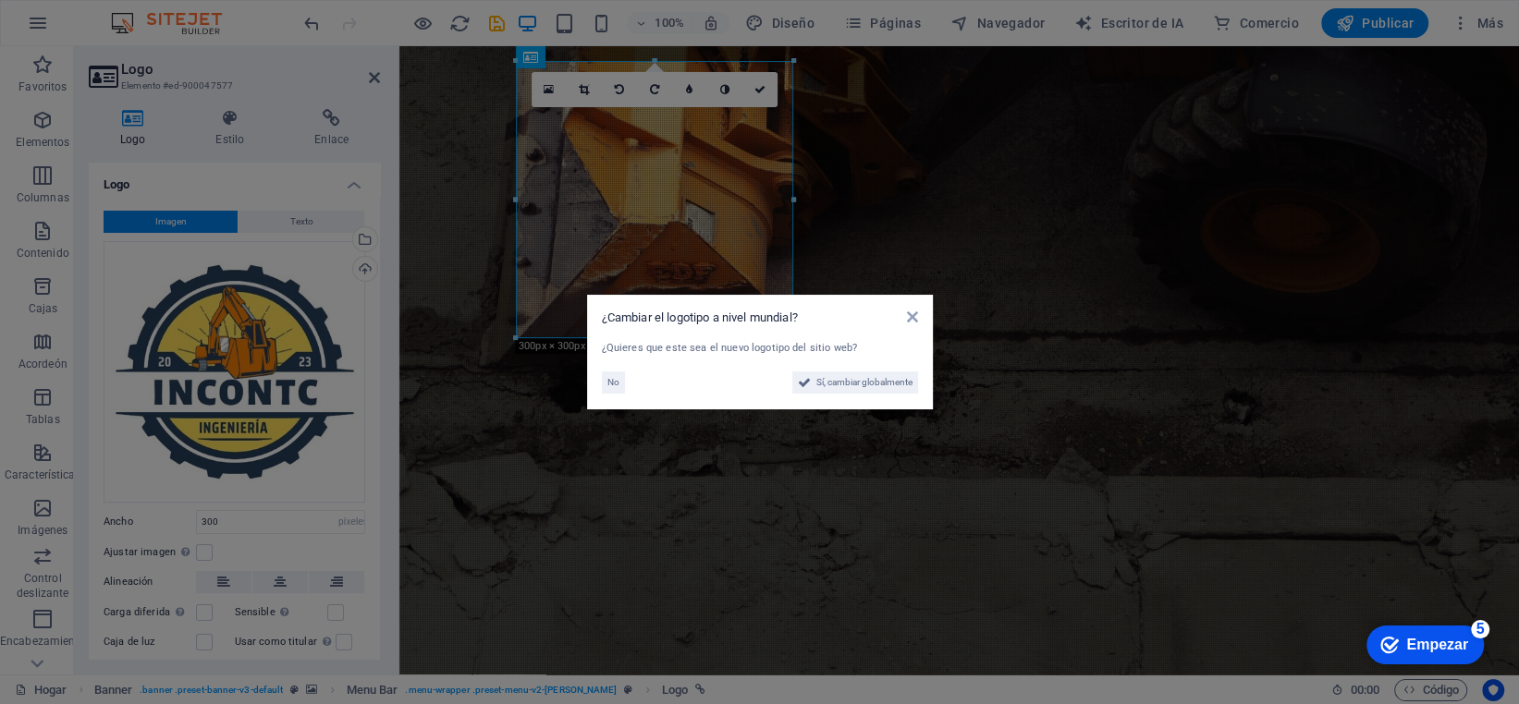
click at [889, 243] on aside "¿Cambiar el logotipo a nivel mundial? ¿Quieres que este sea el nuevo logotipo d…" at bounding box center [759, 352] width 1519 height 704
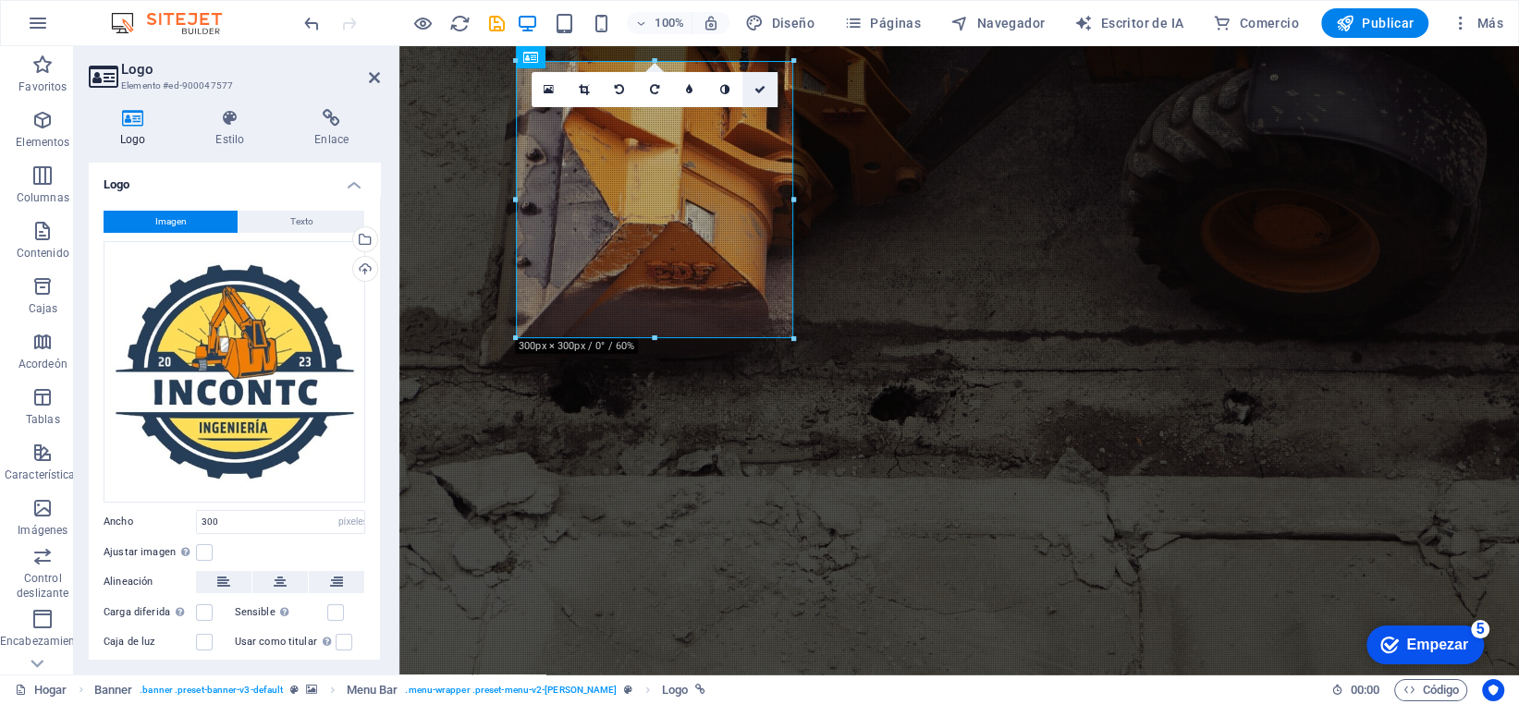
click at [758, 92] on icon at bounding box center [759, 89] width 11 height 11
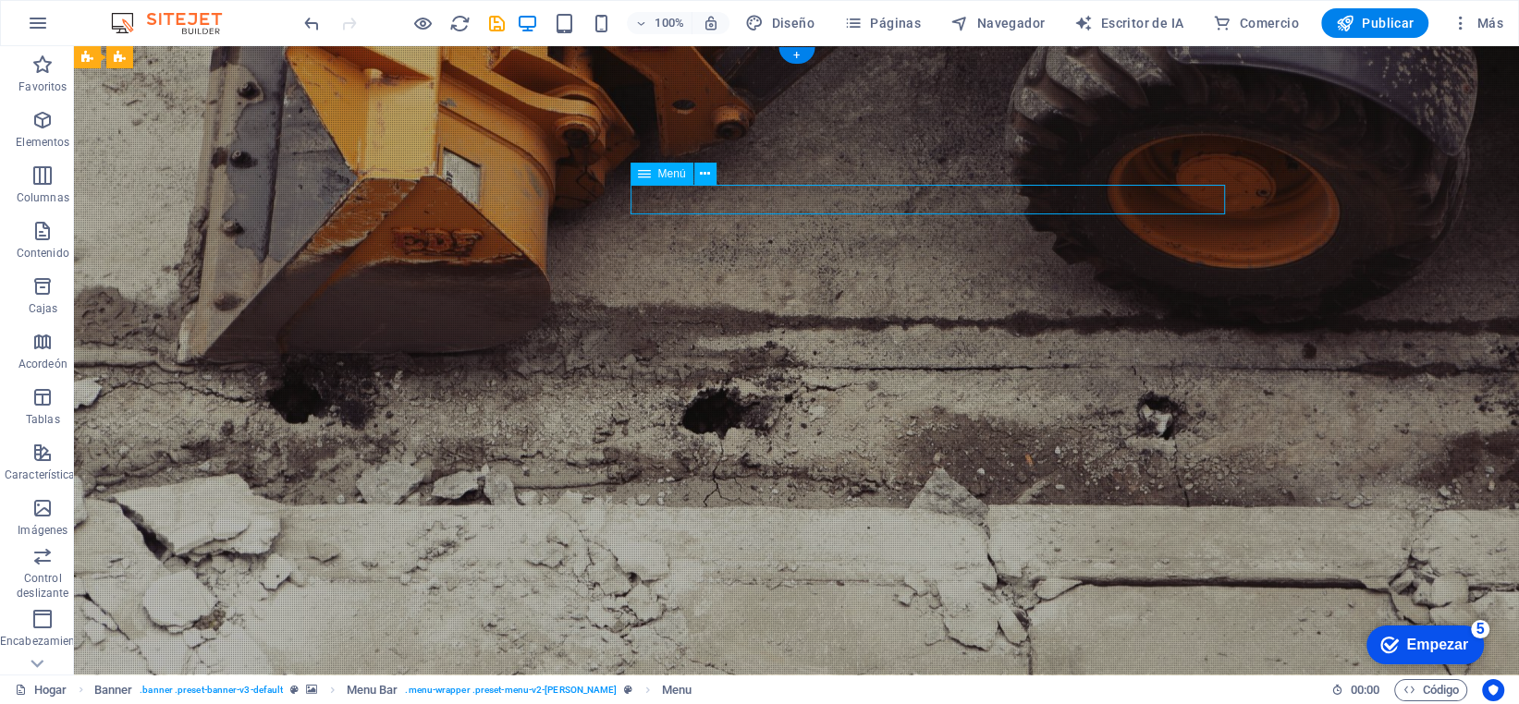
click at [701, 173] on icon at bounding box center [705, 174] width 10 height 19
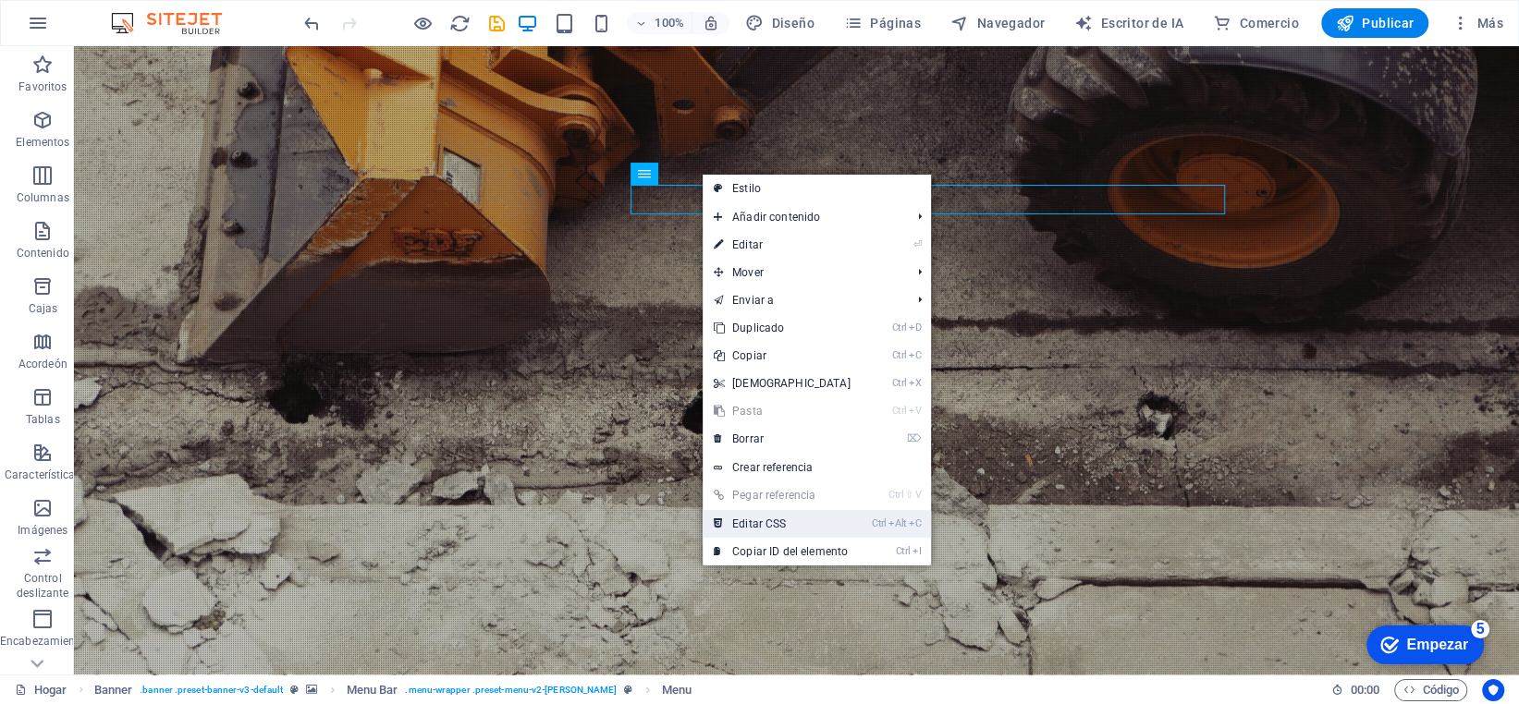
click at [820, 530] on link "Ctrl Alt C Editar CSS" at bounding box center [782, 524] width 159 height 28
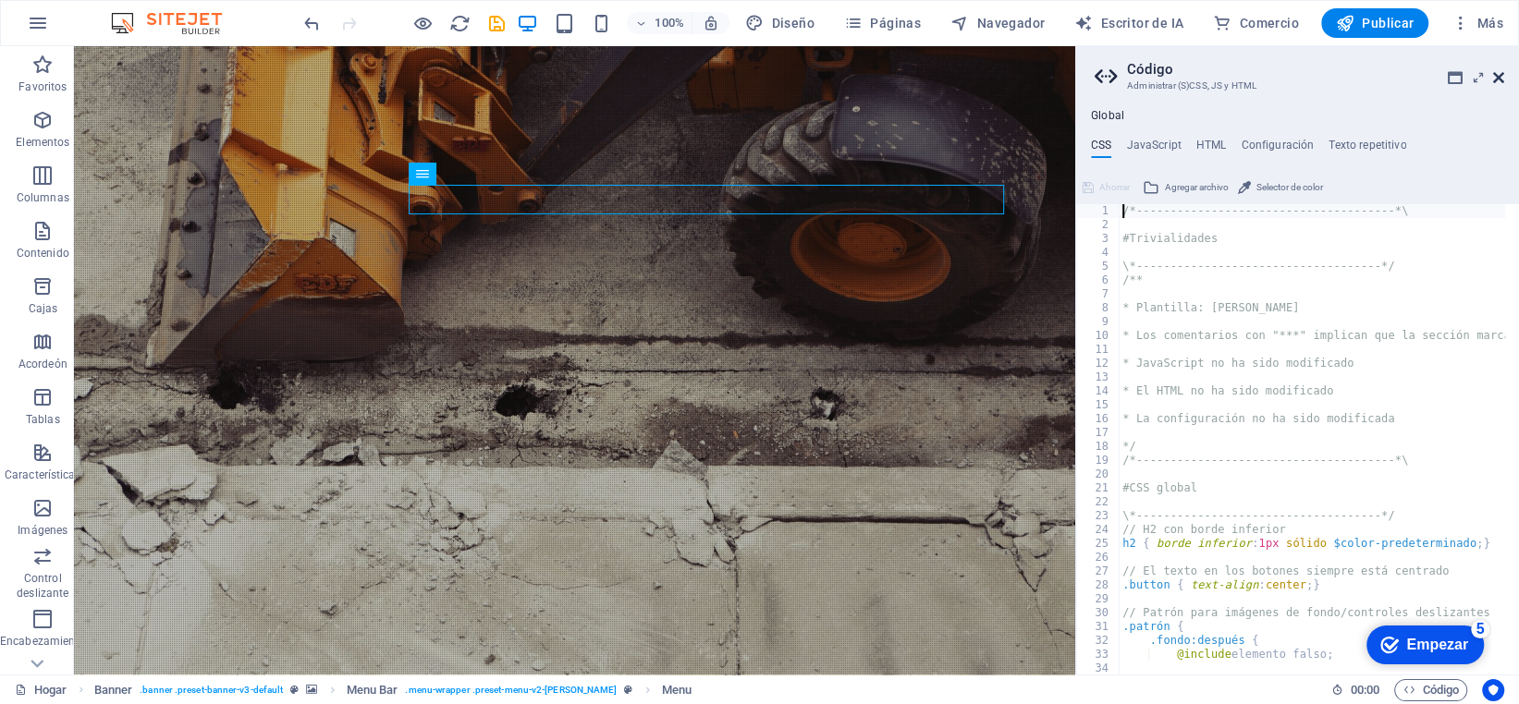
click at [1503, 77] on icon at bounding box center [1498, 77] width 11 height 15
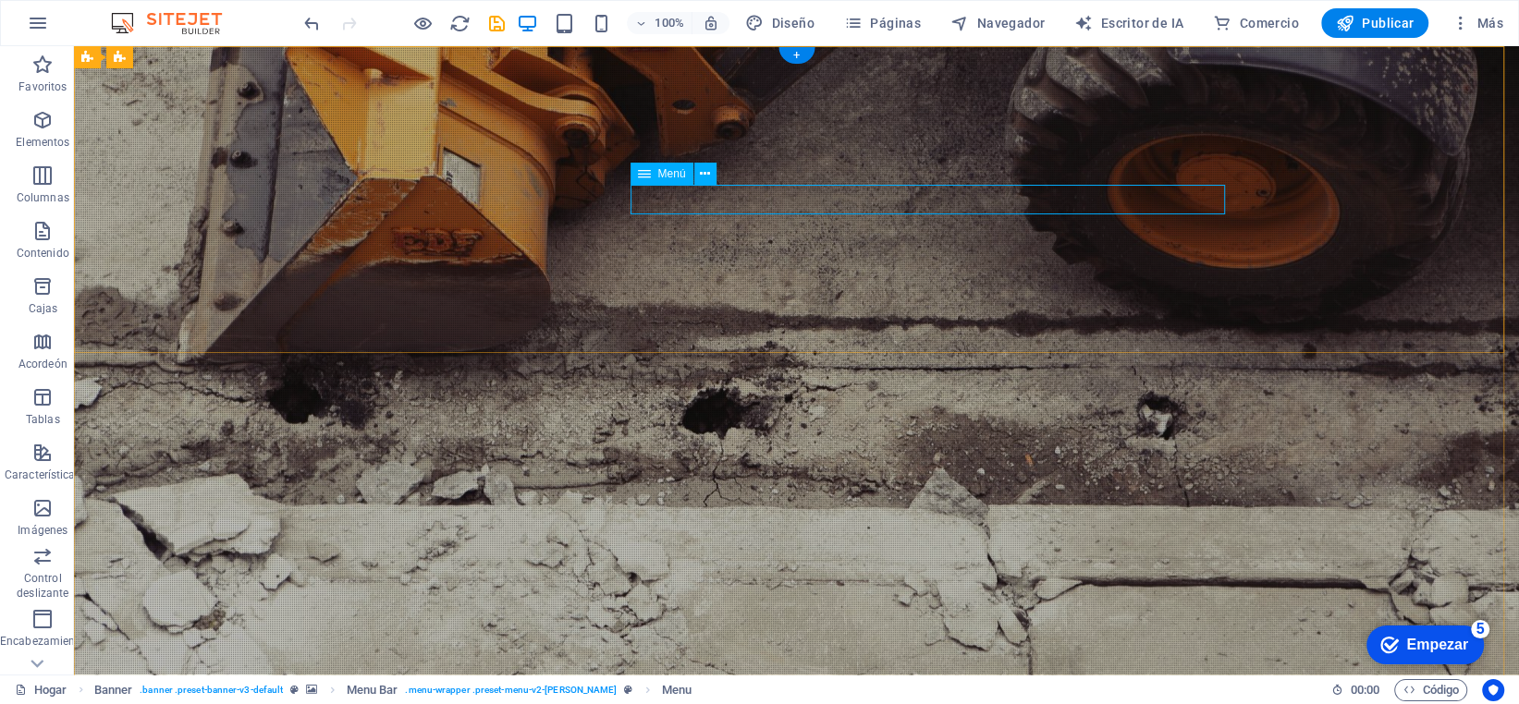
select select
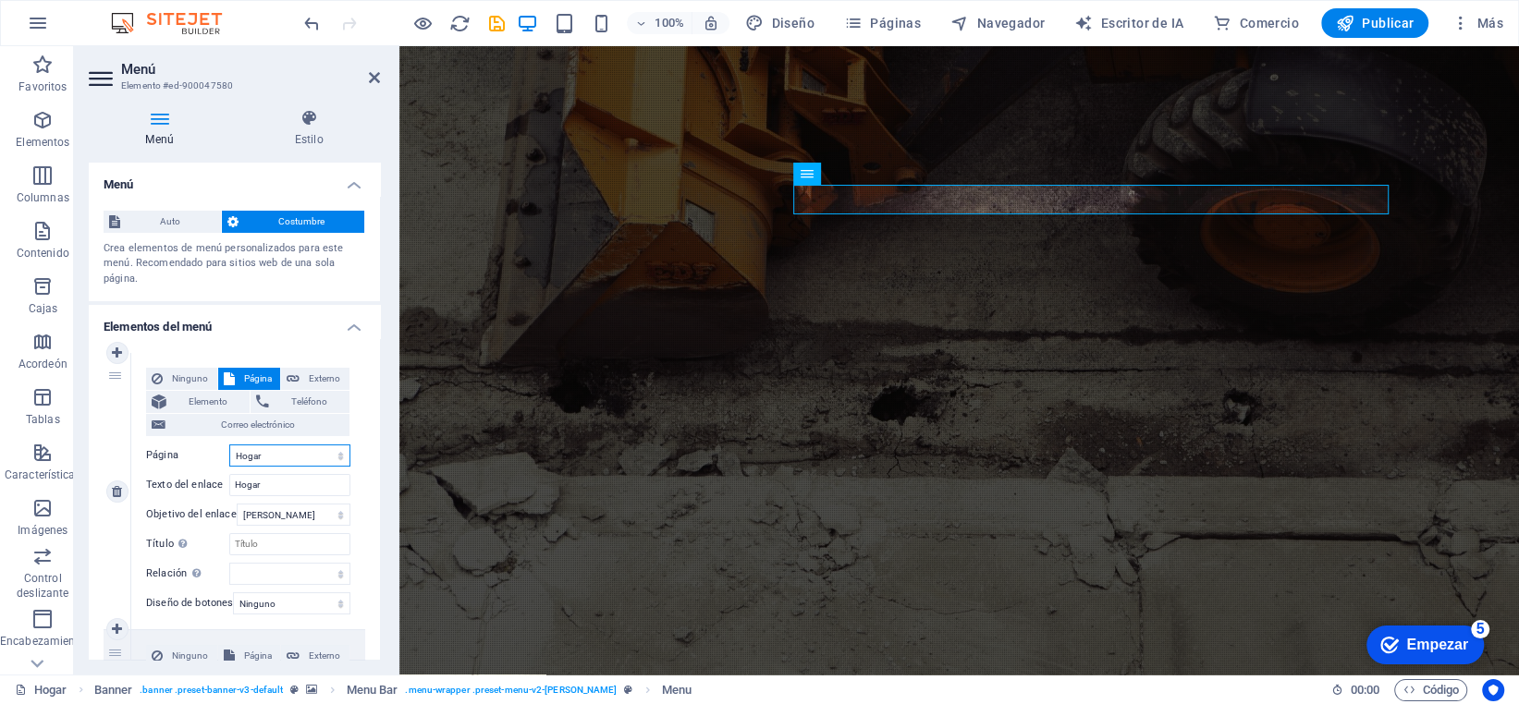
click at [293, 458] on select "Hogar Subpágina Aviso legal Privacidad" at bounding box center [289, 456] width 121 height 22
select select "1"
click at [229, 445] on select "Hogar Subpágina Aviso legal Privacidad" at bounding box center [289, 456] width 121 height 22
select select
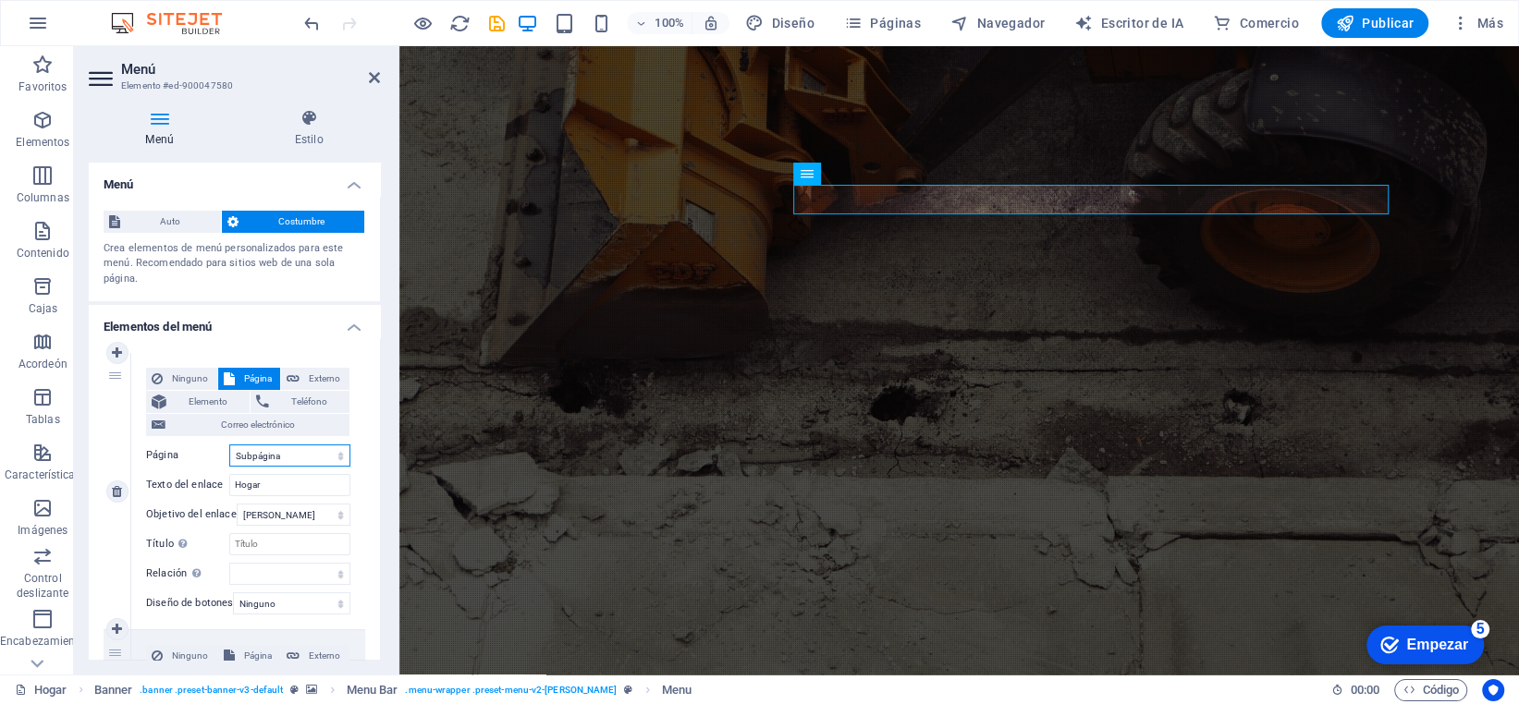
select select
click at [276, 495] on input "Hogar" at bounding box center [289, 485] width 121 height 22
click at [304, 466] on select "Hogar Subpágina Aviso legal Privacidad" at bounding box center [289, 456] width 121 height 22
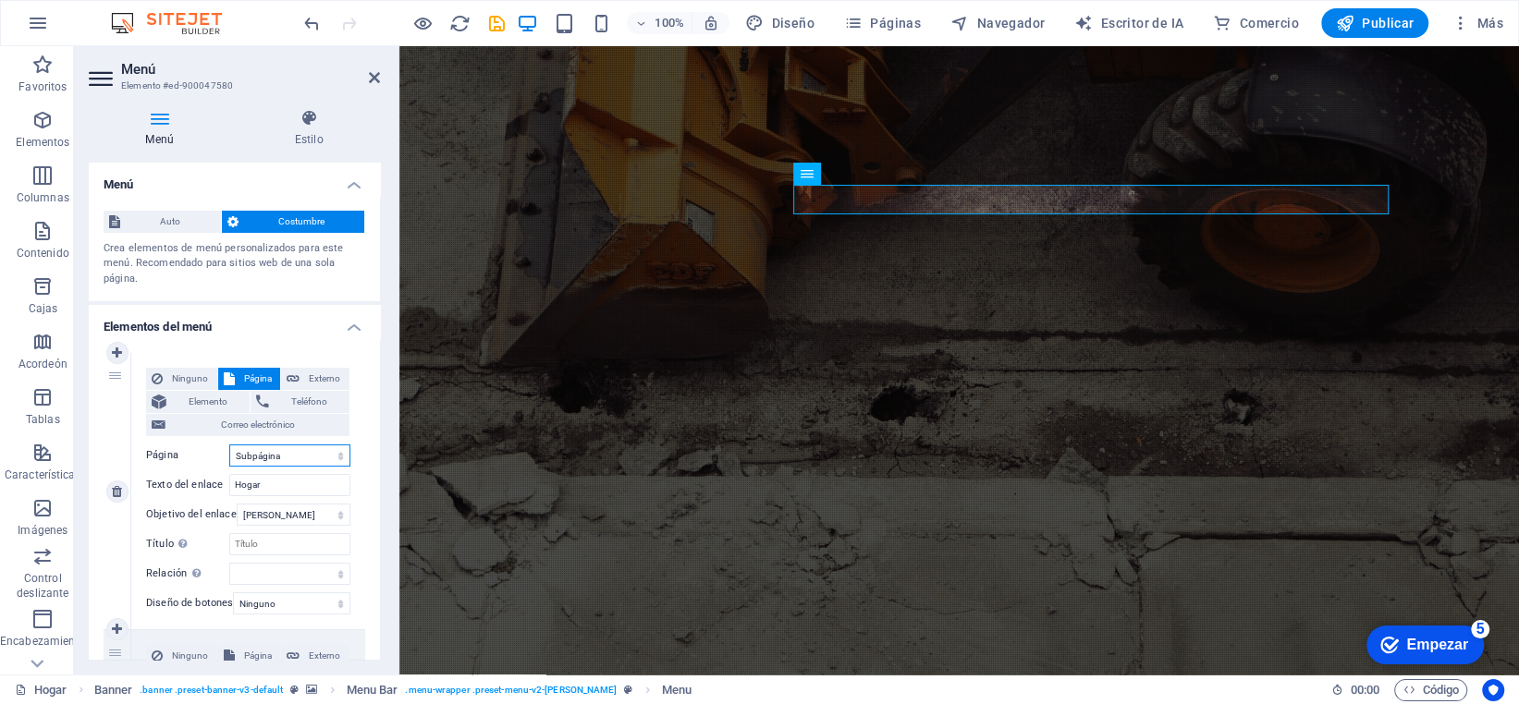
click at [229, 445] on select "Hogar Subpágina Aviso legal Privacidad" at bounding box center [289, 456] width 121 height 22
drag, startPoint x: 275, startPoint y: 490, endPoint x: 164, endPoint y: 463, distance: 114.1
click at [165, 463] on div "Ninguno Página Externo Elemento Teléfono Correo electrónico Página Hogar Subpág…" at bounding box center [248, 476] width 204 height 217
type input "N"
select select
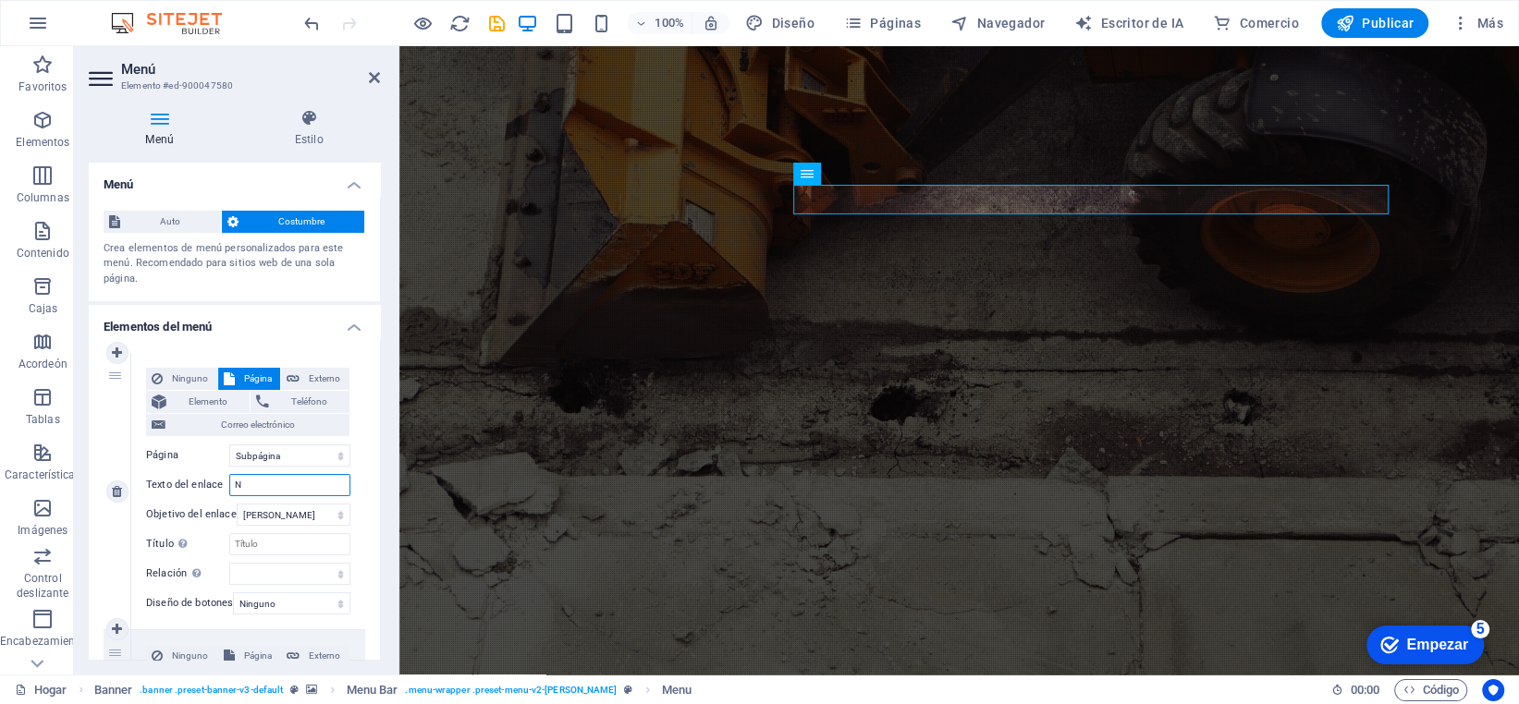
select select
type input "NOSOTROS"
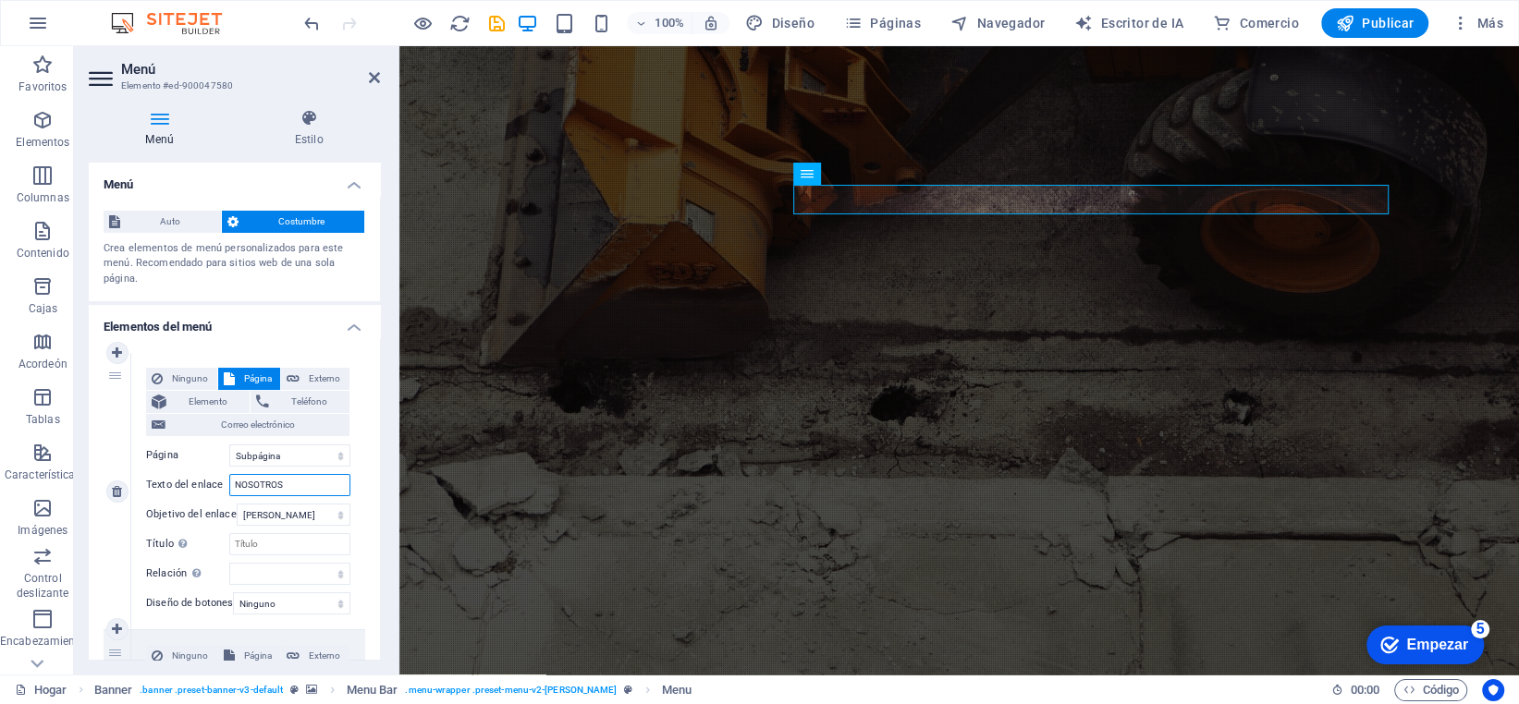
select select
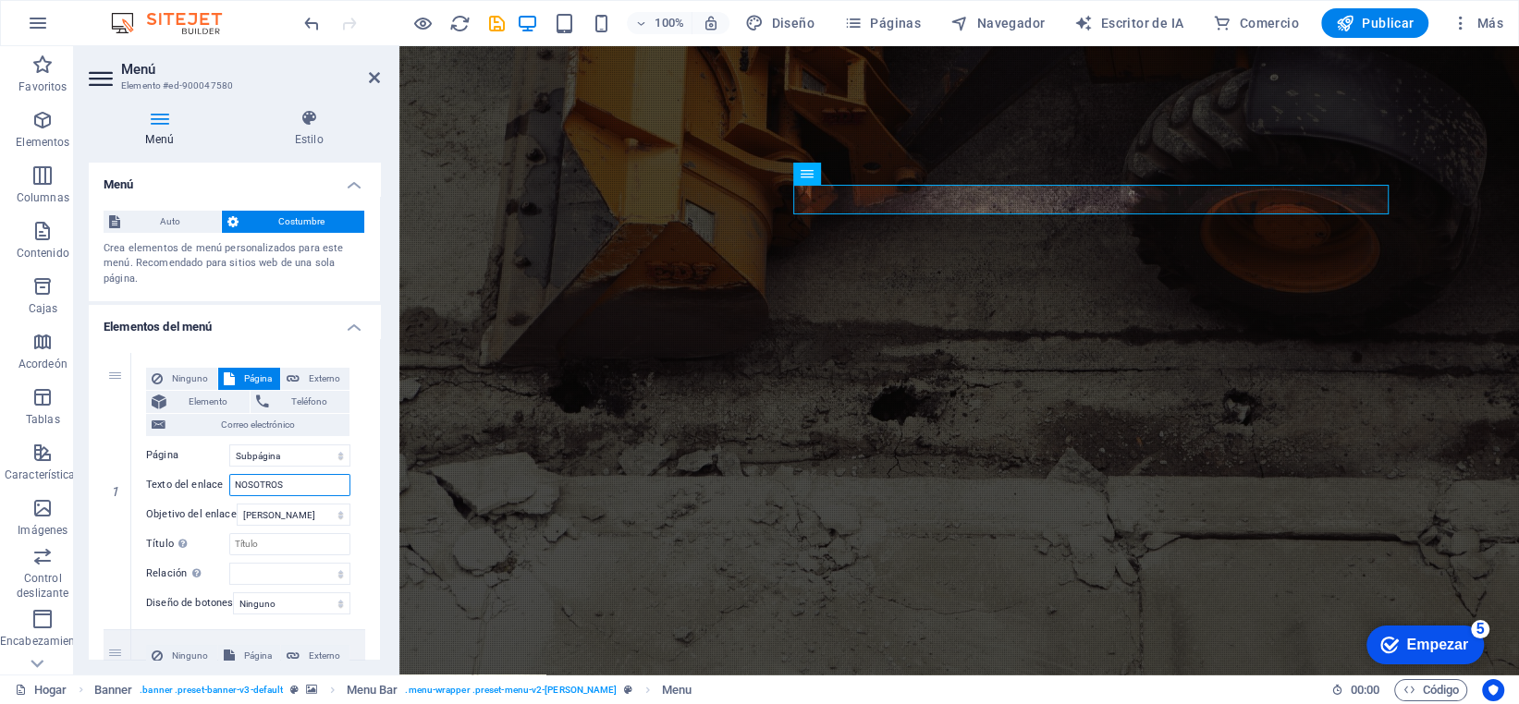
type input "NOSOTROS"
click at [364, 77] on h2 "Menú" at bounding box center [250, 69] width 259 height 17
click at [369, 73] on icon at bounding box center [374, 77] width 11 height 15
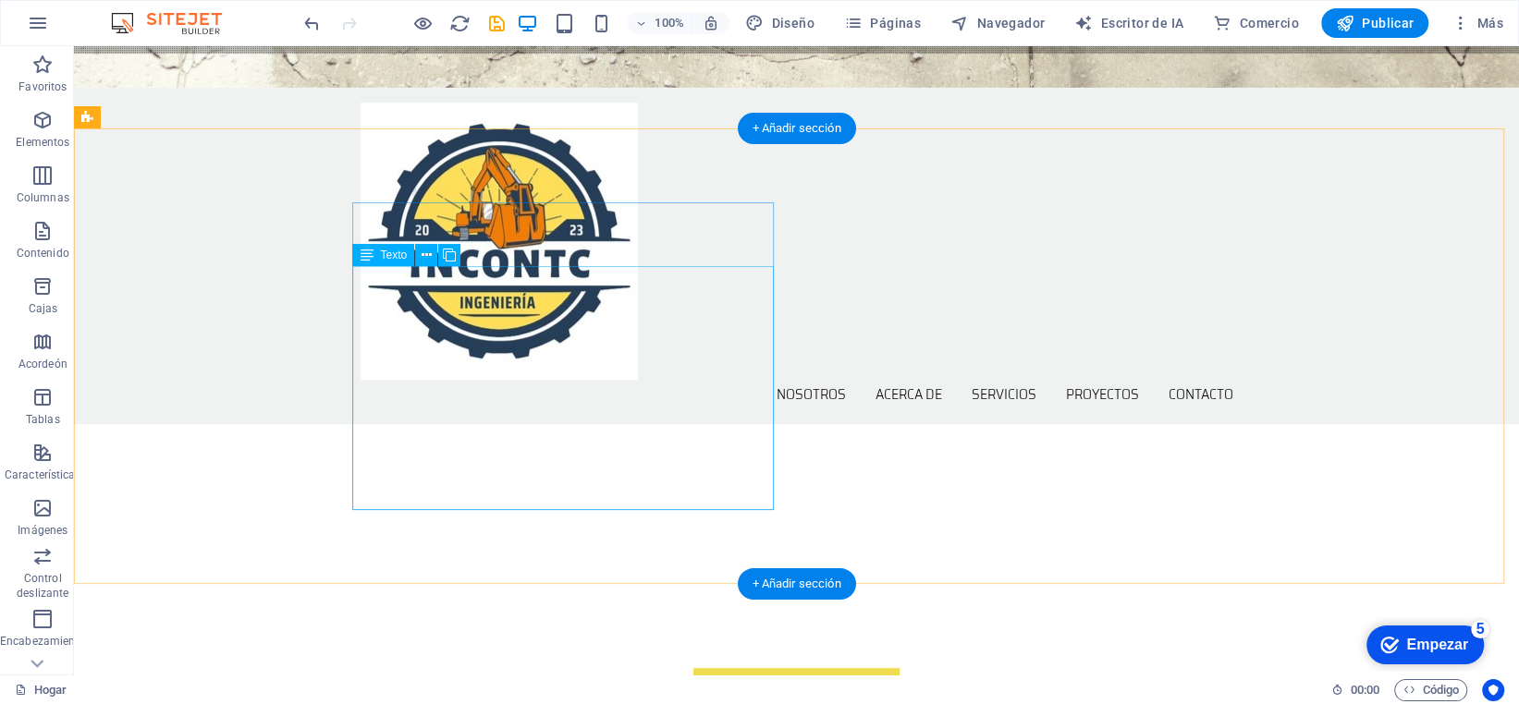
scroll to position [647, 0]
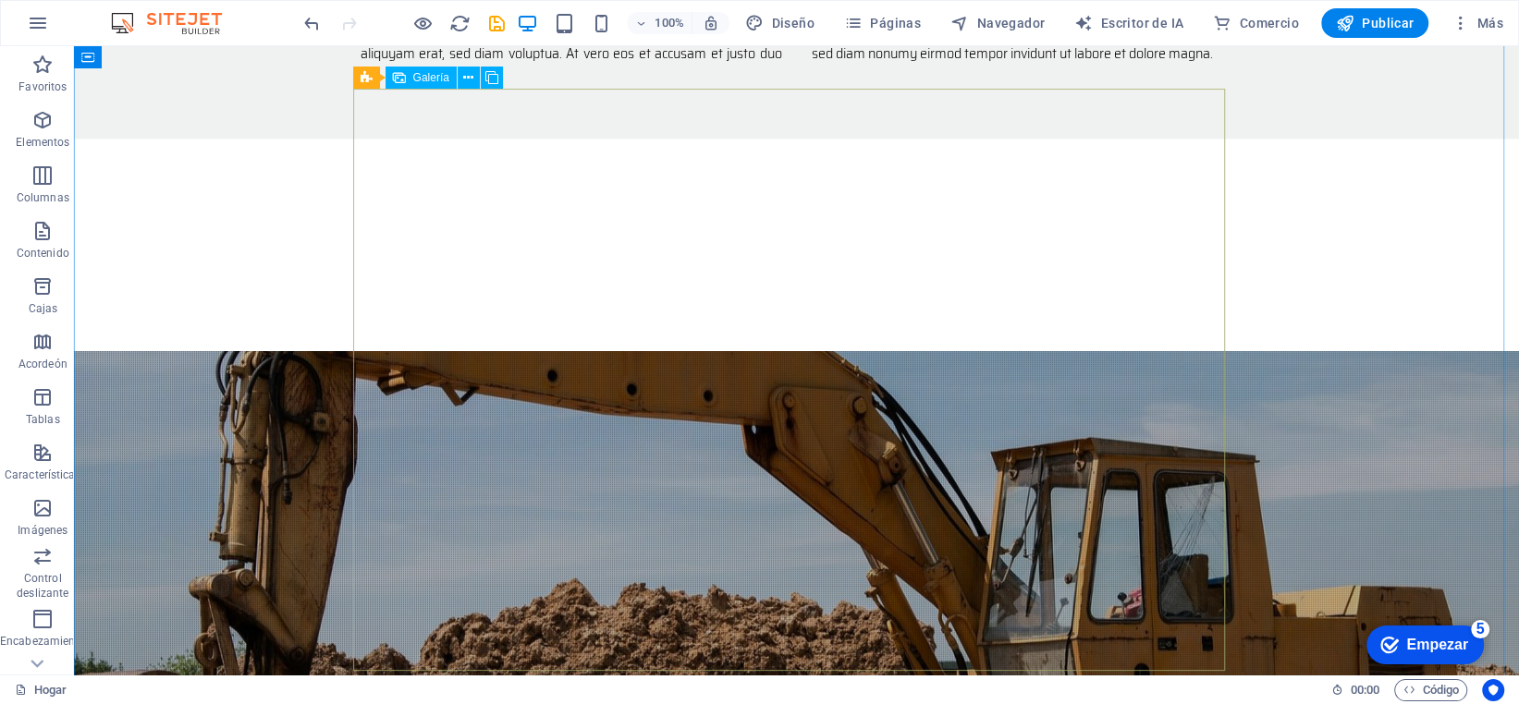
scroll to position [1756, 0]
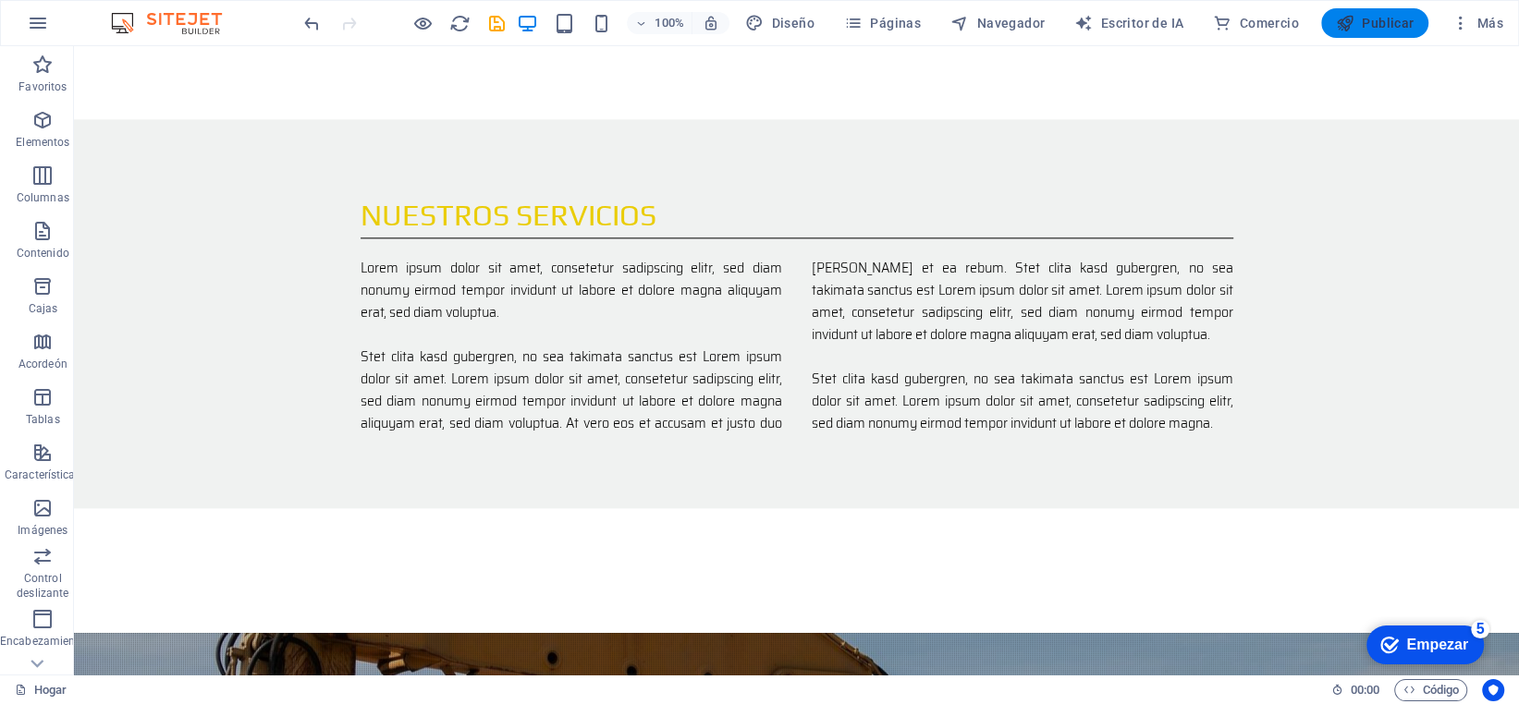
click at [1364, 14] on span "Publicar" at bounding box center [1375, 23] width 79 height 18
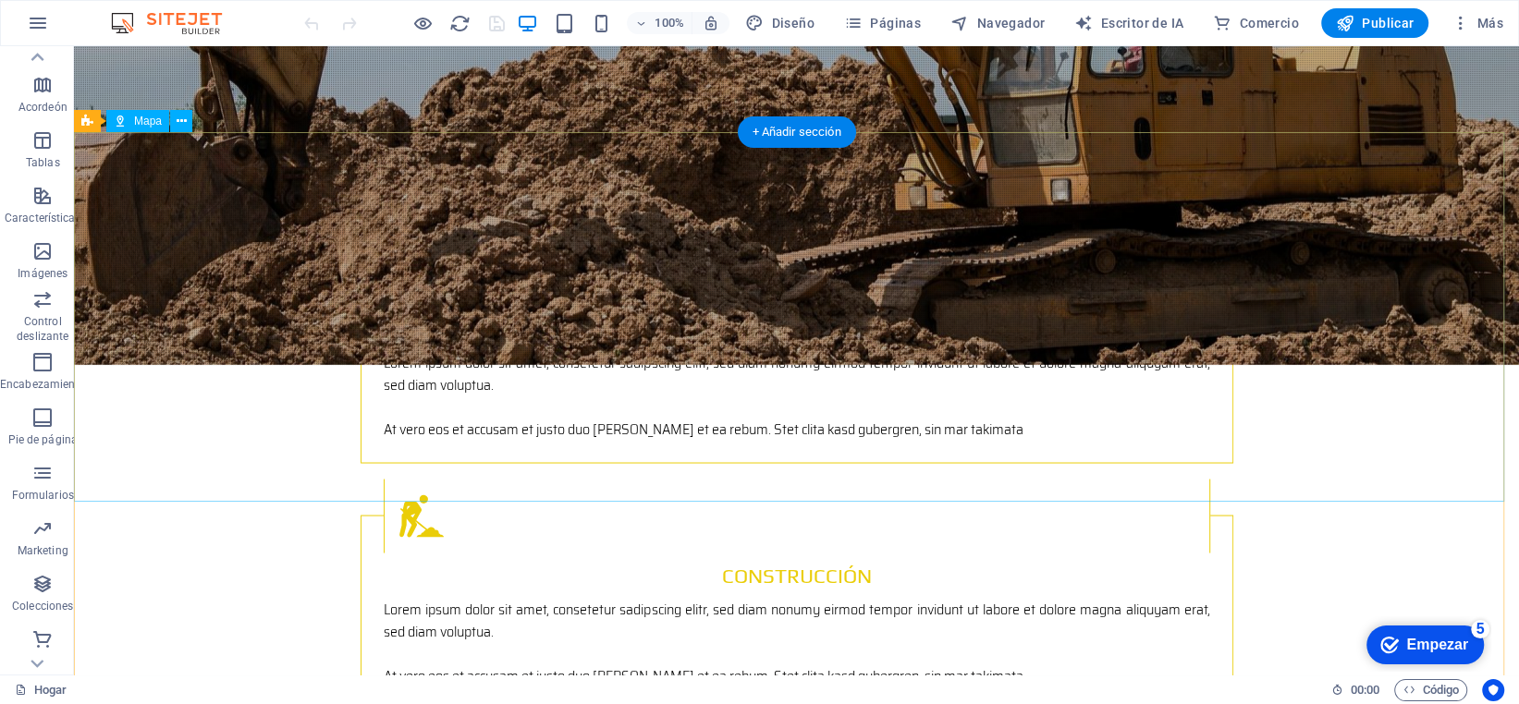
scroll to position [2589, 0]
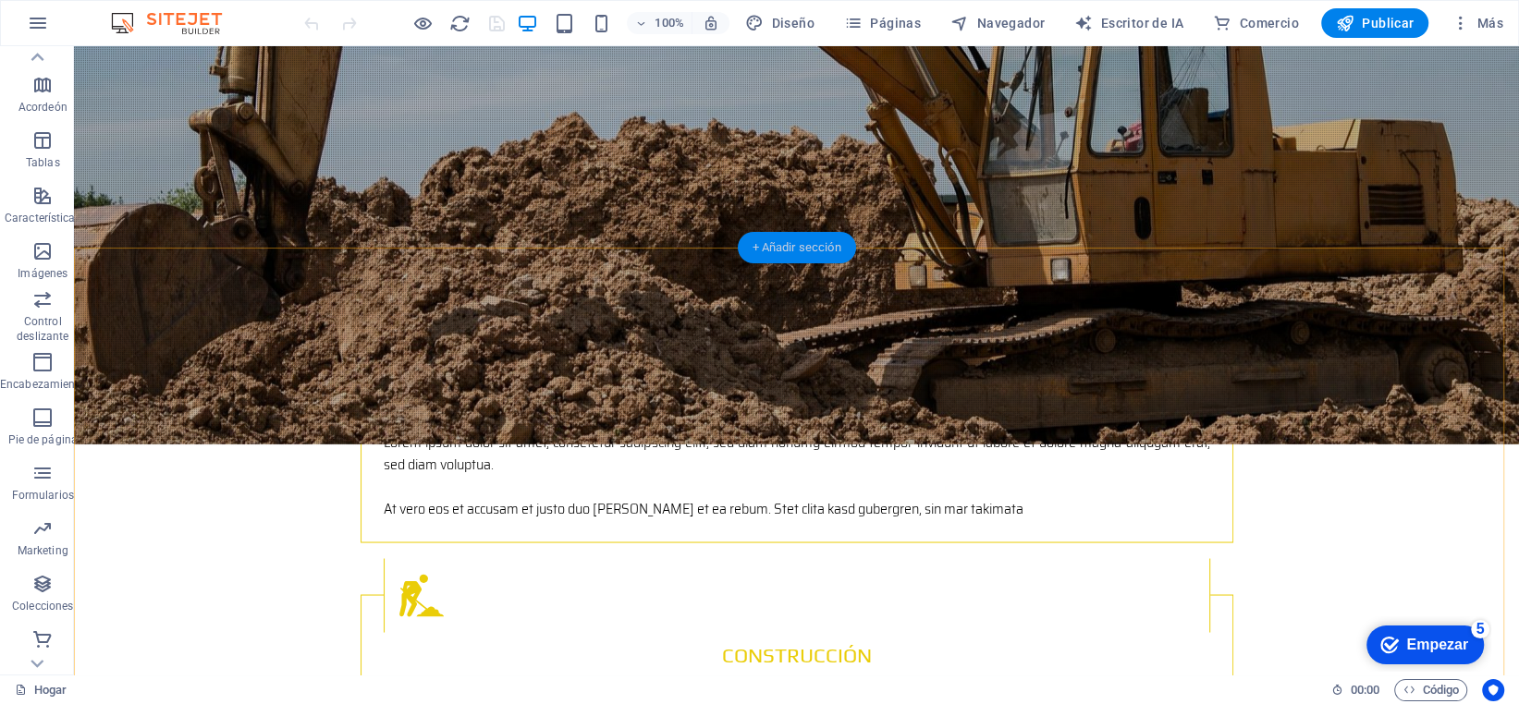
click at [788, 252] on font "+ Añadir sección" at bounding box center [796, 247] width 89 height 14
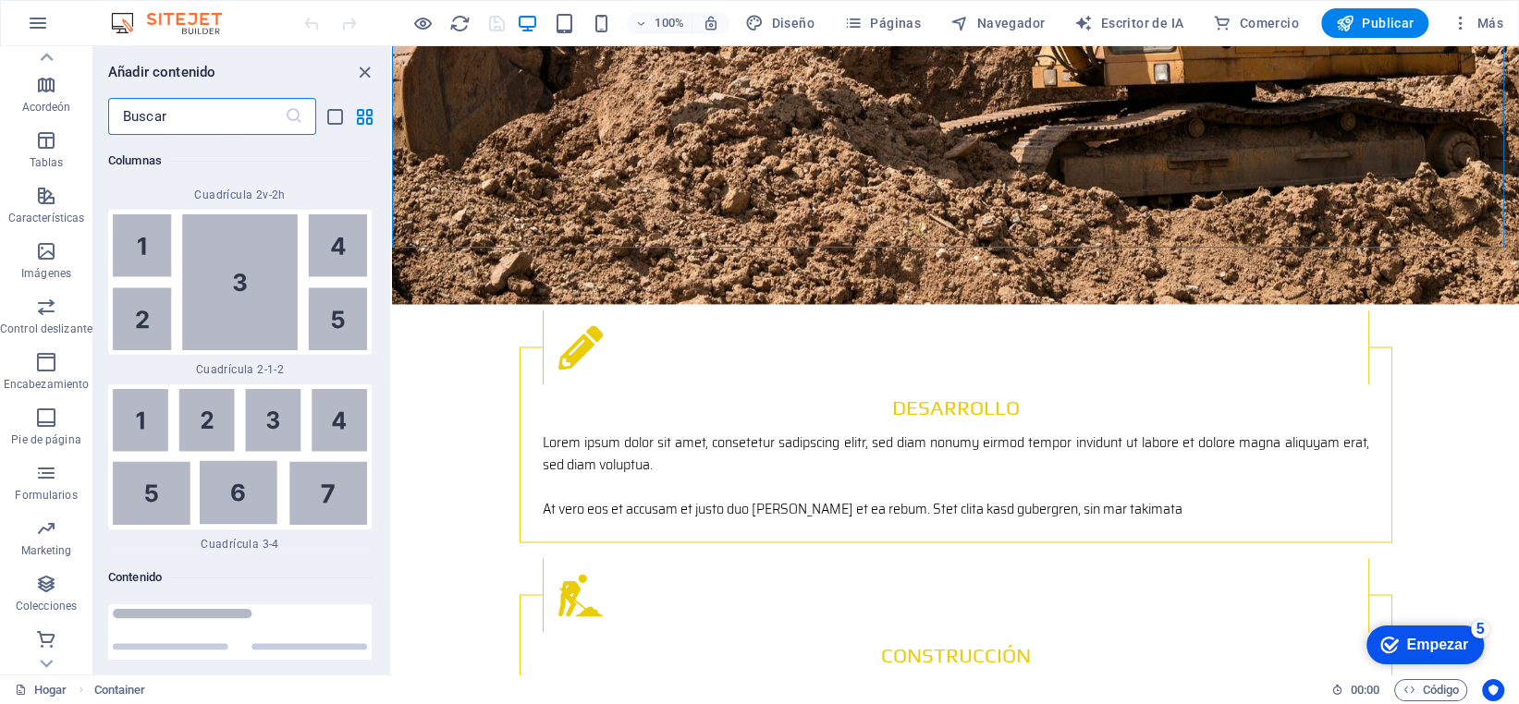
scroll to position [6084, 0]
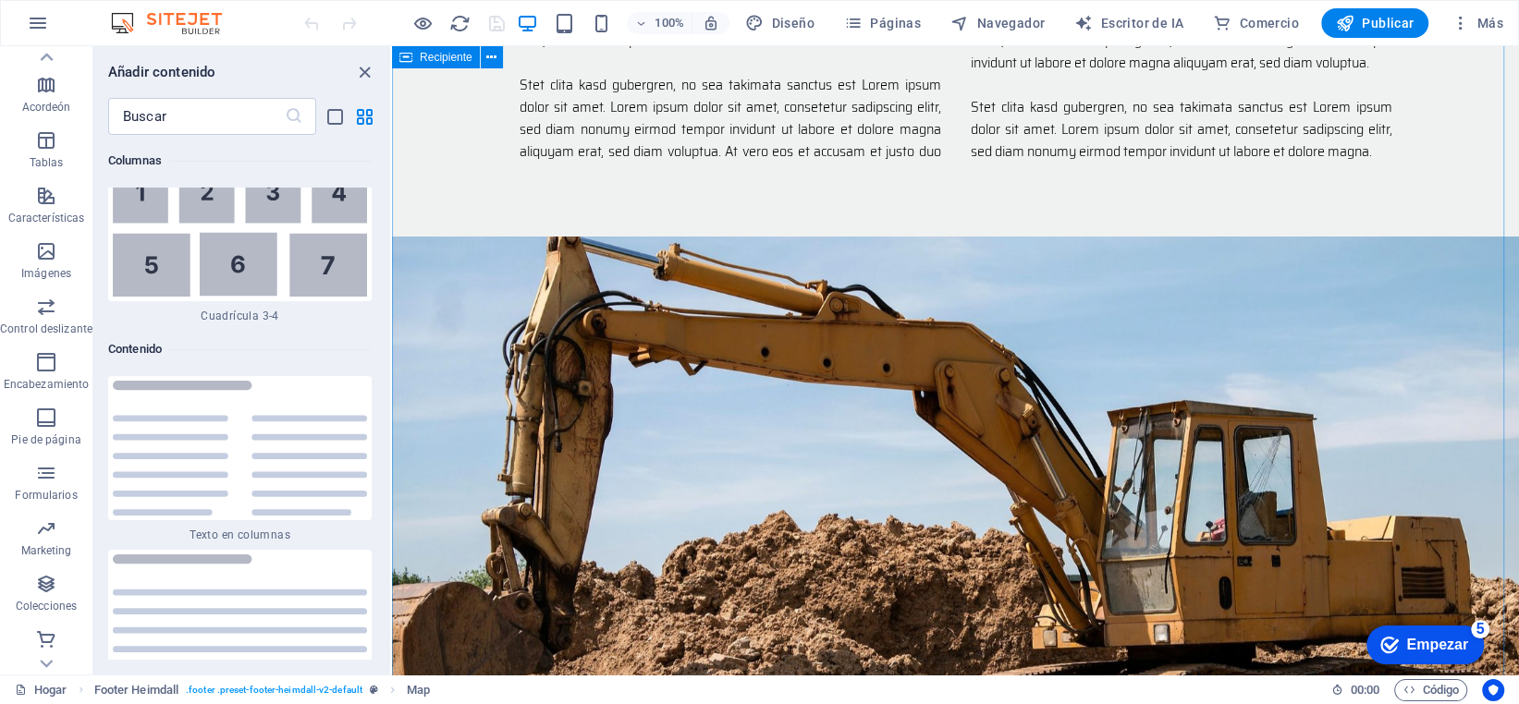
scroll to position [2035, 0]
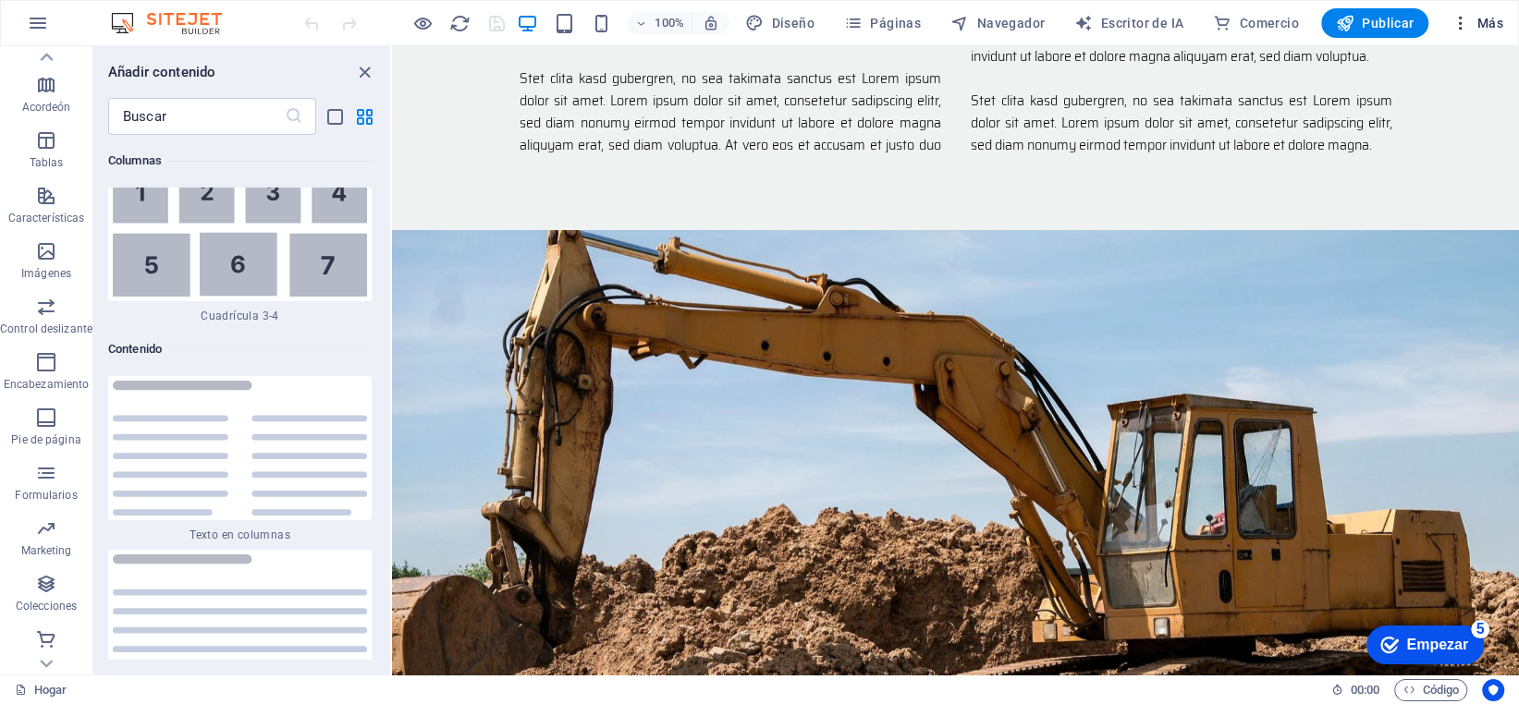
click at [1457, 23] on icon "button" at bounding box center [1459, 23] width 18 height 18
